Goal: Task Accomplishment & Management: Manage account settings

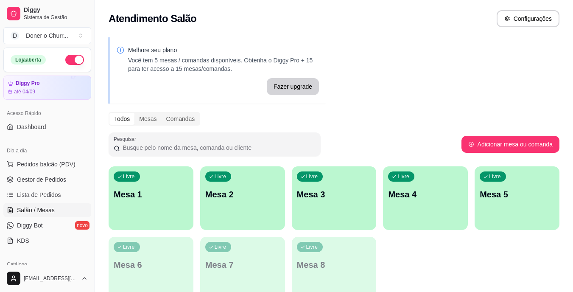
click at [138, 183] on div "Livre Mesa 1" at bounding box center [151, 192] width 85 height 53
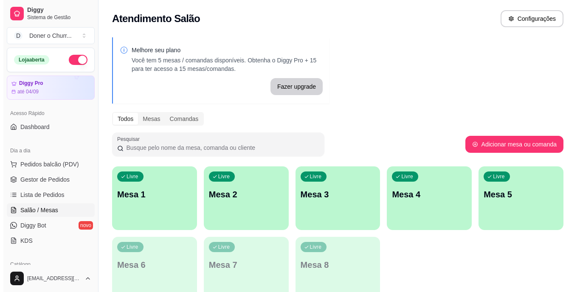
scroll to position [22, 0]
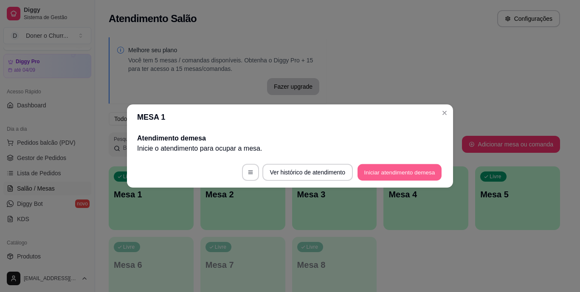
click at [410, 173] on button "Iniciar atendimento de mesa" at bounding box center [399, 172] width 84 height 17
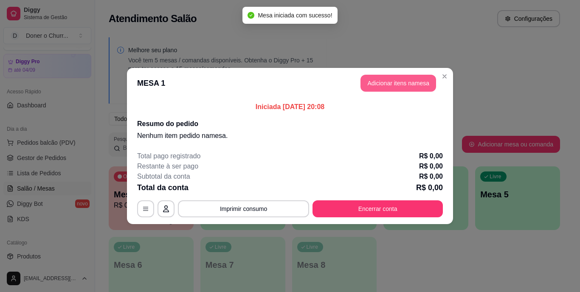
click at [383, 81] on button "Adicionar itens na mesa" at bounding box center [398, 83] width 76 height 17
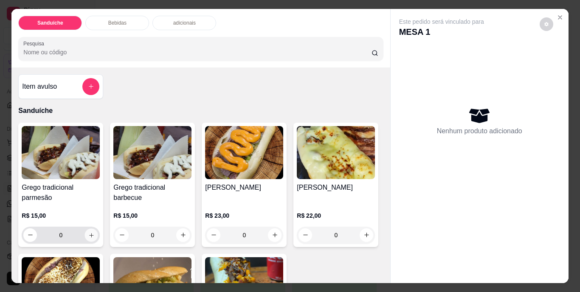
click at [88, 232] on icon "increase-product-quantity" at bounding box center [91, 235] width 6 height 6
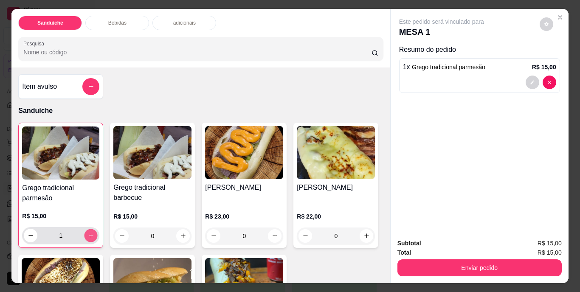
click at [88, 232] on icon "increase-product-quantity" at bounding box center [91, 235] width 6 height 6
type input "2"
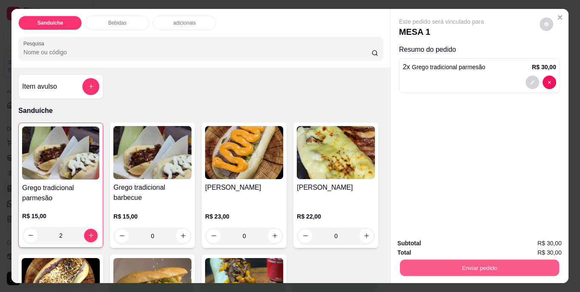
click at [463, 265] on button "Enviar pedido" at bounding box center [478, 268] width 159 height 17
click at [461, 246] on button "Não registrar e enviar pedido" at bounding box center [451, 244] width 88 height 16
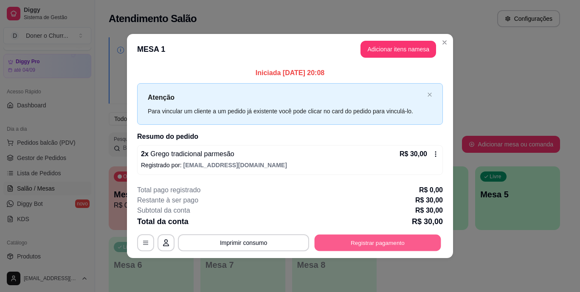
click at [383, 238] on button "Registrar pagamento" at bounding box center [377, 242] width 126 height 17
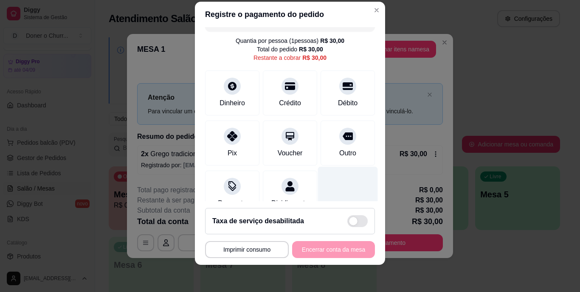
scroll to position [0, 0]
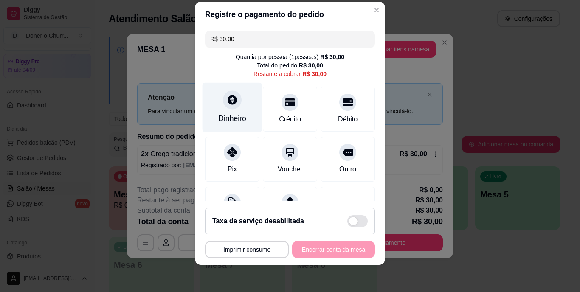
click at [235, 112] on div "Dinheiro" at bounding box center [232, 108] width 60 height 50
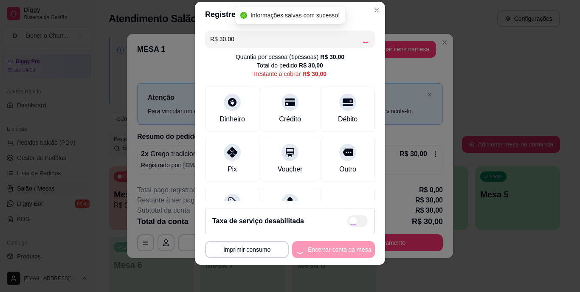
type input "R$ 0,00"
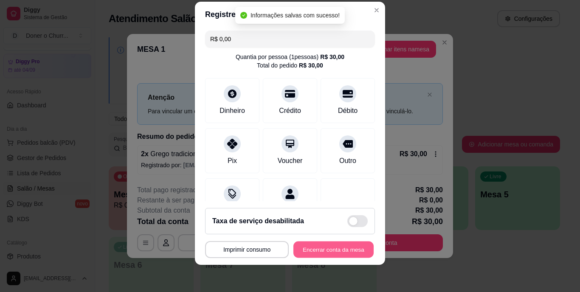
click at [317, 249] on button "Encerrar conta da mesa" at bounding box center [333, 249] width 80 height 17
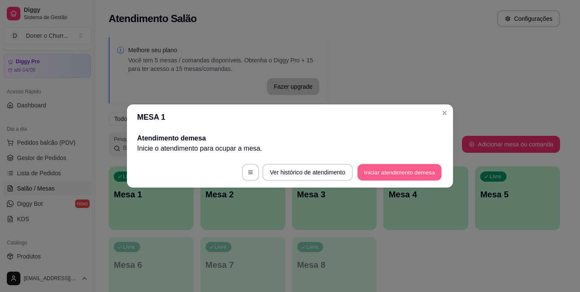
click at [392, 171] on button "Iniciar atendimento de mesa" at bounding box center [399, 172] width 84 height 17
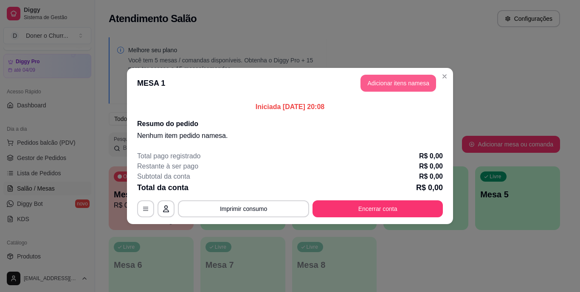
click at [393, 83] on button "Adicionar itens na mesa" at bounding box center [398, 83] width 76 height 17
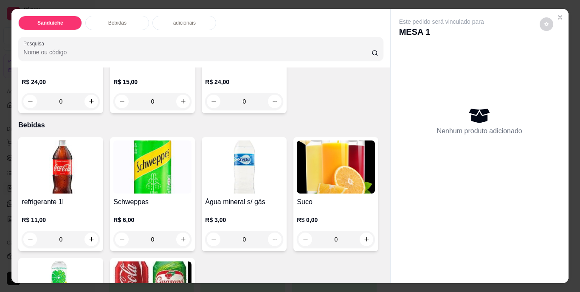
scroll to position [509, 0]
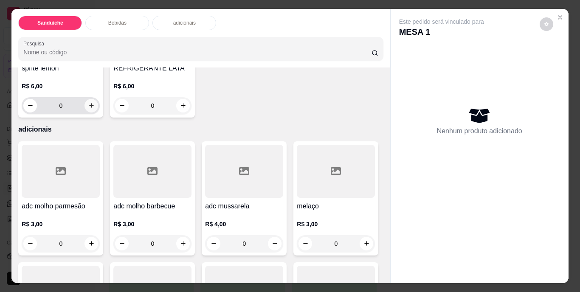
click at [95, 109] on icon "increase-product-quantity" at bounding box center [91, 105] width 6 height 6
type input "1"
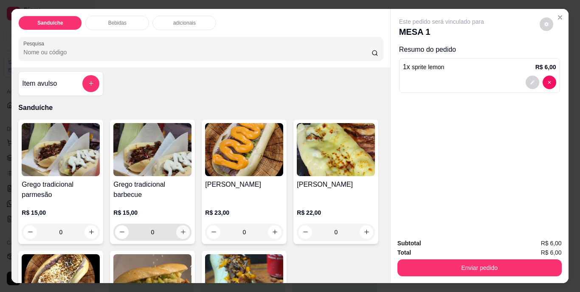
scroll to position [0, 0]
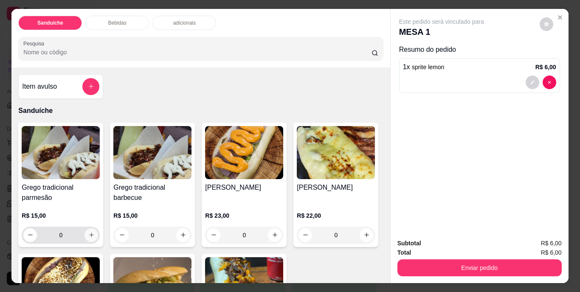
click at [89, 233] on icon "increase-product-quantity" at bounding box center [91, 235] width 6 height 6
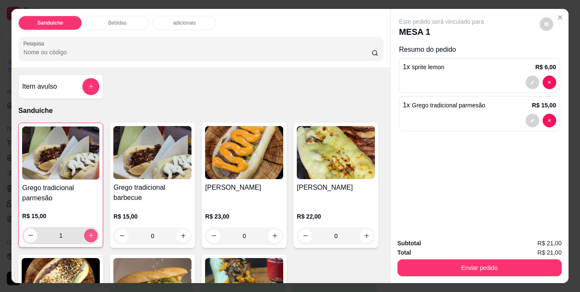
click at [90, 233] on icon "increase-product-quantity" at bounding box center [91, 235] width 6 height 6
type input "2"
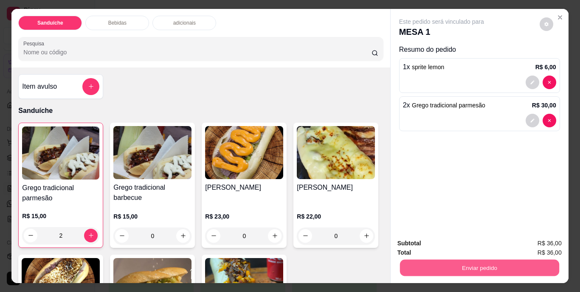
click at [453, 264] on button "Enviar pedido" at bounding box center [478, 268] width 159 height 17
click at [455, 244] on button "Não registrar e enviar pedido" at bounding box center [451, 244] width 88 height 16
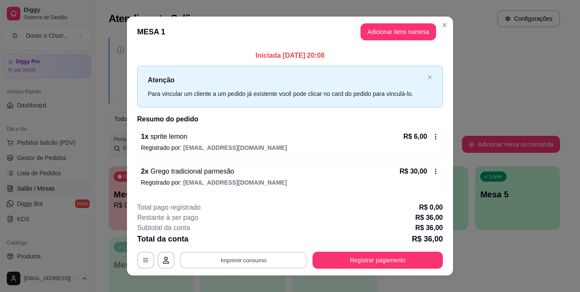
click at [238, 257] on button "Imprimir consumo" at bounding box center [243, 260] width 127 height 17
click at [248, 238] on button "IMPRESSORA" at bounding box center [243, 241] width 62 height 14
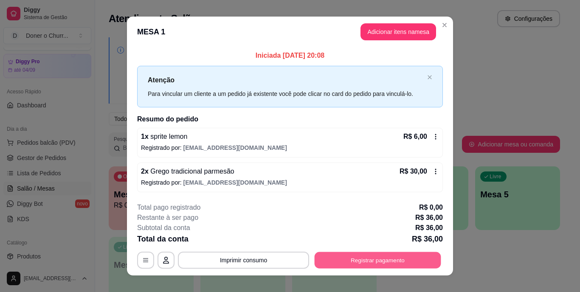
click at [362, 255] on button "Registrar pagamento" at bounding box center [377, 260] width 126 height 17
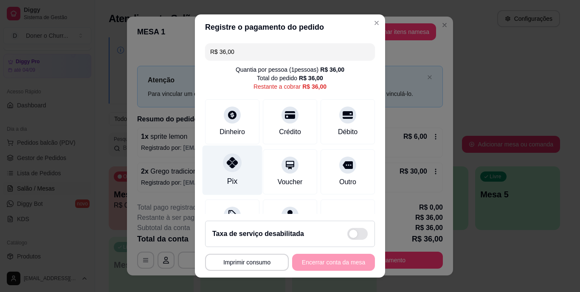
click at [230, 164] on icon at bounding box center [232, 162] width 11 height 11
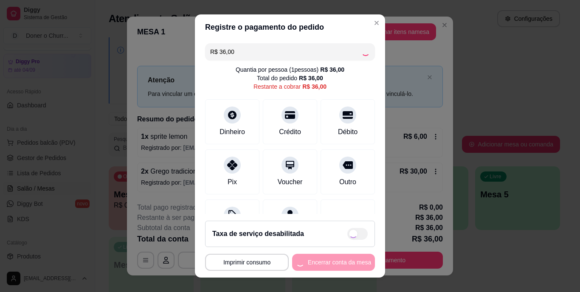
type input "R$ 0,00"
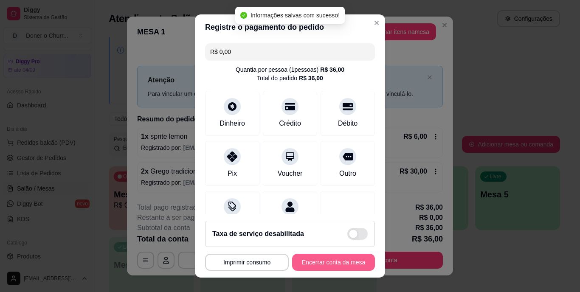
click at [350, 261] on button "Encerrar conta da mesa" at bounding box center [333, 262] width 83 height 17
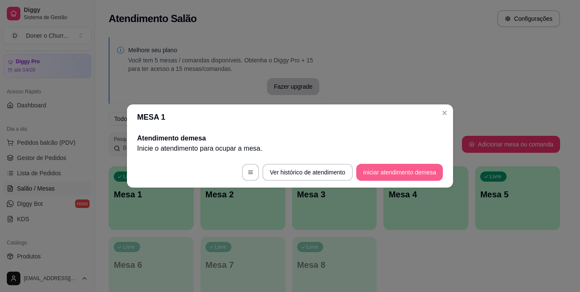
click at [386, 171] on button "Iniciar atendimento de mesa" at bounding box center [399, 172] width 87 height 17
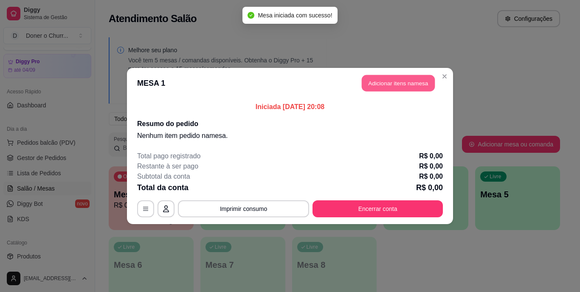
click at [407, 88] on button "Adicionar itens na mesa" at bounding box center [398, 83] width 73 height 17
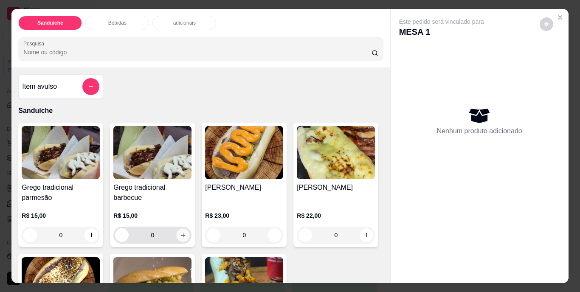
click at [177, 231] on button "increase-product-quantity" at bounding box center [183, 234] width 13 height 13
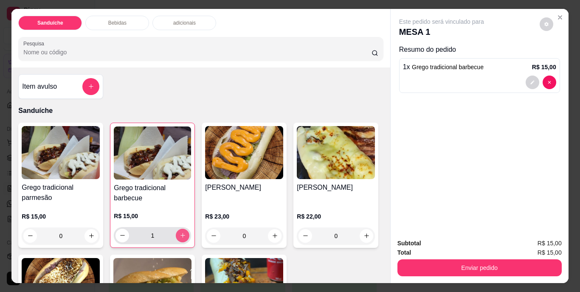
click at [180, 232] on icon "increase-product-quantity" at bounding box center [183, 235] width 6 height 6
type input "2"
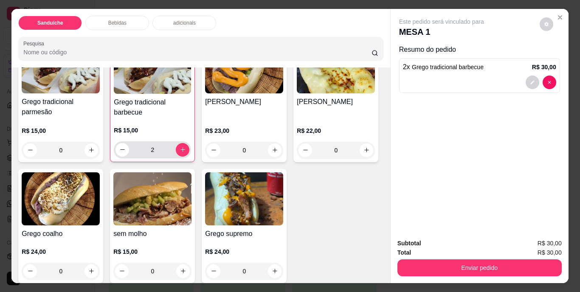
scroll to position [127, 0]
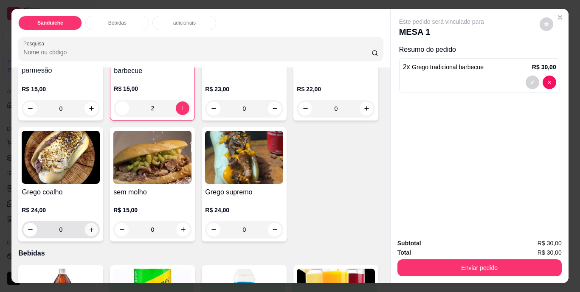
click at [98, 227] on button "increase-product-quantity" at bounding box center [91, 229] width 13 height 13
type input "1"
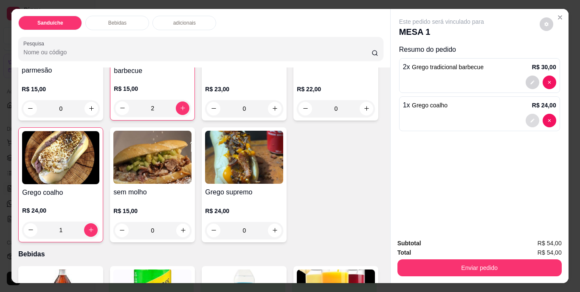
click at [533, 114] on button "decrease-product-quantity" at bounding box center [532, 121] width 14 height 14
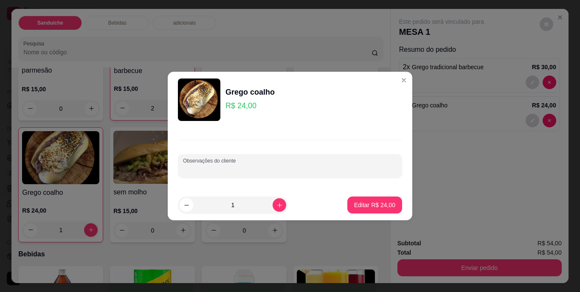
click at [260, 168] on input "Observações do cliente" at bounding box center [290, 169] width 214 height 8
type input "sem tomate"
click at [371, 207] on p "Editar R$ 24,00" at bounding box center [374, 205] width 41 height 8
type input "0"
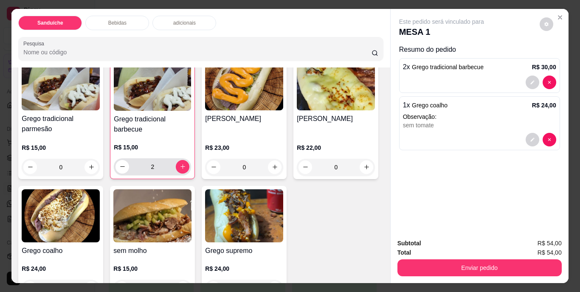
scroll to position [0, 0]
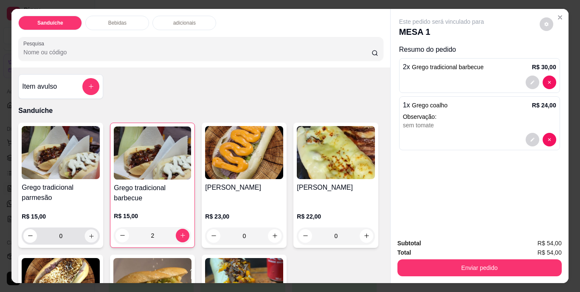
click at [88, 233] on icon "increase-product-quantity" at bounding box center [91, 236] width 6 height 6
type input "1"
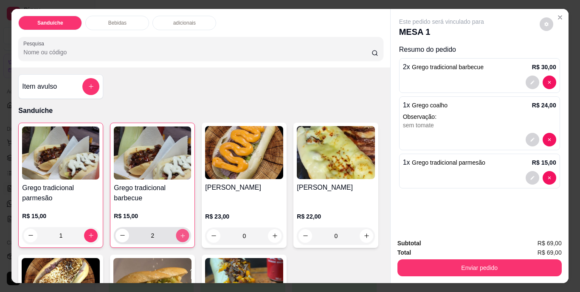
click at [181, 232] on icon "increase-product-quantity" at bounding box center [183, 235] width 6 height 6
type input "3"
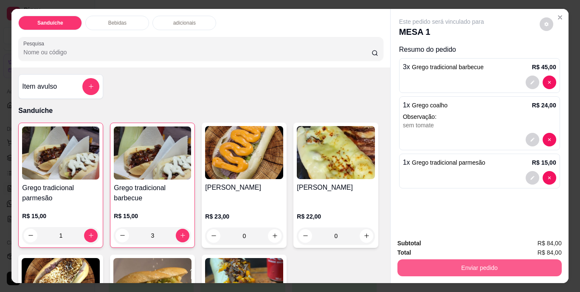
click at [465, 265] on button "Enviar pedido" at bounding box center [479, 267] width 164 height 17
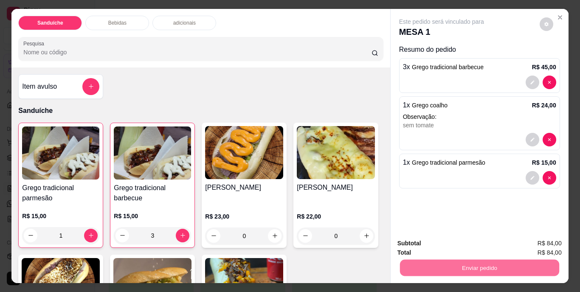
click at [447, 238] on button "Não registrar e enviar pedido" at bounding box center [451, 244] width 88 height 16
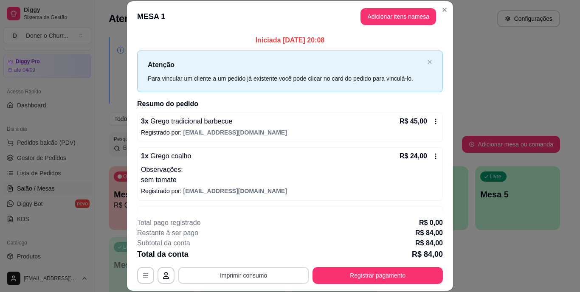
click at [236, 272] on button "Imprimir consumo" at bounding box center [243, 275] width 131 height 17
click at [242, 258] on button "IMPRESSORA" at bounding box center [243, 256] width 62 height 14
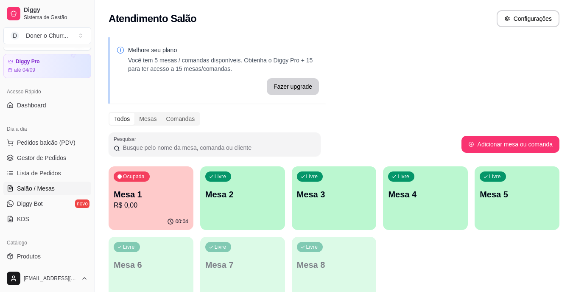
click at [250, 207] on div "Livre Mesa 2" at bounding box center [242, 192] width 85 height 53
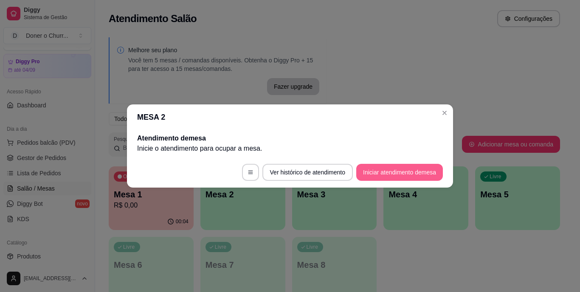
click at [381, 173] on button "Iniciar atendimento de mesa" at bounding box center [399, 172] width 87 height 17
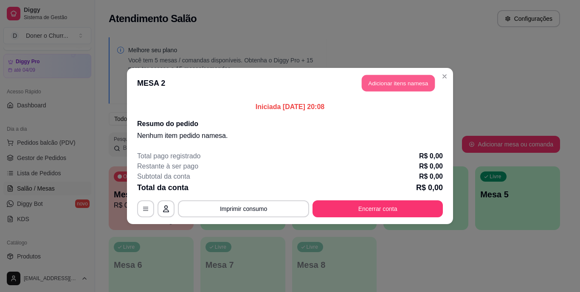
click at [399, 81] on button "Adicionar itens na mesa" at bounding box center [398, 83] width 73 height 17
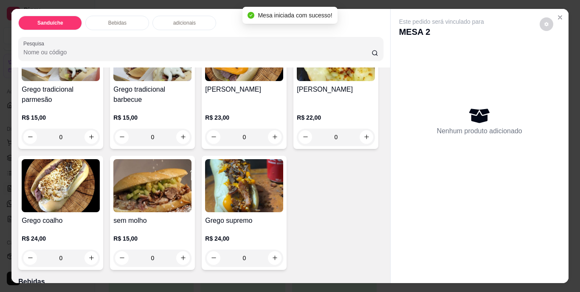
scroll to position [127, 0]
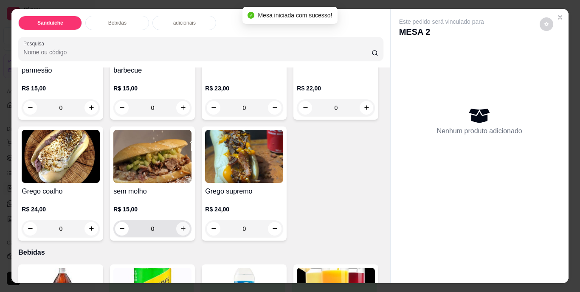
click at [190, 229] on button "increase-product-quantity" at bounding box center [183, 229] width 14 height 14
type input "1"
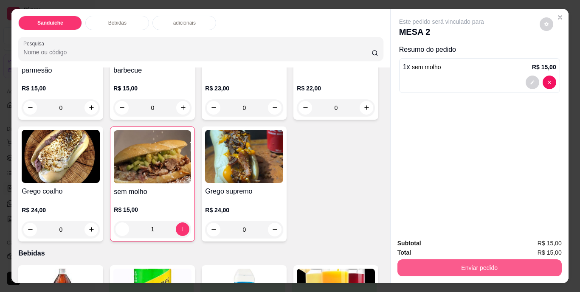
click at [503, 267] on button "Enviar pedido" at bounding box center [479, 267] width 164 height 17
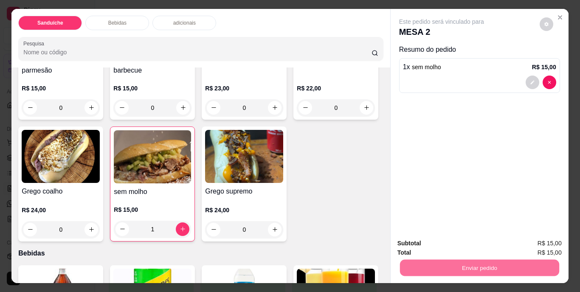
click at [469, 243] on button "Não registrar e enviar pedido" at bounding box center [451, 244] width 86 height 16
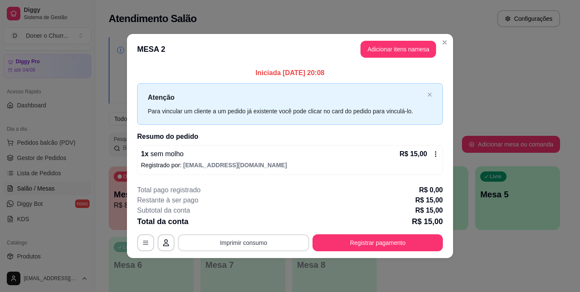
click at [248, 242] on button "Imprimir consumo" at bounding box center [243, 242] width 131 height 17
click at [250, 221] on button "IMPRESSORA" at bounding box center [246, 223] width 62 height 14
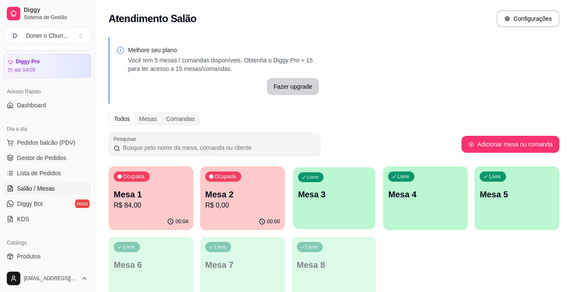
click at [338, 213] on div "Livre Mesa 3" at bounding box center [334, 193] width 82 height 52
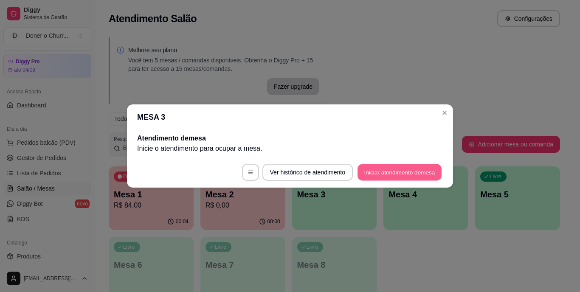
click at [391, 174] on button "Iniciar atendimento de mesa" at bounding box center [399, 172] width 84 height 17
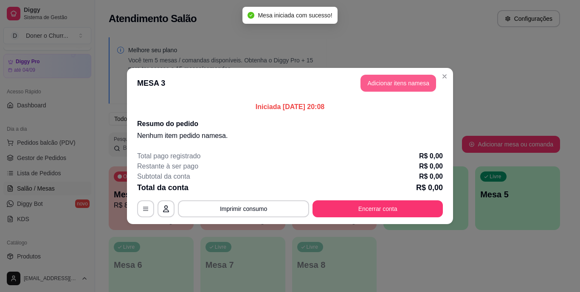
click at [387, 80] on button "Adicionar itens na mesa" at bounding box center [398, 83] width 76 height 17
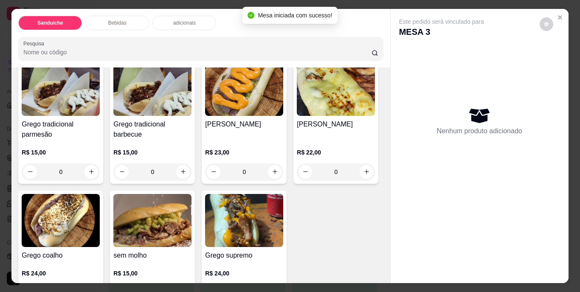
scroll to position [85, 0]
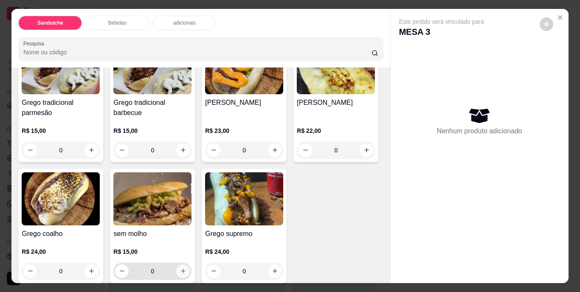
click at [186, 269] on icon "increase-product-quantity" at bounding box center [183, 271] width 6 height 6
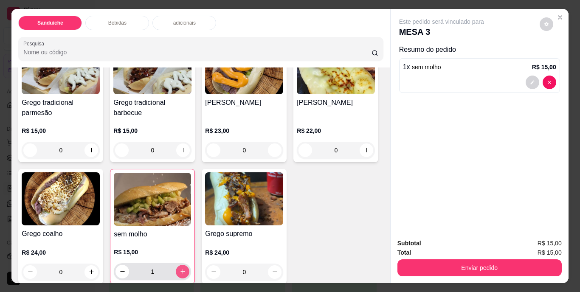
type input "1"
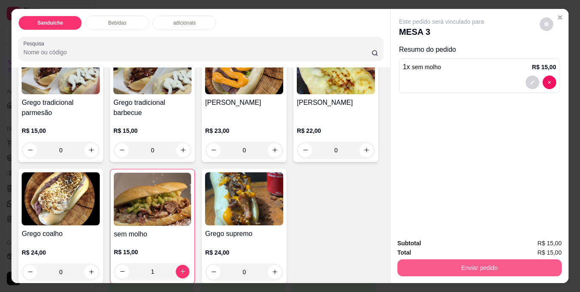
click at [442, 264] on button "Enviar pedido" at bounding box center [479, 267] width 164 height 17
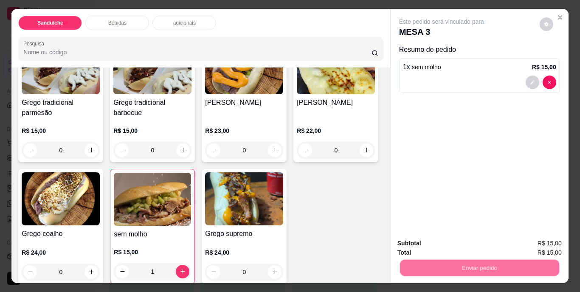
click at [442, 243] on button "Não registrar e enviar pedido" at bounding box center [451, 244] width 88 height 16
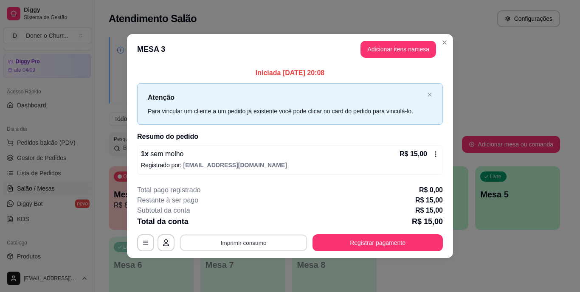
click at [241, 244] on button "Imprimir consumo" at bounding box center [243, 242] width 127 height 17
click at [246, 224] on button "IMPRESSORA" at bounding box center [246, 223] width 62 height 14
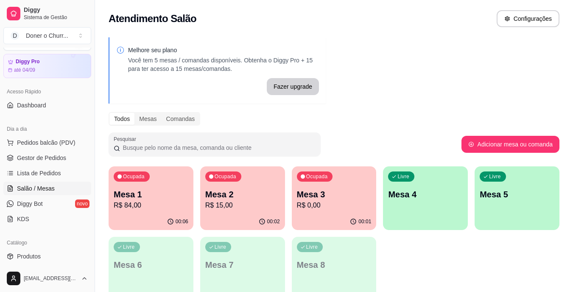
click at [422, 210] on div "Livre Mesa 4" at bounding box center [425, 192] width 85 height 53
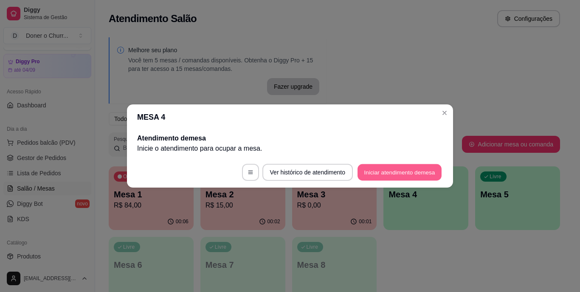
click at [401, 173] on button "Iniciar atendimento de mesa" at bounding box center [399, 172] width 84 height 17
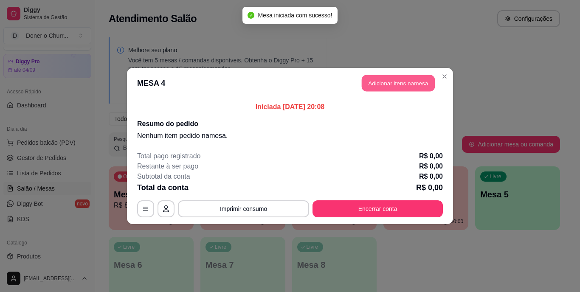
click at [395, 84] on button "Adicionar itens na mesa" at bounding box center [398, 83] width 73 height 17
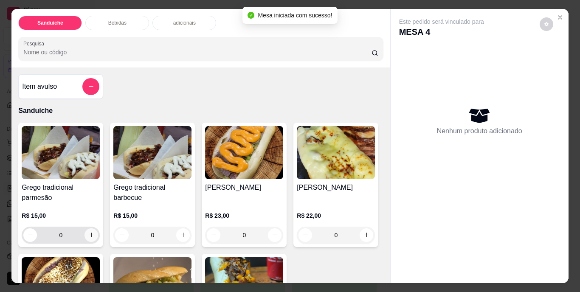
click at [88, 233] on icon "increase-product-quantity" at bounding box center [91, 235] width 6 height 6
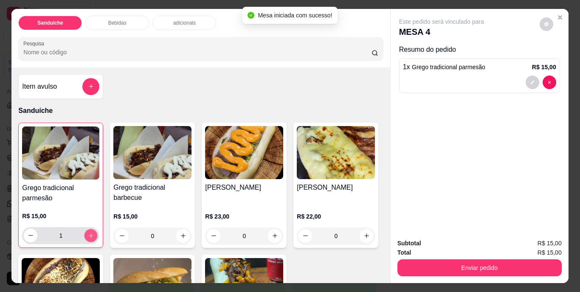
click at [88, 233] on icon "increase-product-quantity" at bounding box center [91, 235] width 6 height 6
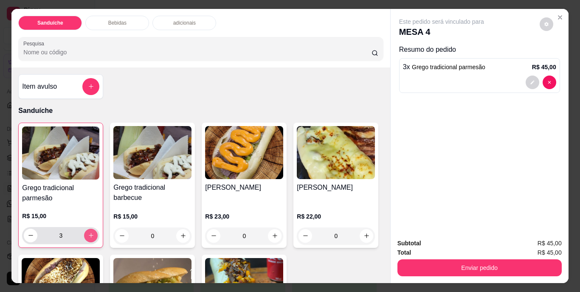
click at [88, 233] on icon "increase-product-quantity" at bounding box center [91, 235] width 6 height 6
type input "4"
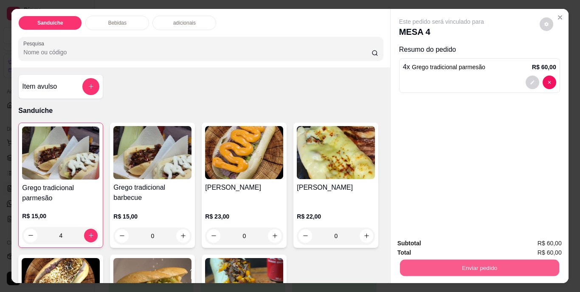
click at [442, 269] on button "Enviar pedido" at bounding box center [478, 268] width 159 height 17
click at [438, 241] on button "Não registrar e enviar pedido" at bounding box center [451, 244] width 86 height 16
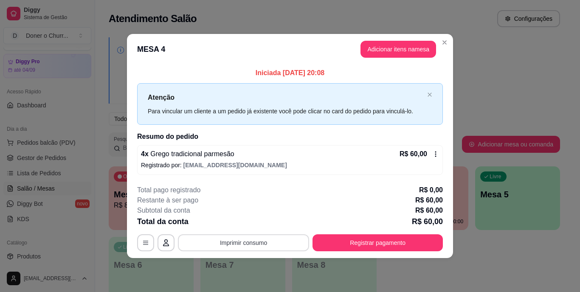
click at [230, 244] on button "Imprimir consumo" at bounding box center [243, 242] width 131 height 17
click at [241, 223] on button "IMPRESSORA" at bounding box center [246, 223] width 62 height 14
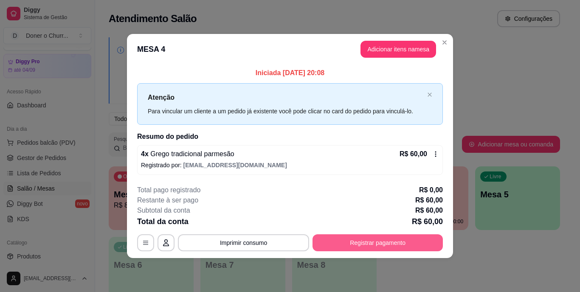
click at [377, 239] on button "Registrar pagamento" at bounding box center [377, 242] width 130 height 17
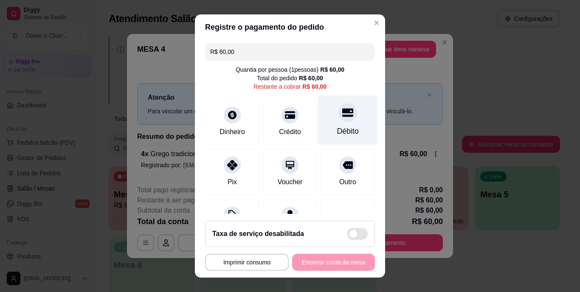
click at [331, 124] on div "Débito" at bounding box center [348, 120] width 60 height 50
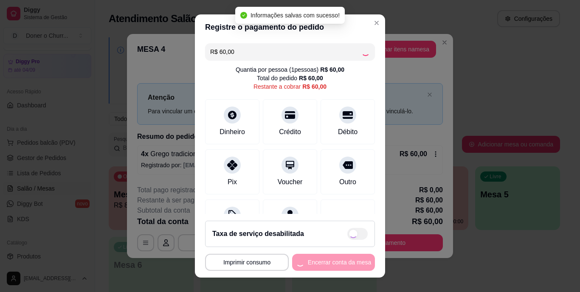
type input "R$ 0,00"
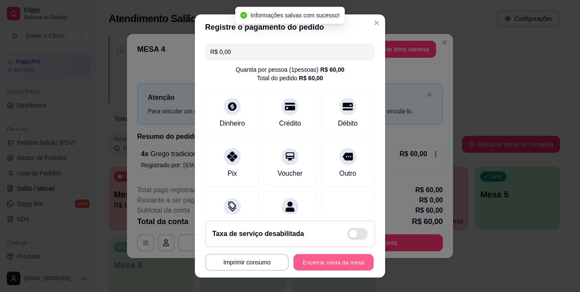
click at [323, 260] on button "Encerrar conta da mesa" at bounding box center [333, 262] width 80 height 17
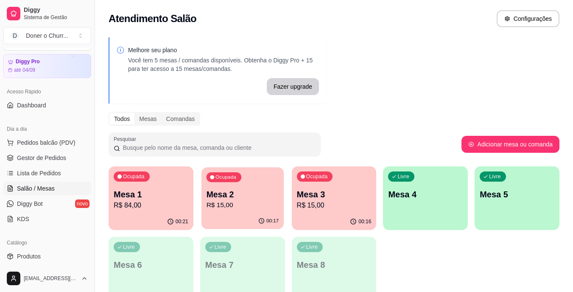
click at [234, 205] on p "R$ 15,00" at bounding box center [242, 205] width 73 height 10
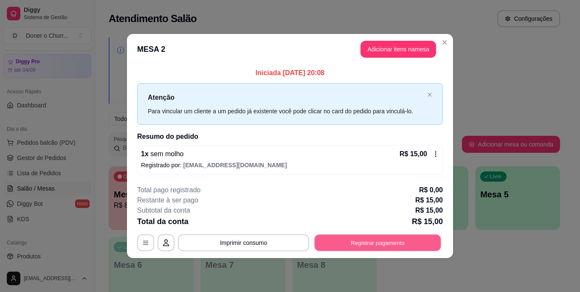
click at [377, 241] on button "Registrar pagamento" at bounding box center [377, 242] width 126 height 17
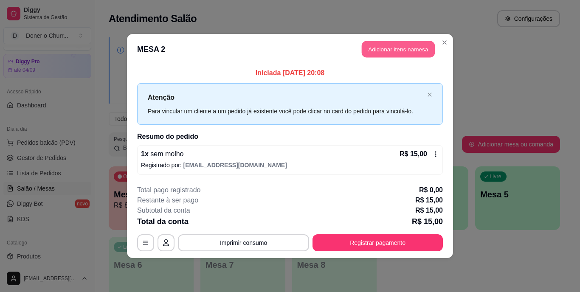
click at [375, 51] on button "Adicionar itens na mesa" at bounding box center [398, 49] width 73 height 17
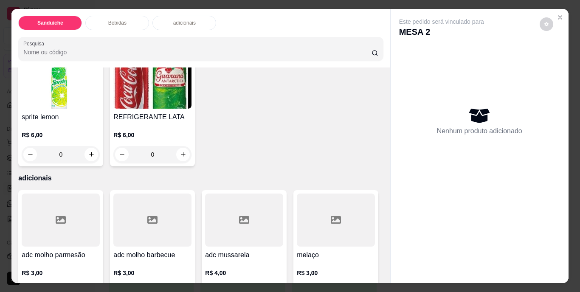
scroll to position [509, 0]
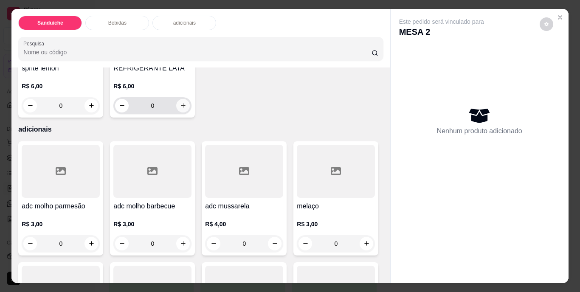
click at [186, 109] on icon "increase-product-quantity" at bounding box center [183, 105] width 6 height 6
type input "1"
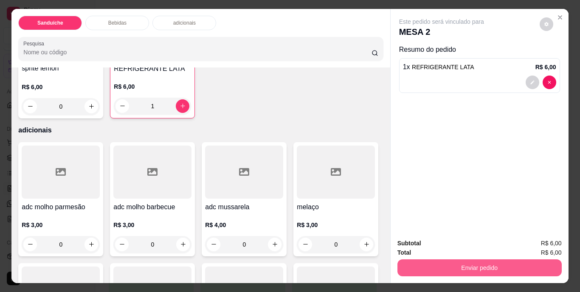
click at [468, 264] on button "Enviar pedido" at bounding box center [479, 267] width 164 height 17
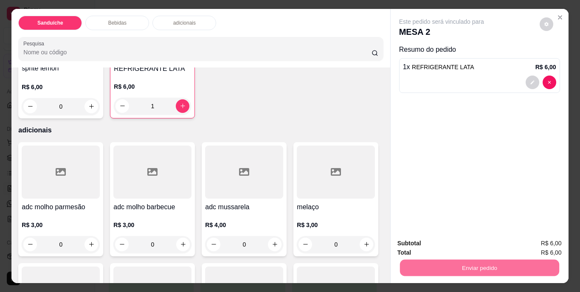
click at [441, 244] on button "Não registrar e enviar pedido" at bounding box center [451, 244] width 86 height 16
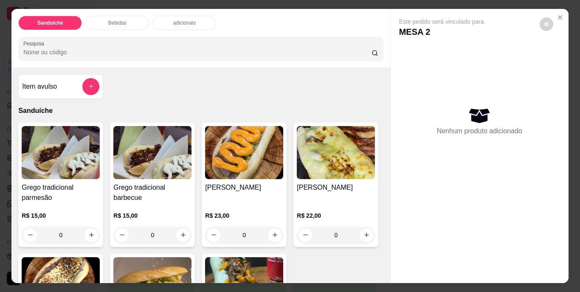
click at [314, 223] on div "Grego tradicional parmesão R$ 15,00 0 Grego tradicional barbecue R$ 15,00 0 Gre…" at bounding box center [200, 245] width 365 height 245
click at [558, 16] on icon "Close" at bounding box center [559, 17] width 3 height 3
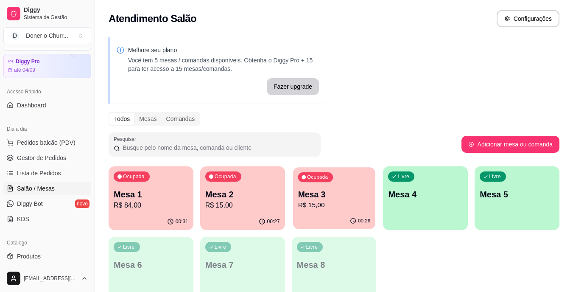
click at [343, 205] on p "R$ 15,00" at bounding box center [334, 205] width 73 height 10
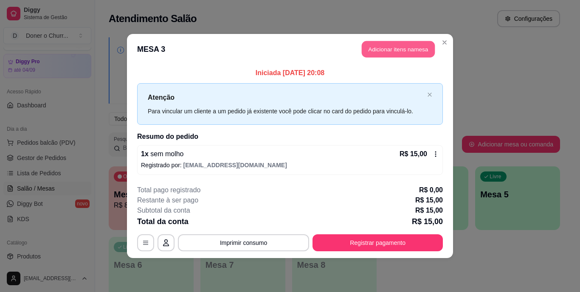
click at [393, 53] on button "Adicionar itens na mesa" at bounding box center [398, 49] width 73 height 17
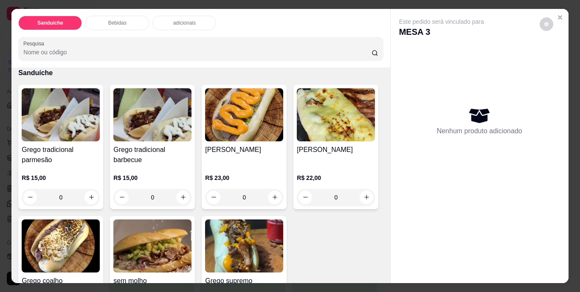
scroll to position [85, 0]
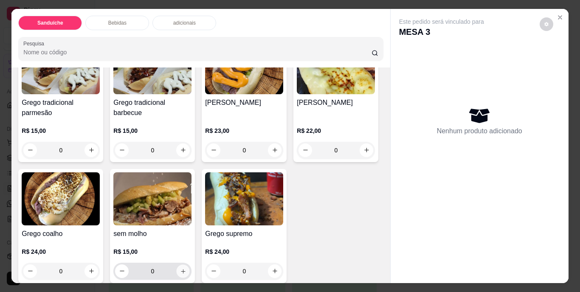
click at [186, 268] on icon "increase-product-quantity" at bounding box center [183, 271] width 6 height 6
type input "1"
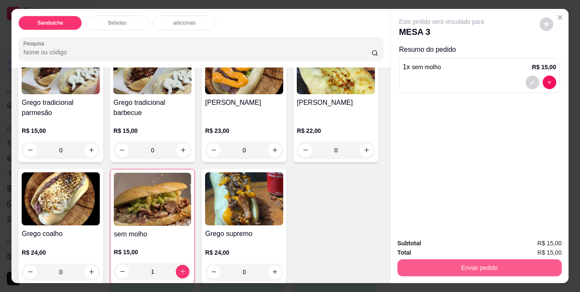
click at [433, 259] on button "Enviar pedido" at bounding box center [479, 267] width 164 height 17
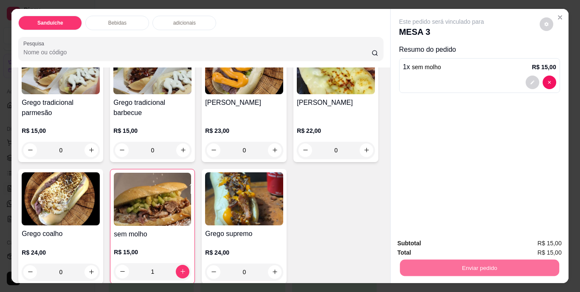
click at [439, 239] on button "Não registrar e enviar pedido" at bounding box center [451, 244] width 86 height 16
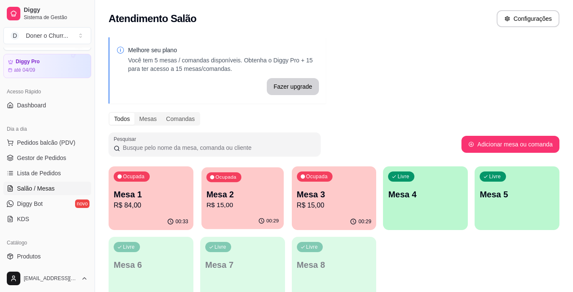
click at [236, 197] on p "Mesa 2" at bounding box center [242, 194] width 73 height 11
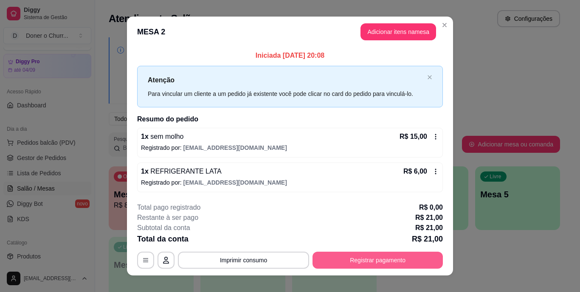
click at [373, 259] on button "Registrar pagamento" at bounding box center [377, 260] width 130 height 17
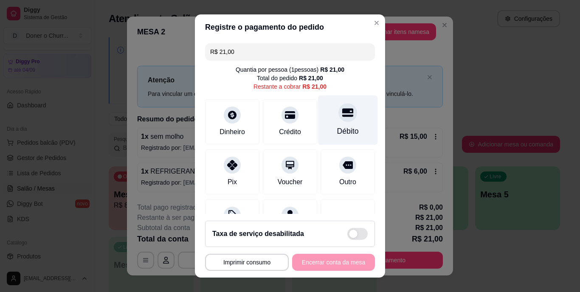
click at [318, 132] on div "Débito" at bounding box center [348, 120] width 60 height 50
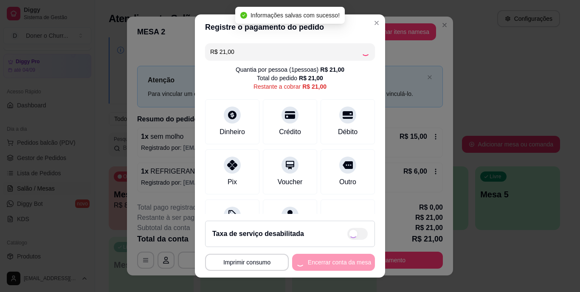
type input "R$ 0,00"
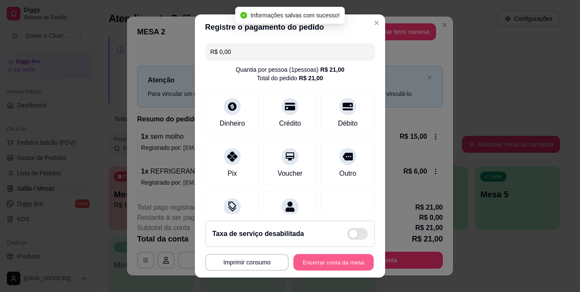
click at [309, 261] on button "Encerrar conta da mesa" at bounding box center [333, 262] width 80 height 17
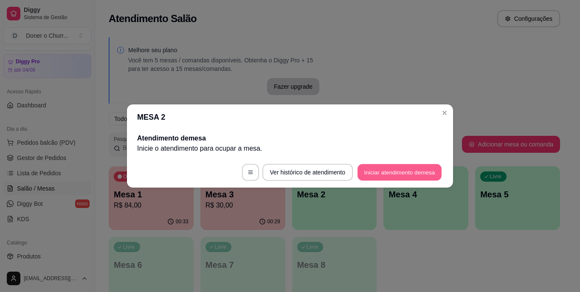
click at [407, 169] on button "Iniciar atendimento de mesa" at bounding box center [399, 172] width 84 height 17
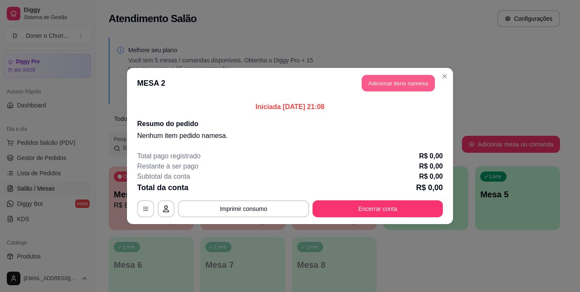
click at [391, 82] on button "Adicionar itens na mesa" at bounding box center [398, 83] width 73 height 17
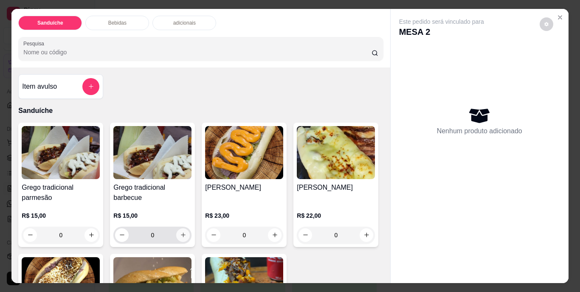
click at [180, 232] on icon "increase-product-quantity" at bounding box center [183, 235] width 6 height 6
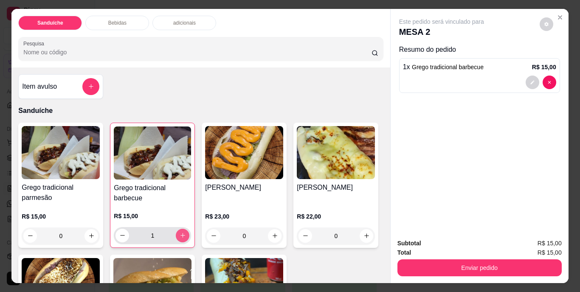
click at [180, 232] on icon "increase-product-quantity" at bounding box center [183, 235] width 6 height 6
type input "2"
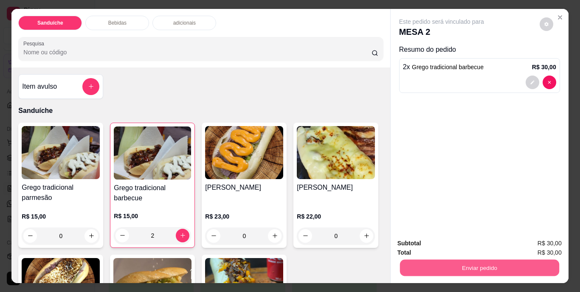
click at [484, 263] on button "Enviar pedido" at bounding box center [478, 268] width 159 height 17
click at [474, 244] on button "Não registrar e enviar pedido" at bounding box center [451, 244] width 88 height 16
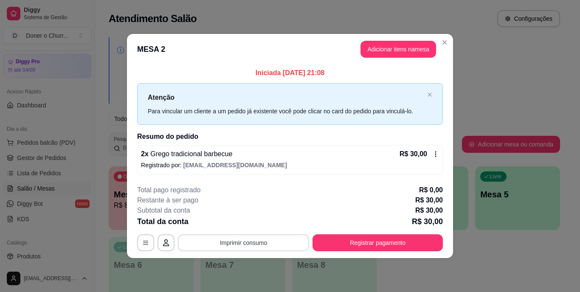
click at [243, 241] on button "Imprimir consumo" at bounding box center [243, 242] width 131 height 17
click at [248, 221] on button "IMPRESSORA" at bounding box center [246, 223] width 62 height 14
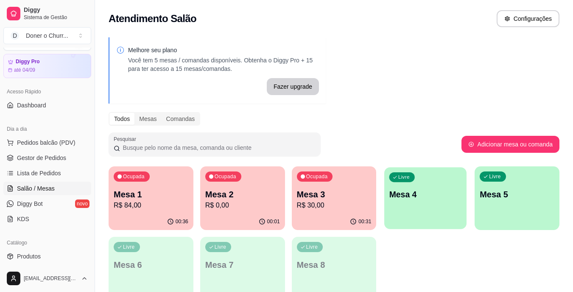
click at [418, 201] on div "Livre Mesa 4" at bounding box center [425, 193] width 82 height 52
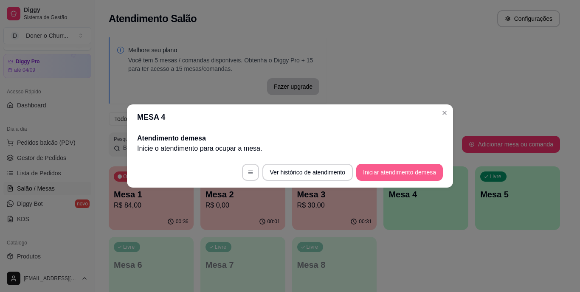
click at [402, 170] on button "Iniciar atendimento de mesa" at bounding box center [399, 172] width 87 height 17
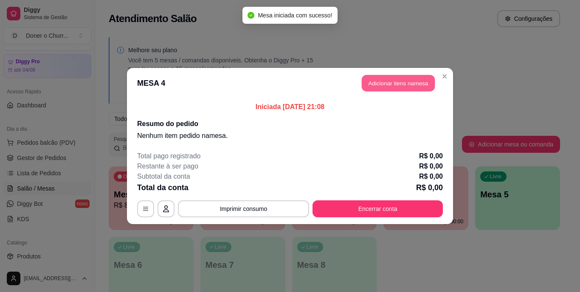
click at [406, 81] on button "Adicionar itens na mesa" at bounding box center [398, 83] width 73 height 17
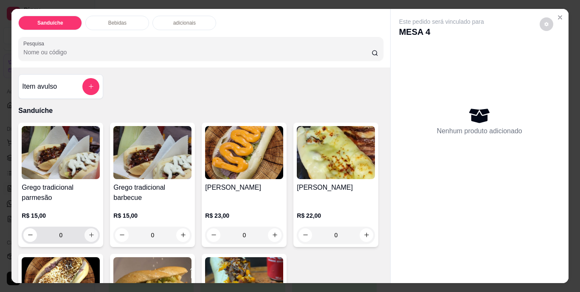
click at [88, 233] on icon "increase-product-quantity" at bounding box center [91, 235] width 6 height 6
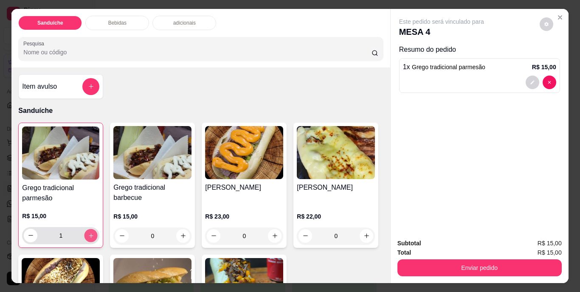
click at [88, 233] on icon "increase-product-quantity" at bounding box center [91, 235] width 6 height 6
type input "4"
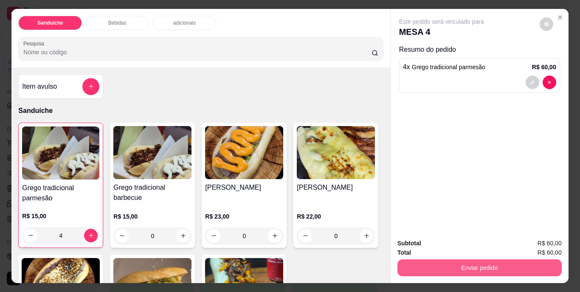
click at [468, 265] on button "Enviar pedido" at bounding box center [479, 267] width 164 height 17
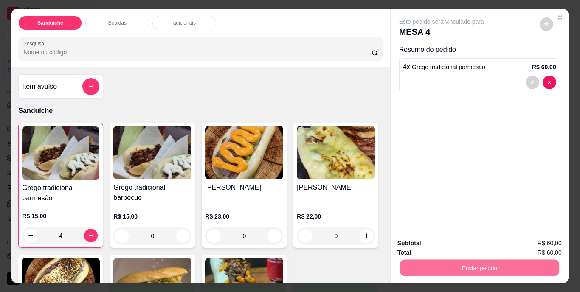
click at [454, 242] on button "Não registrar e enviar pedido" at bounding box center [451, 244] width 88 height 16
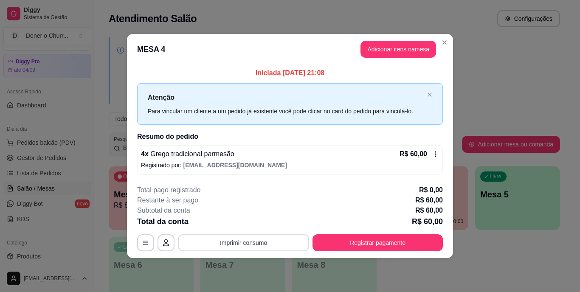
click at [245, 241] on button "Imprimir consumo" at bounding box center [243, 242] width 131 height 17
click at [239, 223] on button "IMPRESSORA" at bounding box center [245, 222] width 59 height 13
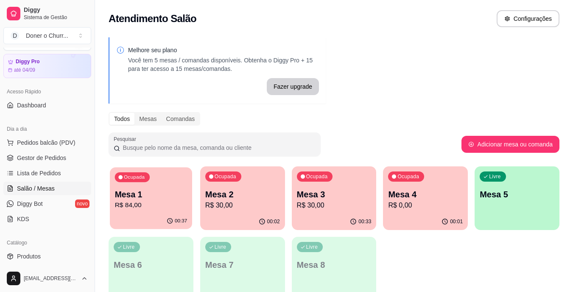
click at [169, 197] on p "Mesa 1" at bounding box center [151, 194] width 73 height 11
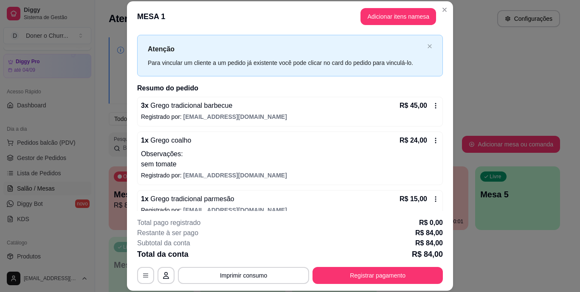
scroll to position [28, 0]
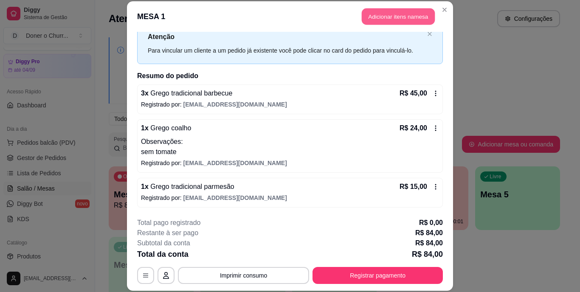
click at [383, 14] on button "Adicionar itens na mesa" at bounding box center [398, 16] width 73 height 17
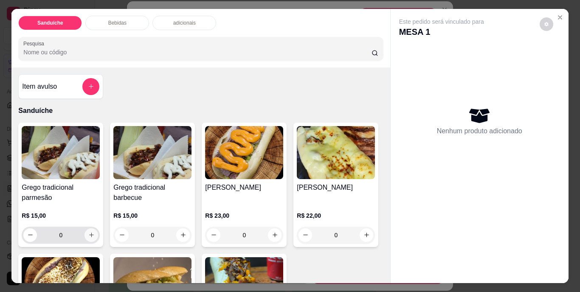
click at [89, 233] on icon "increase-product-quantity" at bounding box center [91, 235] width 5 height 5
type input "1"
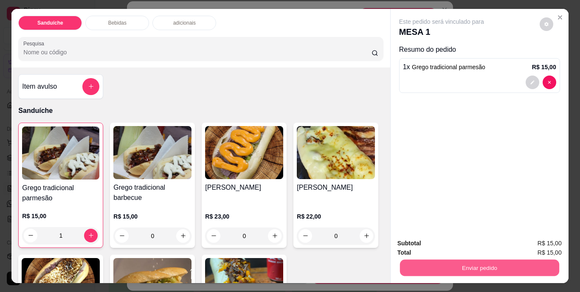
click at [470, 261] on button "Enviar pedido" at bounding box center [478, 268] width 159 height 17
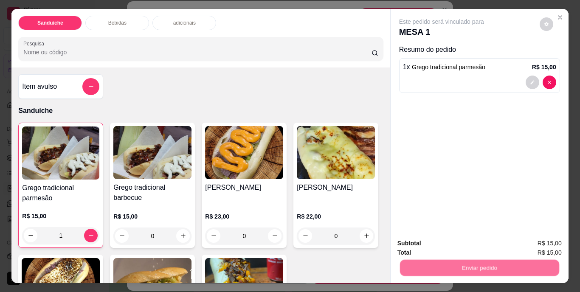
click at [466, 247] on button "Não registrar e enviar pedido" at bounding box center [451, 244] width 86 height 16
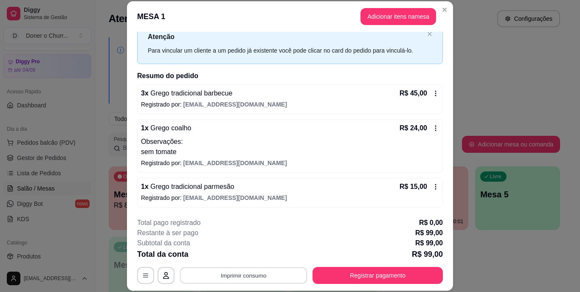
click at [233, 273] on button "Imprimir consumo" at bounding box center [243, 275] width 127 height 17
click at [235, 258] on button "IMPRESSORA" at bounding box center [243, 256] width 62 height 14
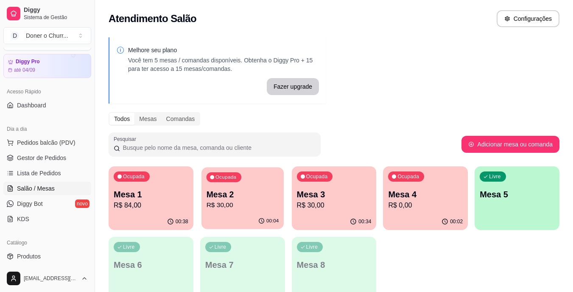
click at [251, 205] on p "R$ 30,00" at bounding box center [242, 205] width 73 height 10
click at [411, 204] on p "R$ 0,00" at bounding box center [425, 205] width 75 height 10
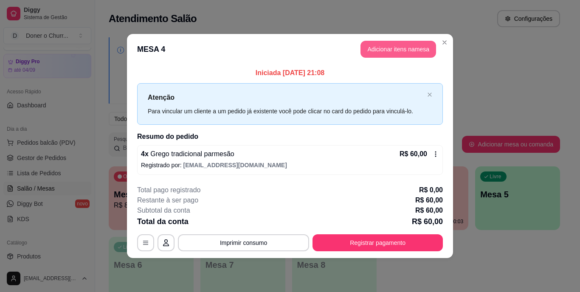
click at [396, 46] on button "Adicionar itens na mesa" at bounding box center [398, 49] width 76 height 17
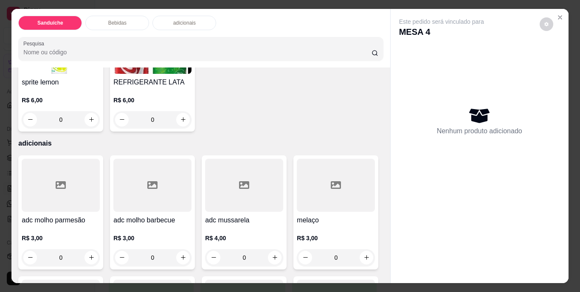
scroll to position [509, 0]
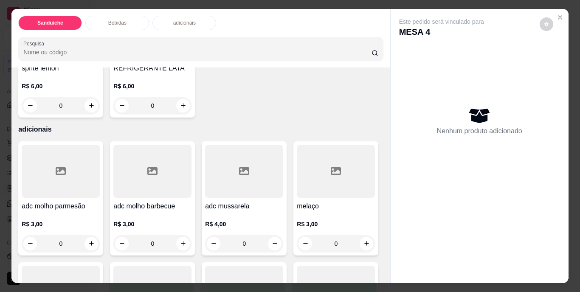
type input "1"
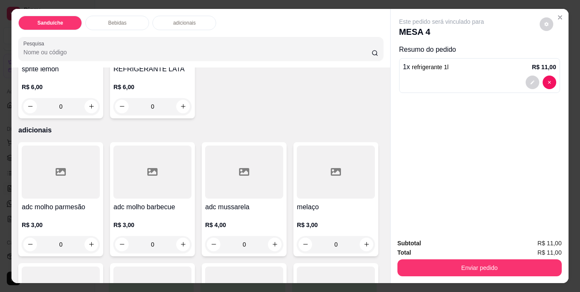
scroll to position [510, 0]
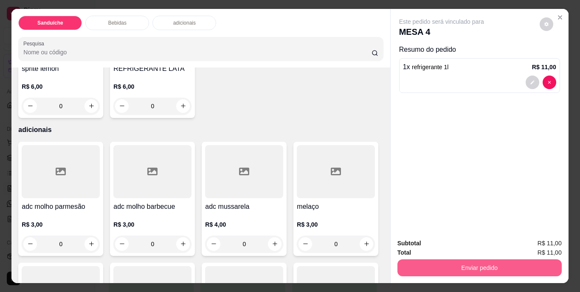
click at [478, 269] on button "Enviar pedido" at bounding box center [479, 267] width 164 height 17
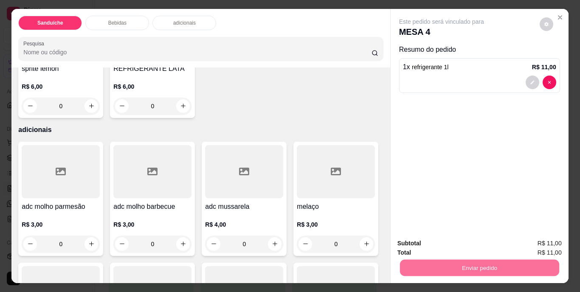
click at [462, 248] on button "Não registrar e enviar pedido" at bounding box center [451, 244] width 86 height 16
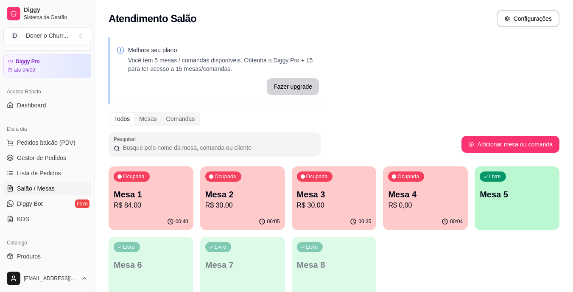
click at [178, 194] on p "Mesa 1" at bounding box center [151, 194] width 75 height 12
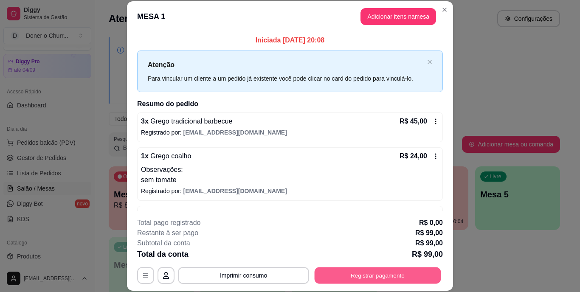
click at [348, 272] on button "Registrar pagamento" at bounding box center [377, 275] width 126 height 17
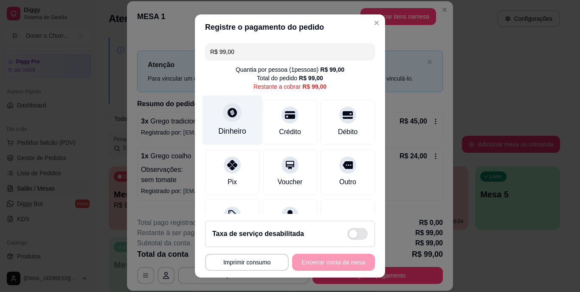
click at [227, 117] on icon at bounding box center [231, 112] width 9 height 9
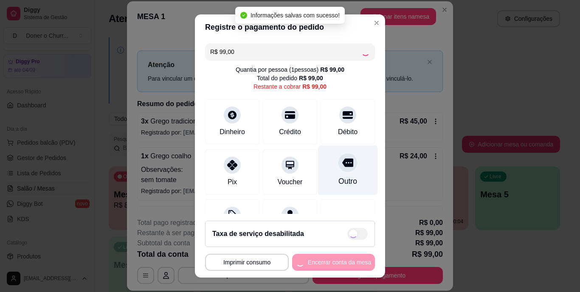
type input "R$ 0,00"
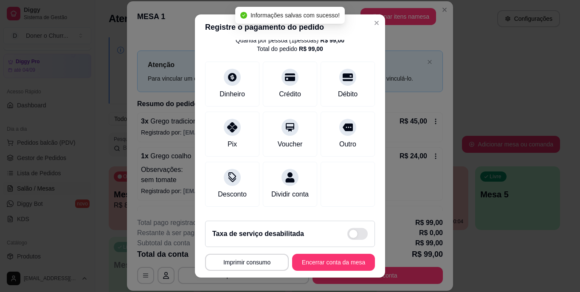
scroll to position [42, 0]
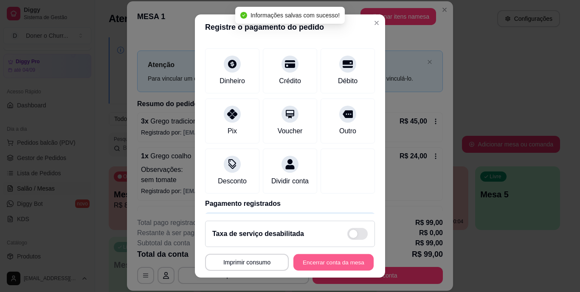
click at [319, 257] on button "Encerrar conta da mesa" at bounding box center [333, 262] width 80 height 17
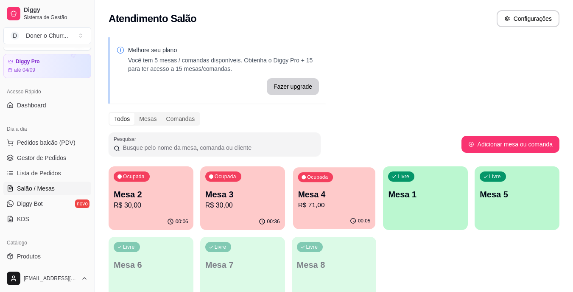
click at [324, 200] on p "Mesa 4" at bounding box center [334, 194] width 73 height 11
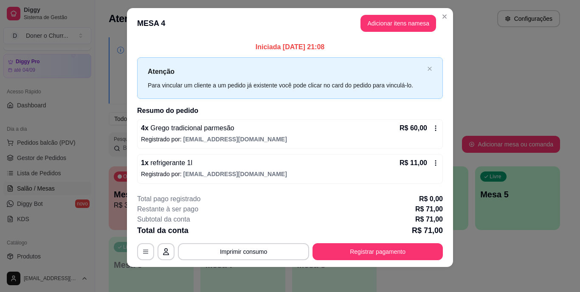
scroll to position [11, 0]
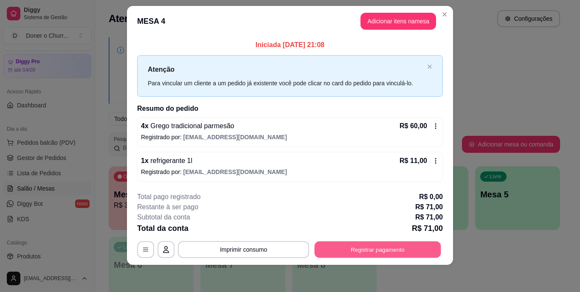
click at [345, 247] on button "Registrar pagamento" at bounding box center [377, 249] width 126 height 17
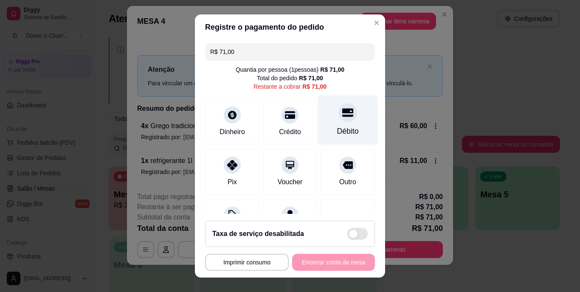
click at [338, 119] on div at bounding box center [347, 113] width 19 height 19
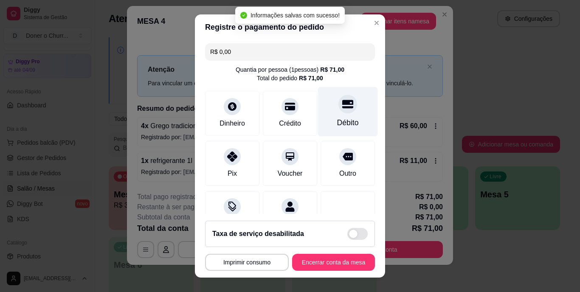
type input "R$ 0,00"
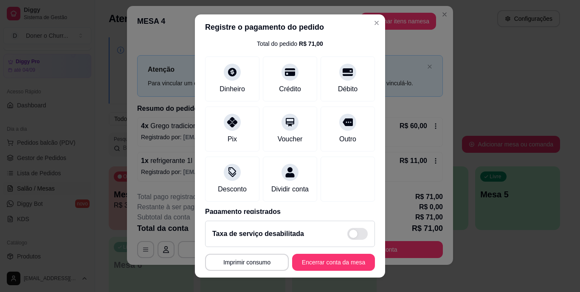
scroll to position [80, 0]
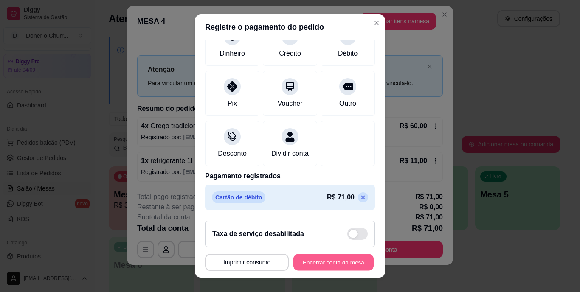
click at [339, 261] on button "Encerrar conta da mesa" at bounding box center [333, 262] width 80 height 17
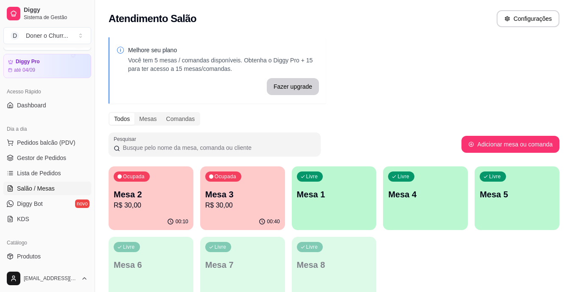
click at [170, 201] on p "R$ 30,00" at bounding box center [151, 205] width 75 height 10
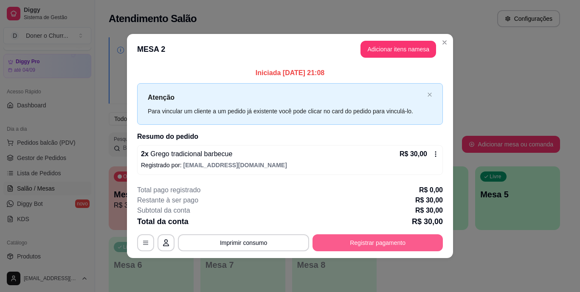
click at [372, 242] on button "Registrar pagamento" at bounding box center [377, 242] width 130 height 17
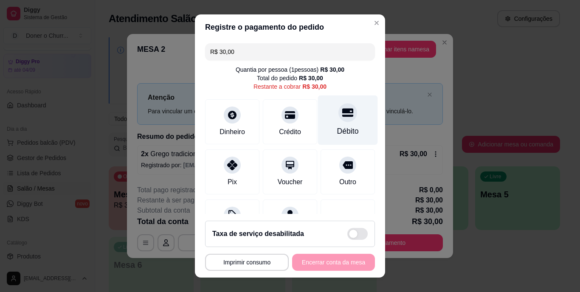
click at [338, 123] on div "Débito" at bounding box center [348, 120] width 60 height 50
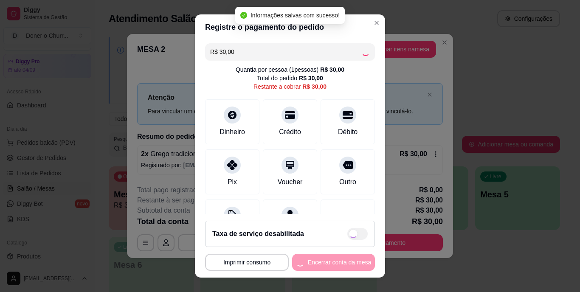
type input "R$ 0,00"
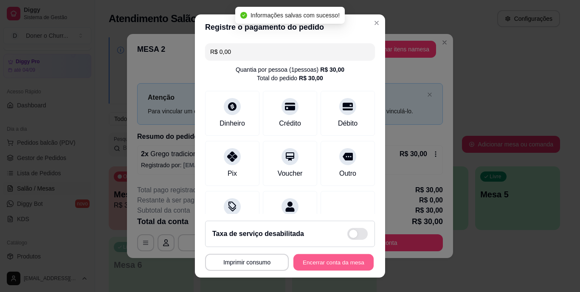
click at [317, 263] on button "Encerrar conta da mesa" at bounding box center [333, 262] width 80 height 17
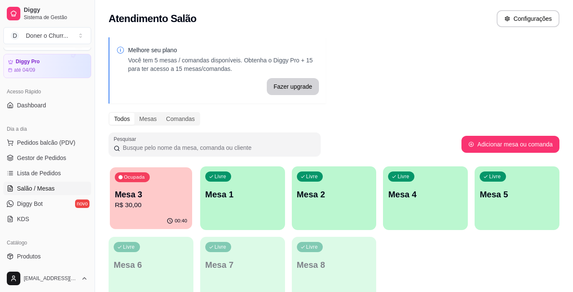
click at [154, 195] on p "Mesa 3" at bounding box center [151, 194] width 73 height 11
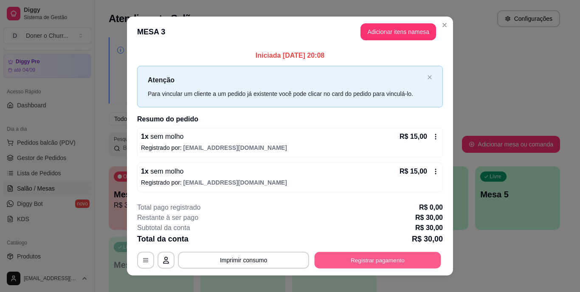
click at [392, 259] on button "Registrar pagamento" at bounding box center [377, 260] width 126 height 17
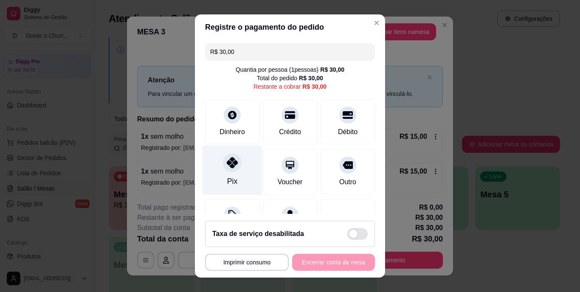
click at [236, 160] on div at bounding box center [232, 163] width 19 height 19
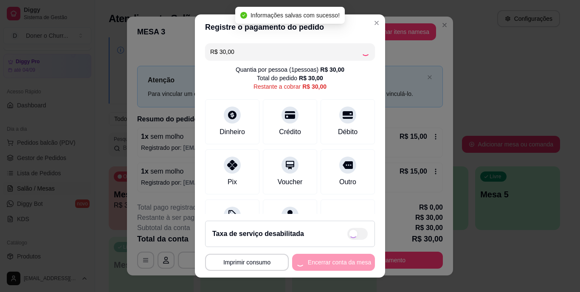
type input "R$ 0,00"
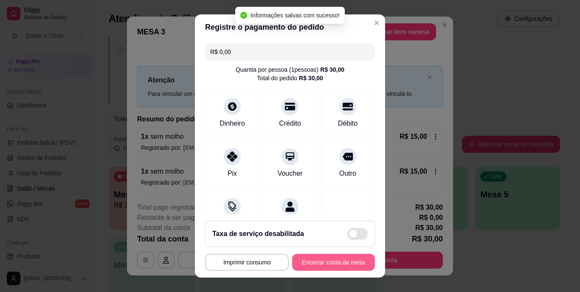
click at [343, 264] on button "Encerrar conta da mesa" at bounding box center [333, 262] width 83 height 17
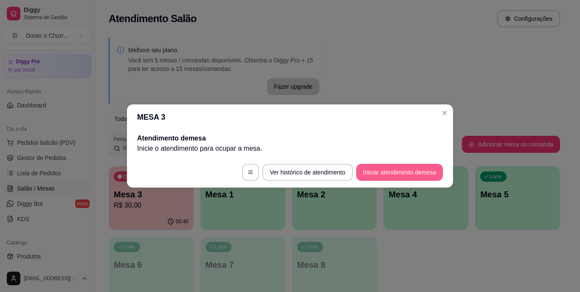
click at [392, 173] on button "Iniciar atendimento de mesa" at bounding box center [399, 172] width 87 height 17
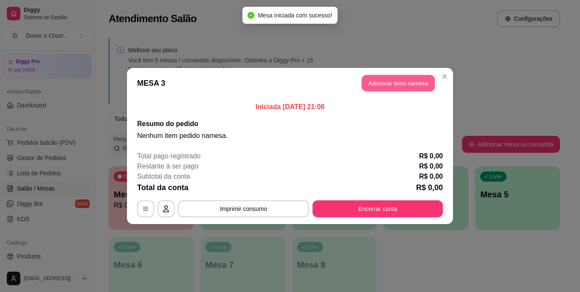
click at [387, 82] on button "Adicionar itens na mesa" at bounding box center [398, 83] width 73 height 17
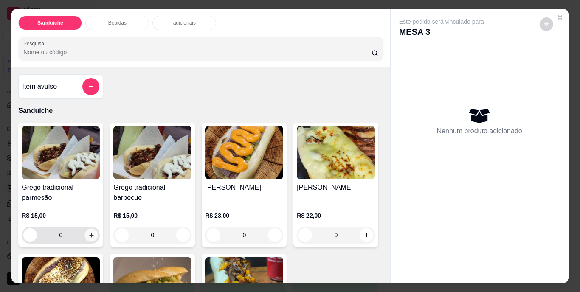
click at [88, 232] on icon "increase-product-quantity" at bounding box center [91, 235] width 6 height 6
type input "1"
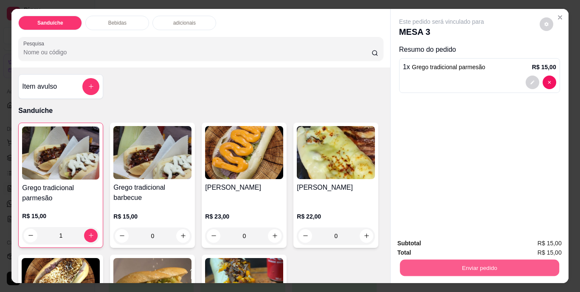
click at [472, 260] on button "Enviar pedido" at bounding box center [478, 268] width 159 height 17
click at [462, 244] on button "Não registrar e enviar pedido" at bounding box center [451, 244] width 86 height 16
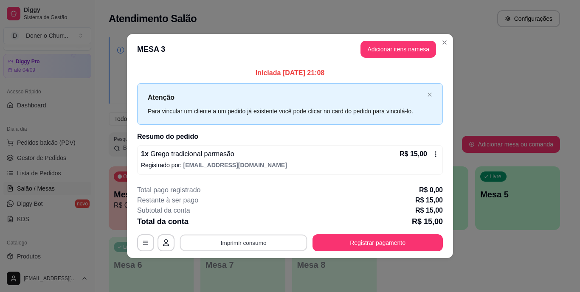
click at [245, 240] on button "Imprimir consumo" at bounding box center [243, 242] width 127 height 17
click at [248, 225] on button "IMPRESSORA" at bounding box center [246, 223] width 62 height 14
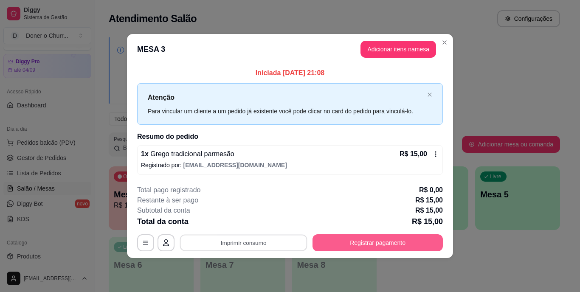
click at [383, 246] on button "Registrar pagamento" at bounding box center [377, 242] width 130 height 17
click at [351, 238] on button "Registrar pagamento" at bounding box center [377, 242] width 126 height 17
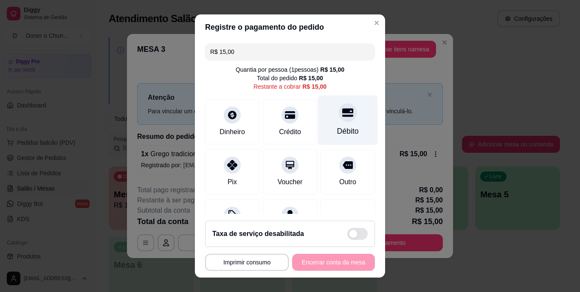
click at [342, 112] on div at bounding box center [347, 113] width 19 height 19
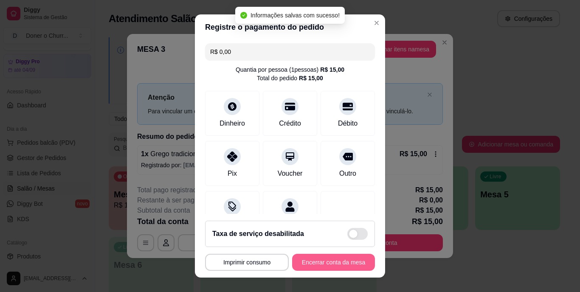
type input "R$ 0,00"
click at [349, 261] on button "Encerrar conta da mesa" at bounding box center [333, 262] width 80 height 17
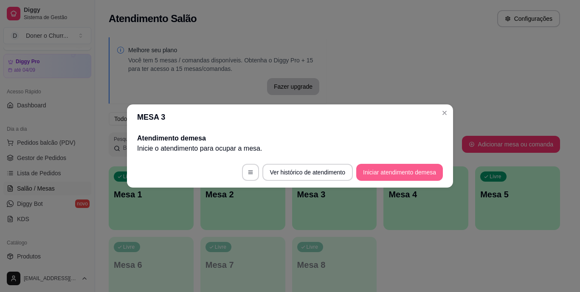
click at [396, 174] on button "Iniciar atendimento de mesa" at bounding box center [399, 172] width 87 height 17
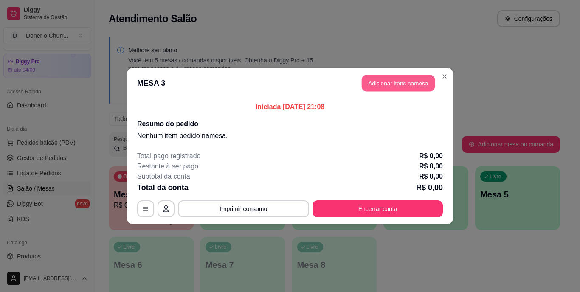
click at [377, 80] on button "Adicionar itens na mesa" at bounding box center [398, 83] width 73 height 17
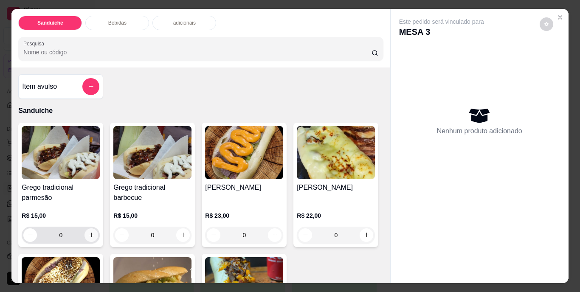
click at [89, 232] on icon "increase-product-quantity" at bounding box center [91, 235] width 6 height 6
type input "1"
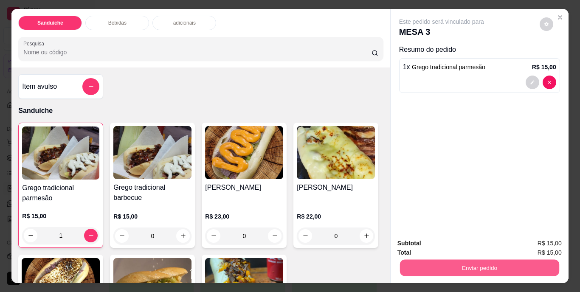
click at [458, 264] on button "Enviar pedido" at bounding box center [478, 268] width 159 height 17
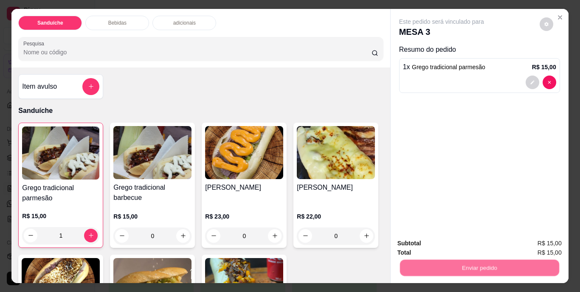
click at [452, 238] on button "Não registrar e enviar pedido" at bounding box center [451, 244] width 88 height 16
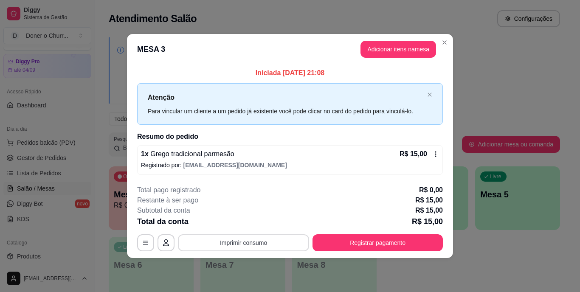
click at [235, 240] on button "Imprimir consumo" at bounding box center [243, 242] width 131 height 17
click at [241, 223] on button "IMPRESSORA" at bounding box center [245, 222] width 59 height 13
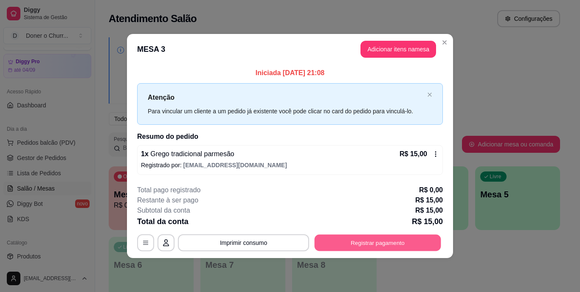
click at [401, 245] on button "Registrar pagamento" at bounding box center [377, 242] width 126 height 17
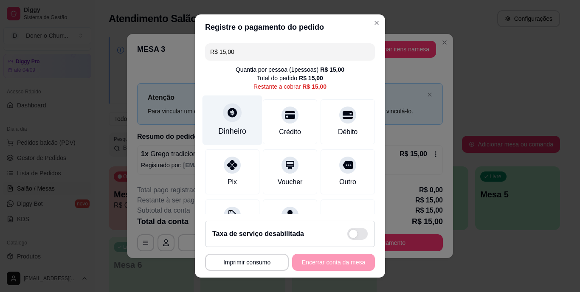
click at [225, 120] on div at bounding box center [232, 113] width 19 height 19
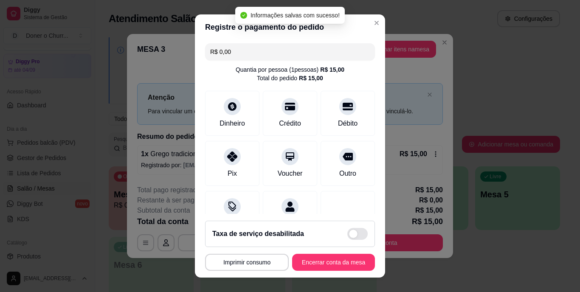
type input "R$ 0,00"
click at [348, 262] on button "Encerrar conta da mesa" at bounding box center [333, 262] width 83 height 17
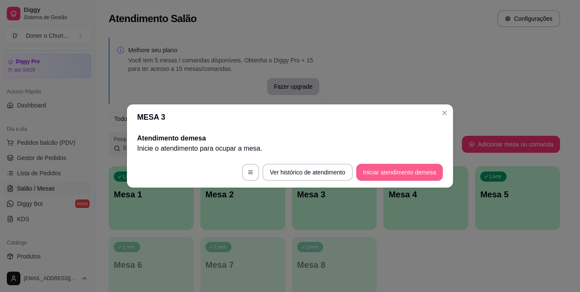
click at [420, 177] on button "Iniciar atendimento de mesa" at bounding box center [399, 172] width 87 height 17
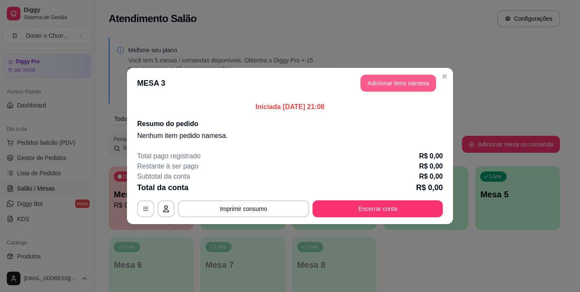
click at [383, 79] on button "Adicionar itens na mesa" at bounding box center [398, 83] width 76 height 17
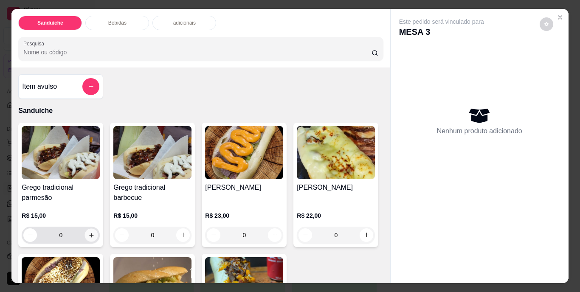
click at [90, 232] on icon "increase-product-quantity" at bounding box center [91, 235] width 6 height 6
type input "1"
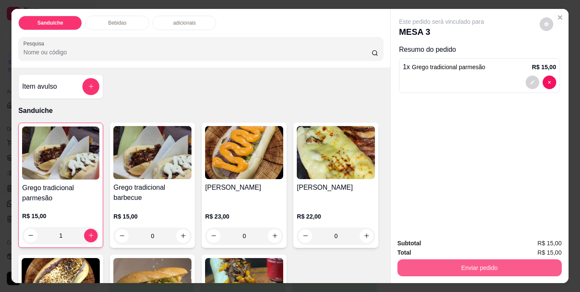
click at [492, 268] on button "Enviar pedido" at bounding box center [479, 267] width 164 height 17
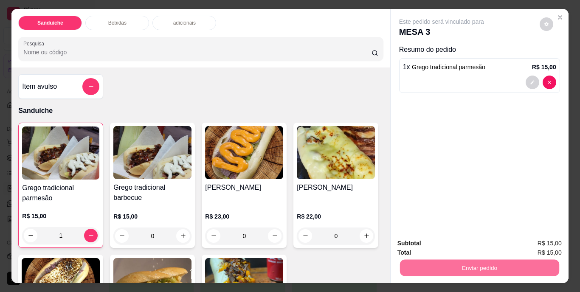
click at [469, 243] on button "Não registrar e enviar pedido" at bounding box center [451, 244] width 86 height 16
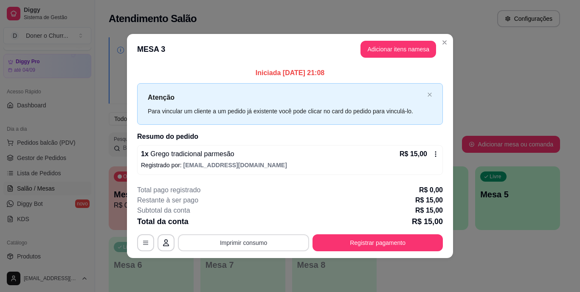
click at [255, 242] on button "Imprimir consumo" at bounding box center [243, 242] width 131 height 17
click at [255, 223] on button "IMPRESSORA" at bounding box center [246, 223] width 62 height 14
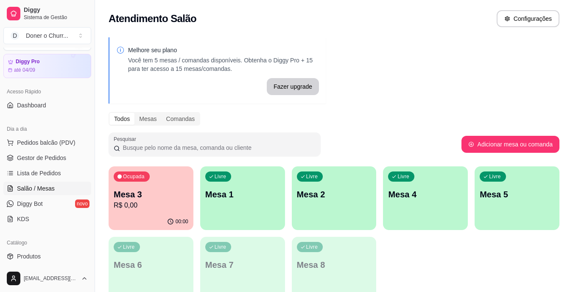
click at [269, 180] on div "Livre Mesa 1" at bounding box center [242, 192] width 85 height 53
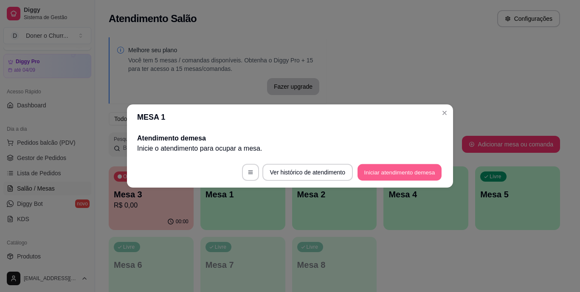
click at [396, 175] on button "Iniciar atendimento de mesa" at bounding box center [399, 172] width 84 height 17
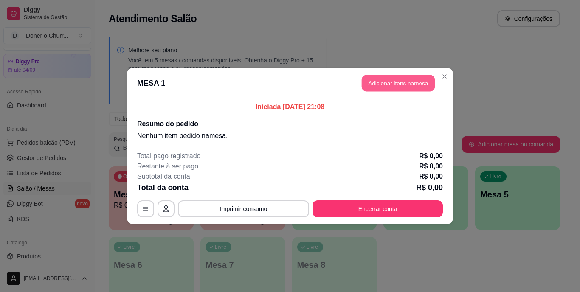
click at [394, 86] on button "Adicionar itens na mesa" at bounding box center [398, 83] width 73 height 17
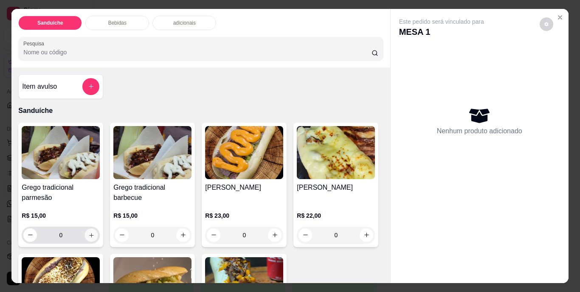
click at [89, 236] on button "increase-product-quantity" at bounding box center [91, 234] width 13 height 13
type input "1"
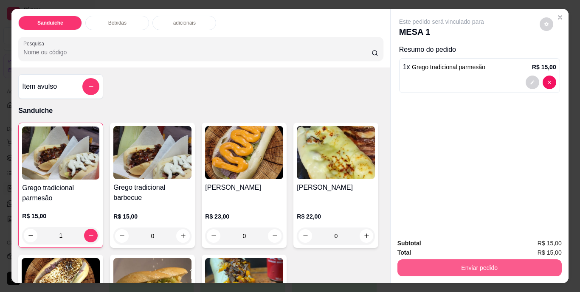
click at [474, 264] on button "Enviar pedido" at bounding box center [479, 267] width 164 height 17
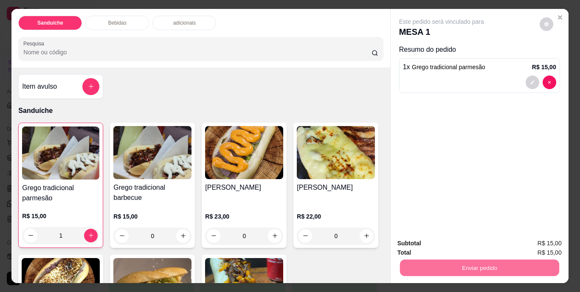
click at [461, 244] on button "Não registrar e enviar pedido" at bounding box center [451, 244] width 88 height 16
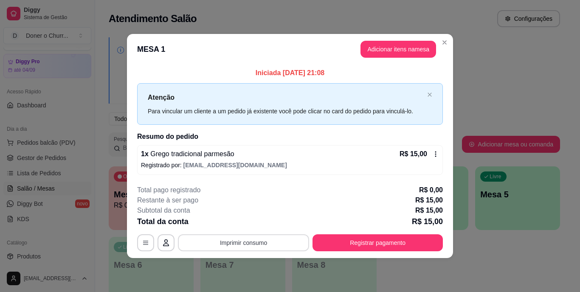
click at [251, 242] on button "Imprimir consumo" at bounding box center [243, 242] width 131 height 17
click at [249, 225] on button "IMPRESSORA" at bounding box center [246, 223] width 62 height 14
click at [503, 273] on div "**********" at bounding box center [290, 146] width 580 height 292
click at [391, 170] on section "**********" at bounding box center [290, 146] width 326 height 224
click at [384, 46] on button "Adicionar itens na mesa" at bounding box center [398, 49] width 76 height 17
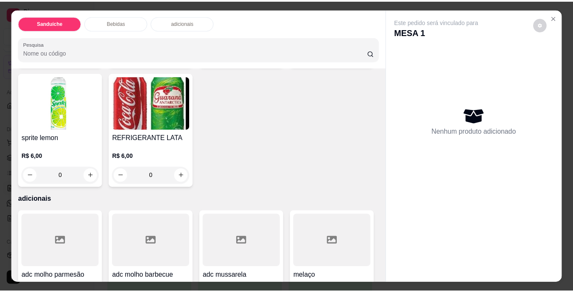
scroll to position [467, 0]
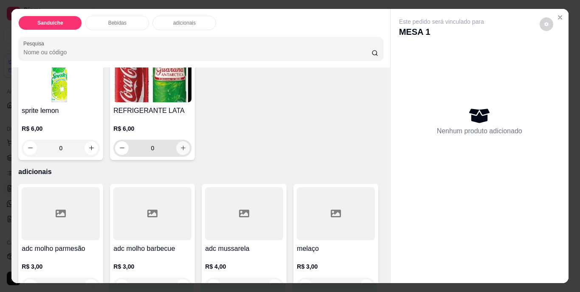
click at [190, 155] on button "increase-product-quantity" at bounding box center [183, 148] width 14 height 14
type input "1"
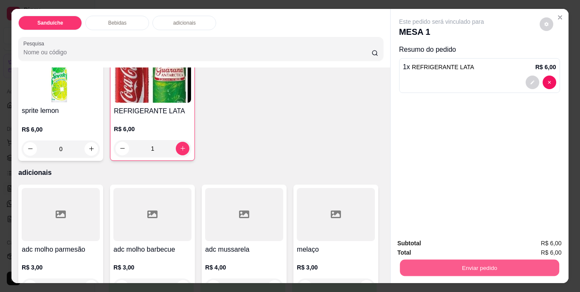
click at [460, 267] on button "Enviar pedido" at bounding box center [478, 268] width 159 height 17
click at [449, 243] on button "Não registrar e enviar pedido" at bounding box center [451, 244] width 86 height 16
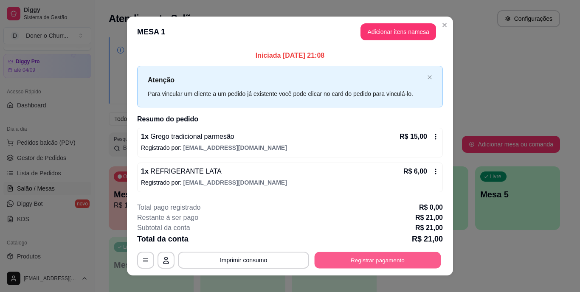
click at [360, 258] on button "Registrar pagamento" at bounding box center [377, 260] width 126 height 17
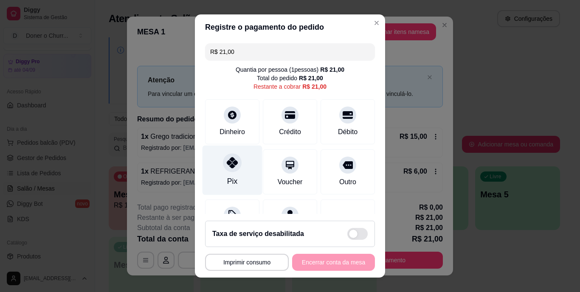
click at [228, 169] on div at bounding box center [232, 163] width 19 height 19
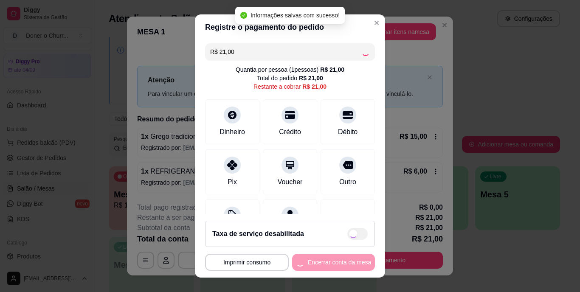
type input "R$ 0,00"
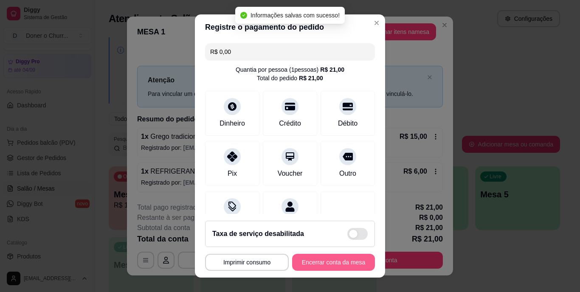
click at [323, 260] on button "Encerrar conta da mesa" at bounding box center [333, 262] width 83 height 17
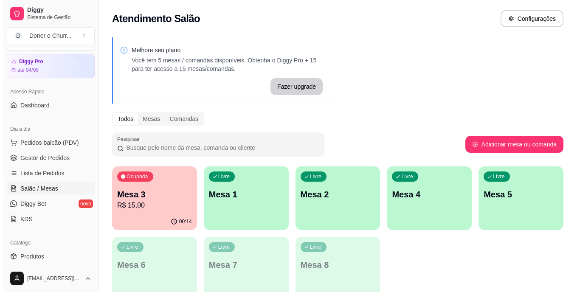
scroll to position [212, 0]
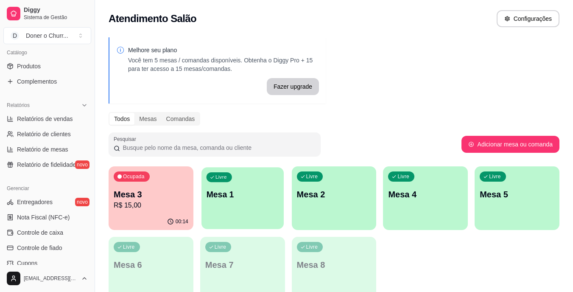
click at [259, 200] on div "Livre Mesa 1" at bounding box center [243, 193] width 82 height 52
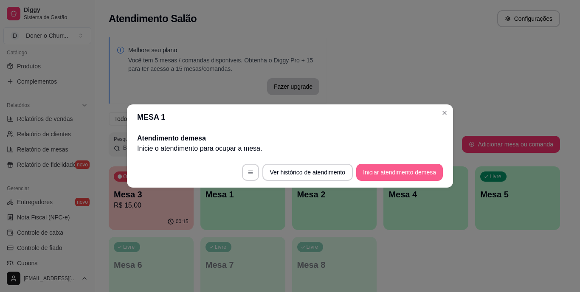
click at [389, 167] on button "Iniciar atendimento de mesa" at bounding box center [399, 172] width 87 height 17
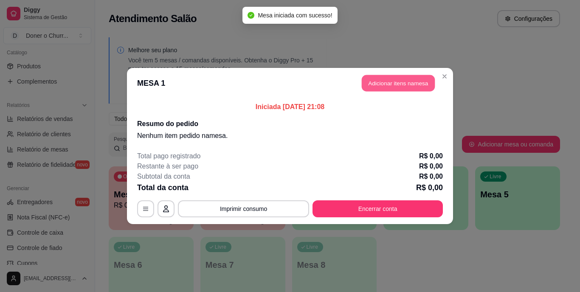
click at [377, 88] on button "Adicionar itens na mesa" at bounding box center [398, 83] width 73 height 17
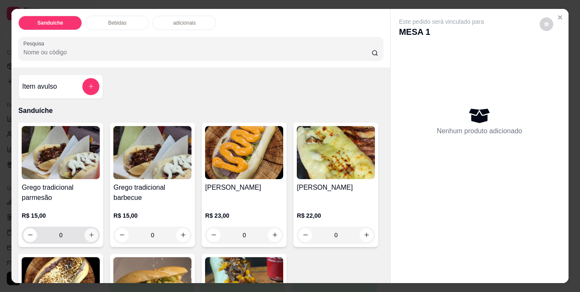
click at [86, 228] on button "increase-product-quantity" at bounding box center [91, 235] width 14 height 14
type input "1"
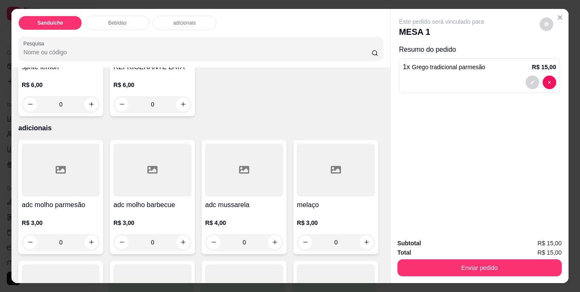
scroll to position [509, 0]
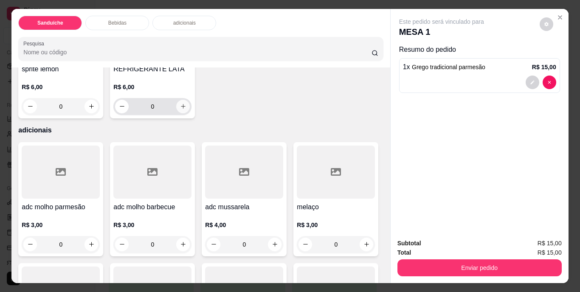
click at [186, 109] on icon "increase-product-quantity" at bounding box center [183, 106] width 6 height 6
type input "1"
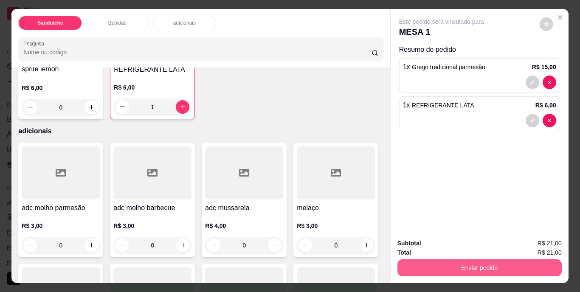
click at [423, 259] on button "Enviar pedido" at bounding box center [479, 267] width 164 height 17
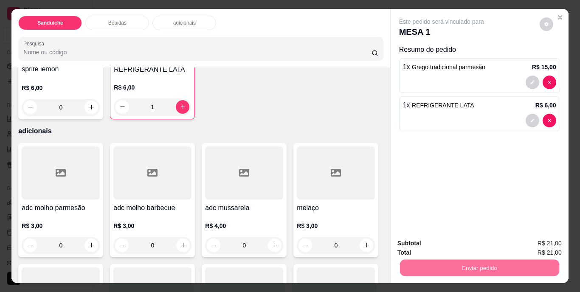
click at [428, 245] on button "Não registrar e enviar pedido" at bounding box center [451, 244] width 88 height 16
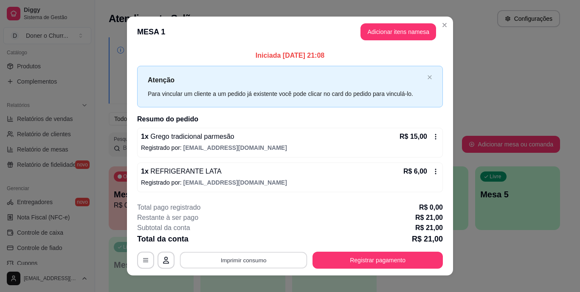
click at [249, 259] on button "Imprimir consumo" at bounding box center [243, 260] width 127 height 17
click at [244, 239] on button "IMPRESSORA" at bounding box center [243, 241] width 62 height 14
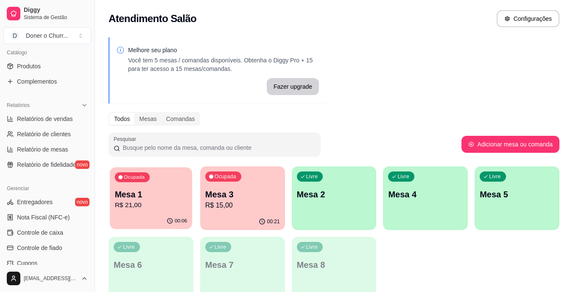
click at [144, 202] on p "R$ 21,00" at bounding box center [151, 205] width 73 height 10
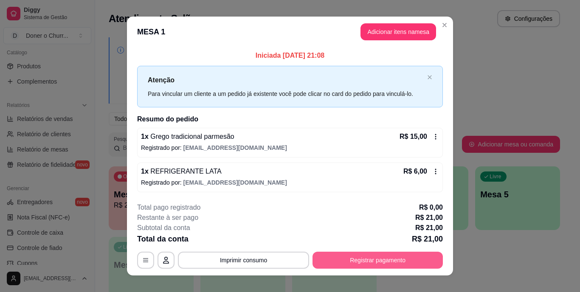
click at [364, 261] on button "Registrar pagamento" at bounding box center [377, 260] width 130 height 17
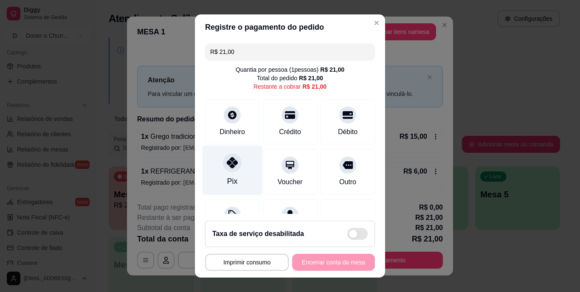
click at [220, 171] on div "Pix" at bounding box center [232, 171] width 60 height 50
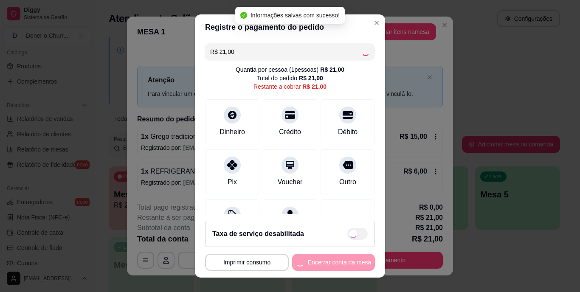
type input "R$ 0,00"
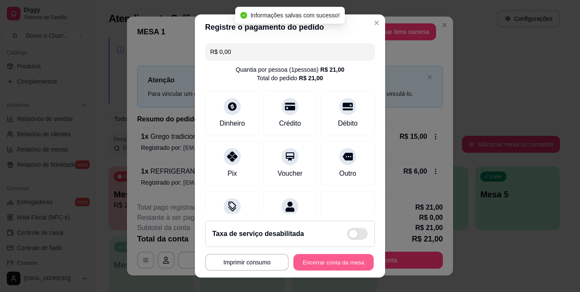
click at [318, 258] on button "Encerrar conta da mesa" at bounding box center [333, 262] width 80 height 17
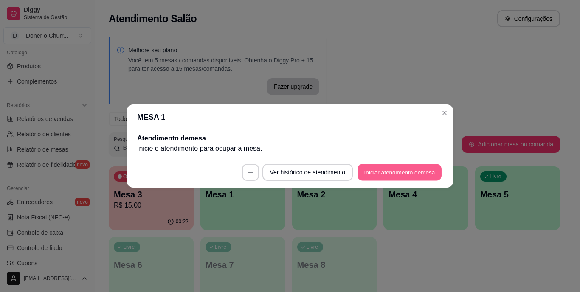
click at [392, 171] on button "Iniciar atendimento de mesa" at bounding box center [399, 172] width 84 height 17
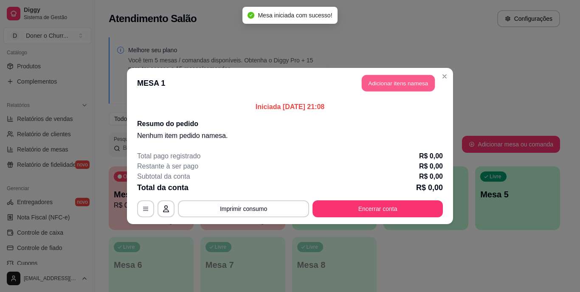
click at [399, 87] on button "Adicionar itens na mesa" at bounding box center [398, 83] width 73 height 17
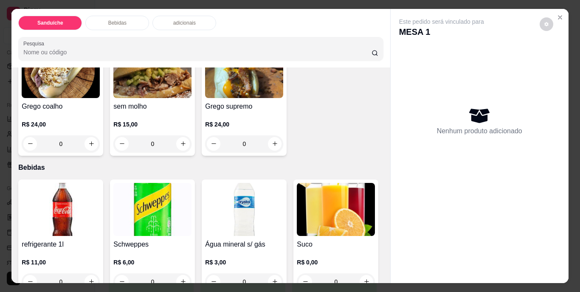
scroll to position [255, 0]
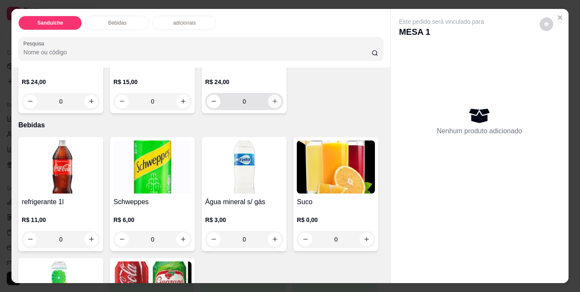
click at [272, 104] on icon "increase-product-quantity" at bounding box center [274, 101] width 5 height 5
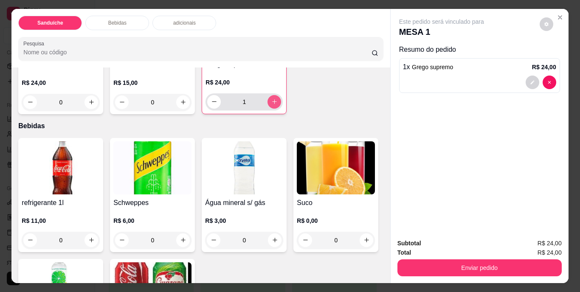
click at [271, 105] on icon "increase-product-quantity" at bounding box center [274, 101] width 6 height 6
type input "2"
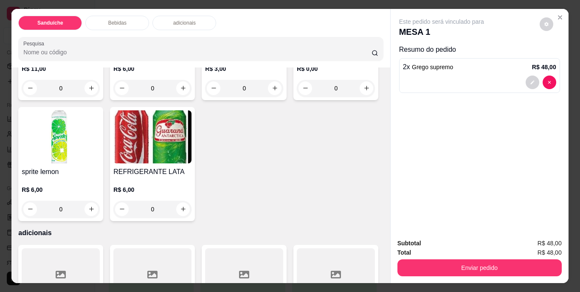
scroll to position [424, 0]
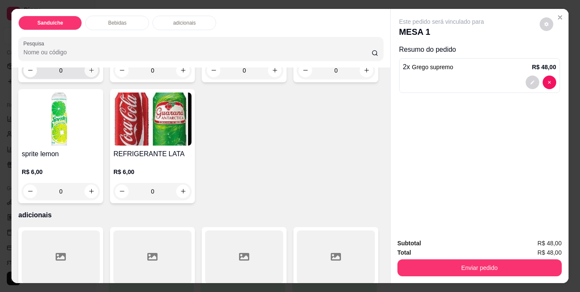
click at [90, 73] on icon "increase-product-quantity" at bounding box center [91, 70] width 6 height 6
type input "1"
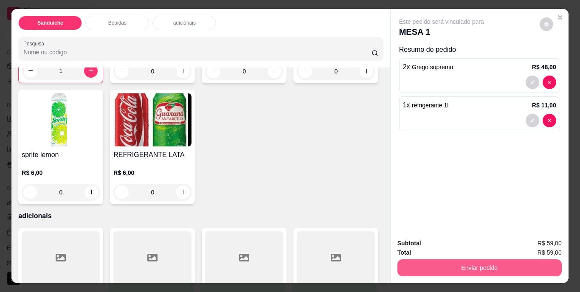
click at [460, 263] on button "Enviar pedido" at bounding box center [479, 267] width 164 height 17
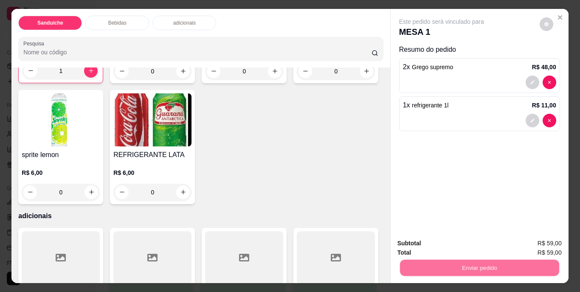
click at [455, 243] on button "Não registrar e enviar pedido" at bounding box center [451, 244] width 86 height 16
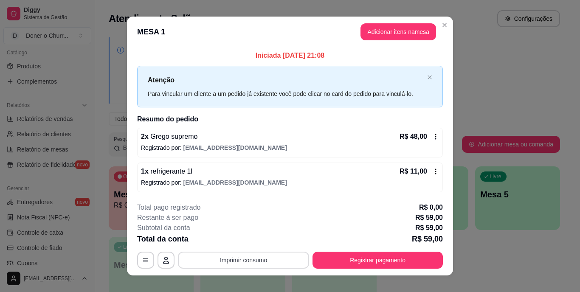
click at [256, 258] on button "Imprimir consumo" at bounding box center [243, 260] width 131 height 17
click at [254, 240] on button "IMPRESSORA" at bounding box center [242, 239] width 59 height 13
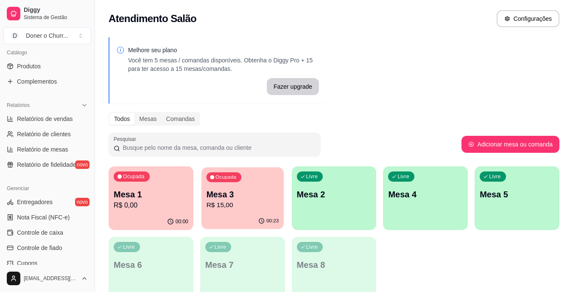
click at [251, 198] on p "Mesa 3" at bounding box center [242, 194] width 73 height 11
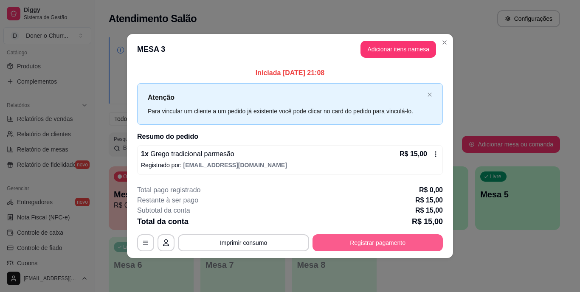
click at [387, 235] on button "Registrar pagamento" at bounding box center [377, 242] width 130 height 17
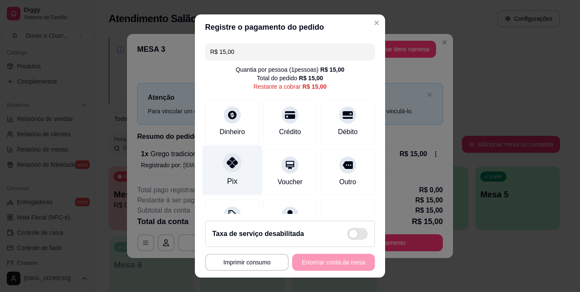
click at [227, 166] on icon at bounding box center [232, 162] width 11 height 11
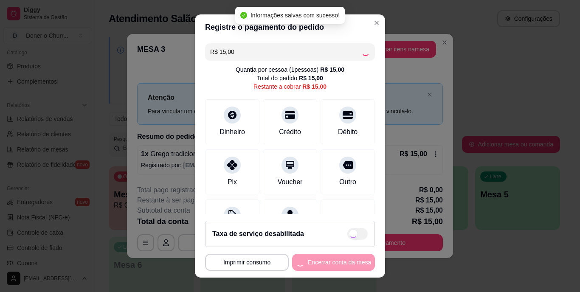
type input "R$ 0,00"
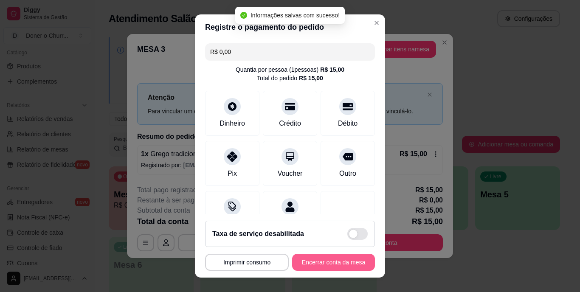
click at [317, 262] on button "Encerrar conta da mesa" at bounding box center [333, 262] width 83 height 17
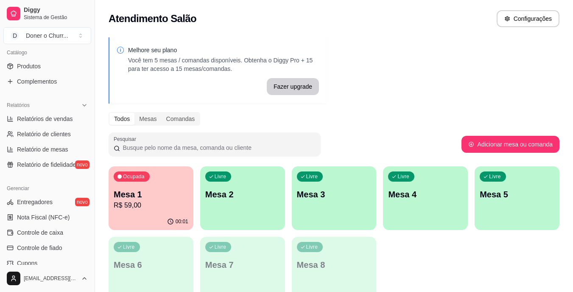
click at [260, 198] on p "Mesa 2" at bounding box center [242, 194] width 75 height 12
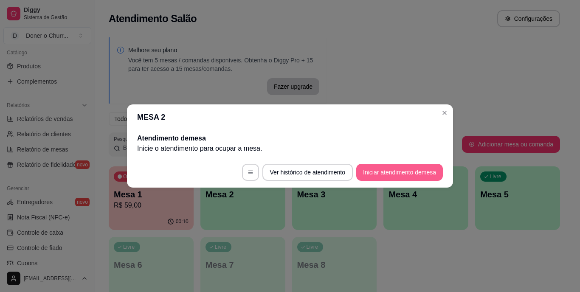
click at [401, 173] on button "Iniciar atendimento de mesa" at bounding box center [399, 172] width 87 height 17
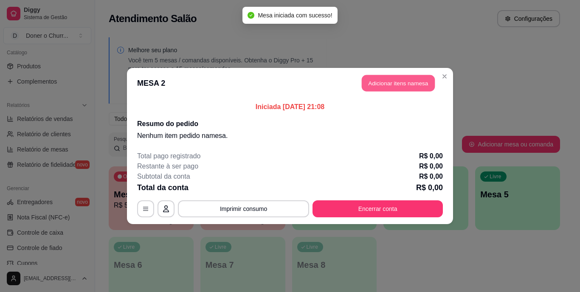
click at [385, 80] on button "Adicionar itens na mesa" at bounding box center [398, 83] width 73 height 17
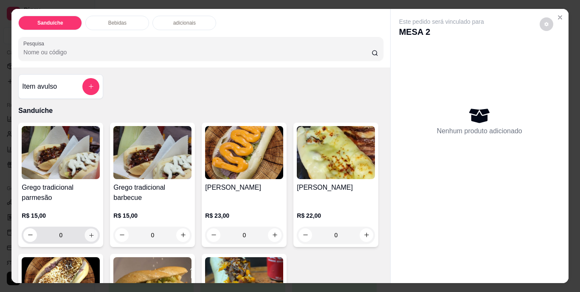
click at [92, 228] on button "increase-product-quantity" at bounding box center [91, 234] width 13 height 13
type input "1"
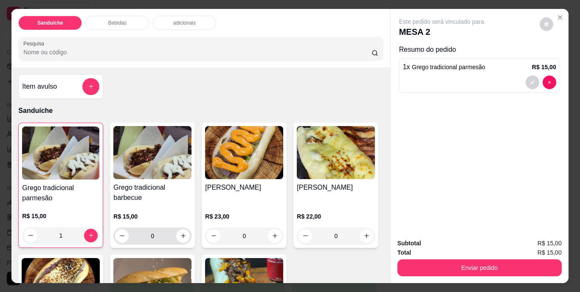
scroll to position [127, 0]
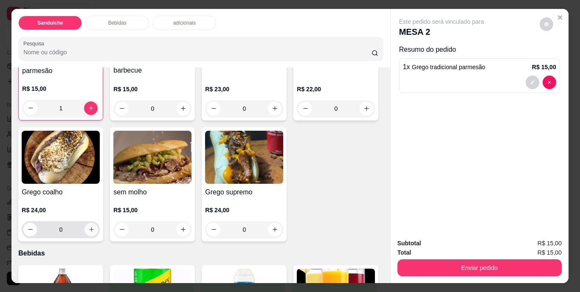
click at [98, 230] on button "increase-product-quantity" at bounding box center [91, 230] width 14 height 14
type input "1"
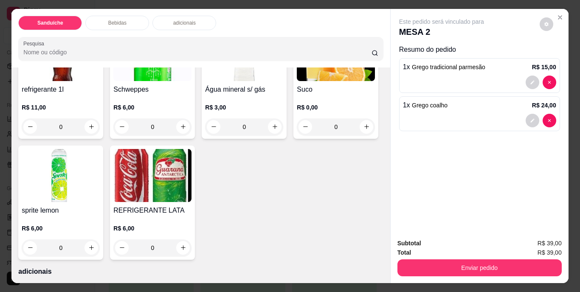
scroll to position [424, 0]
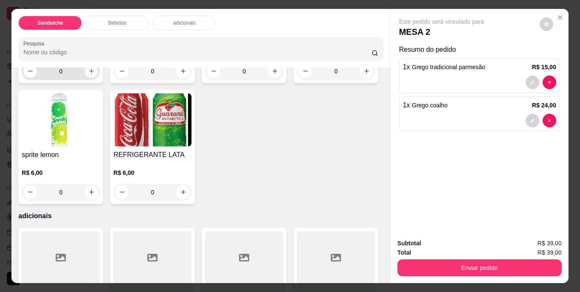
click at [91, 74] on icon "increase-product-quantity" at bounding box center [91, 71] width 6 height 6
type input "1"
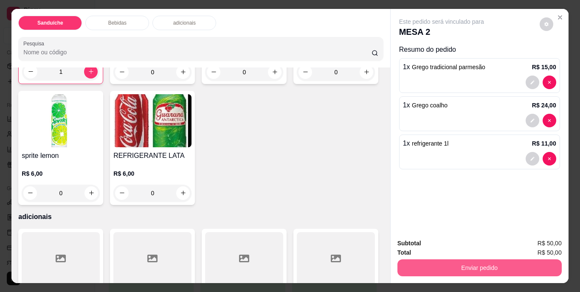
click at [485, 267] on button "Enviar pedido" at bounding box center [479, 267] width 164 height 17
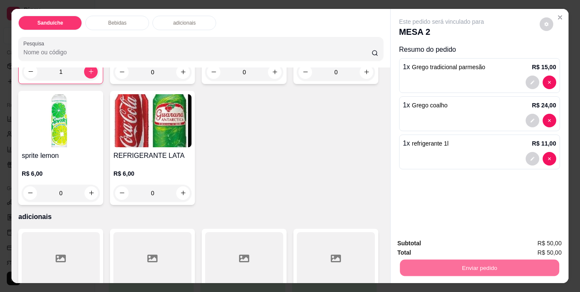
click at [465, 244] on button "Não registrar e enviar pedido" at bounding box center [451, 244] width 86 height 16
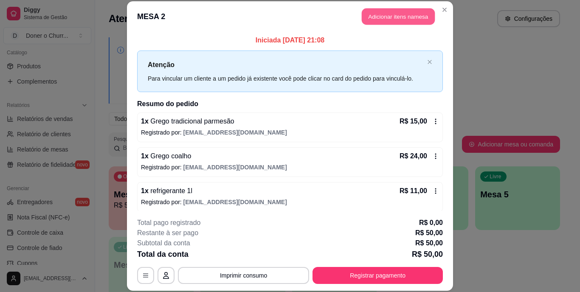
click at [407, 18] on button "Adicionar itens na mesa" at bounding box center [398, 16] width 73 height 17
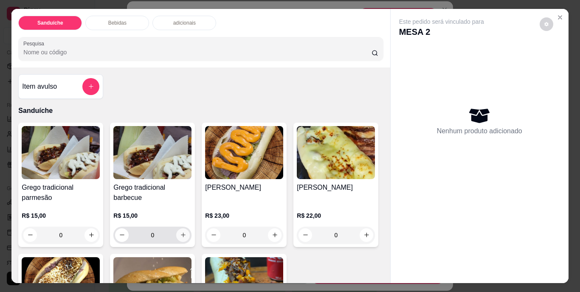
click at [181, 233] on icon "increase-product-quantity" at bounding box center [183, 235] width 5 height 5
type input "1"
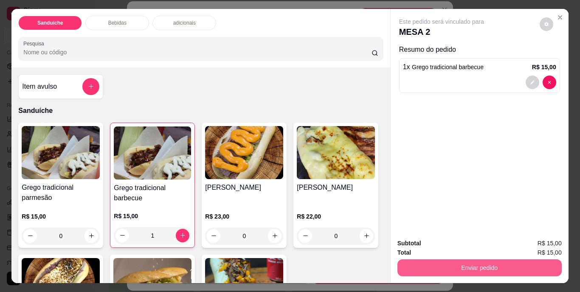
click at [478, 267] on button "Enviar pedido" at bounding box center [479, 267] width 164 height 17
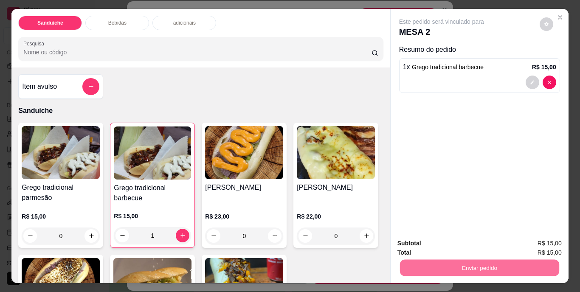
click at [467, 246] on button "Não registrar e enviar pedido" at bounding box center [451, 244] width 86 height 16
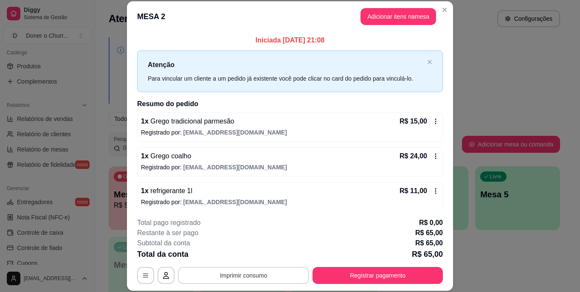
click at [238, 277] on button "Imprimir consumo" at bounding box center [243, 275] width 131 height 17
click at [245, 259] on button "IMPRESSORA" at bounding box center [243, 256] width 62 height 14
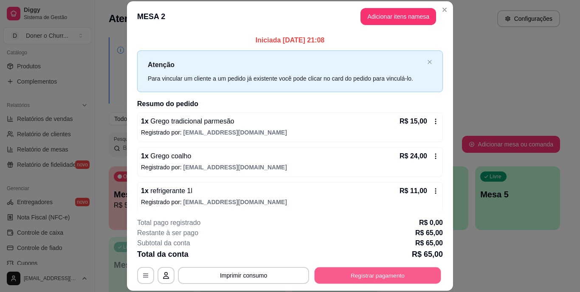
click at [357, 269] on button "Registrar pagamento" at bounding box center [377, 275] width 126 height 17
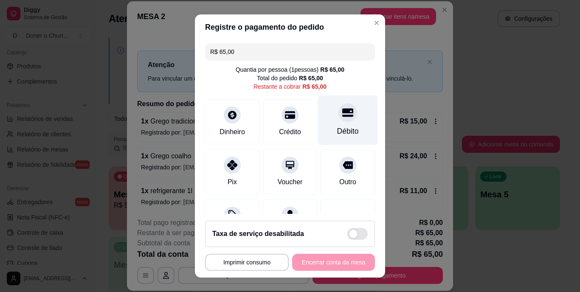
click at [332, 124] on div "Débito" at bounding box center [348, 120] width 60 height 50
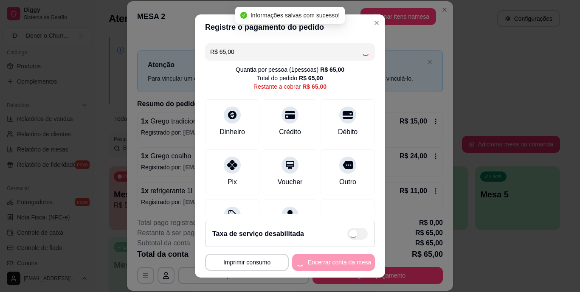
type input "R$ 0,00"
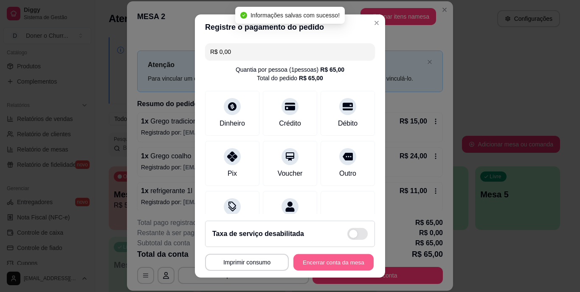
click at [307, 261] on button "Encerrar conta da mesa" at bounding box center [333, 262] width 80 height 17
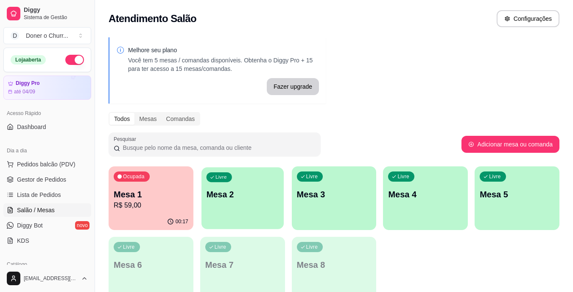
click at [251, 208] on div "Livre Mesa 2" at bounding box center [243, 193] width 82 height 52
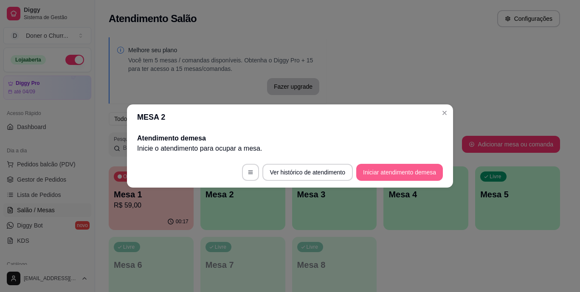
click at [386, 173] on button "Iniciar atendimento de mesa" at bounding box center [399, 172] width 87 height 17
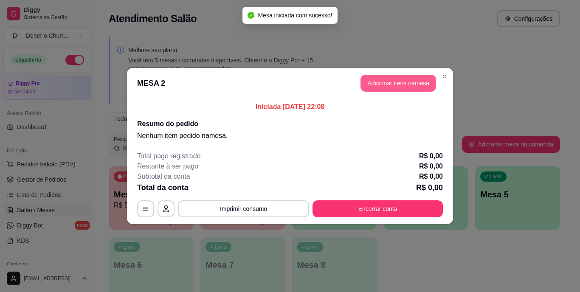
click at [405, 88] on button "Adicionar itens na mesa" at bounding box center [398, 83] width 76 height 17
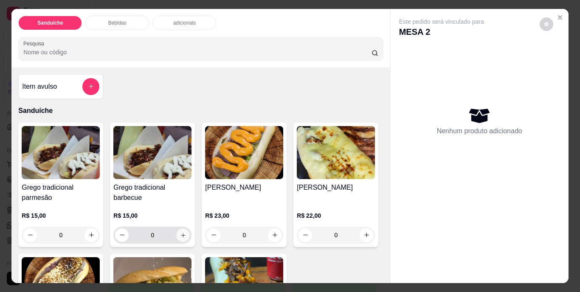
click at [180, 232] on icon "increase-product-quantity" at bounding box center [183, 235] width 6 height 6
type input "1"
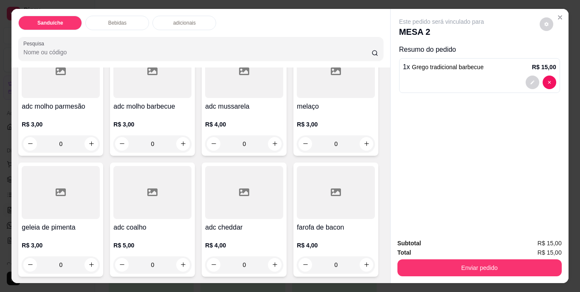
scroll to position [852, 0]
click at [363, 261] on icon "increase-product-quantity" at bounding box center [366, 264] width 6 height 6
type input "1"
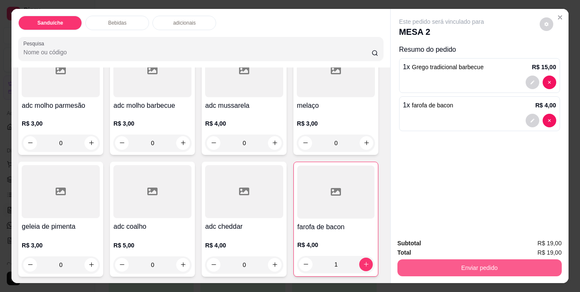
click at [489, 263] on button "Enviar pedido" at bounding box center [479, 267] width 164 height 17
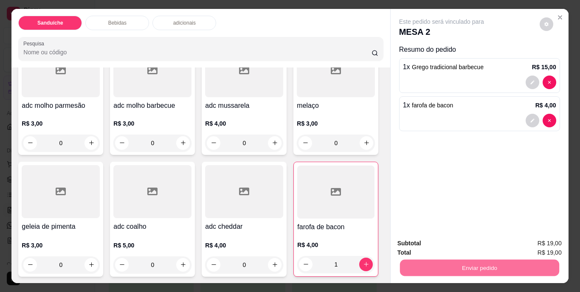
click at [480, 244] on button "Não registrar e enviar pedido" at bounding box center [451, 244] width 86 height 16
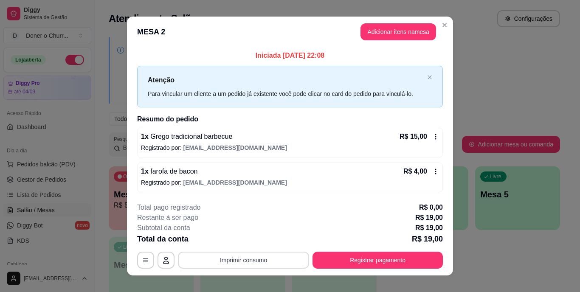
click at [233, 256] on button "Imprimir consumo" at bounding box center [243, 260] width 131 height 17
click at [233, 240] on button "IMPRESSORA" at bounding box center [242, 240] width 59 height 13
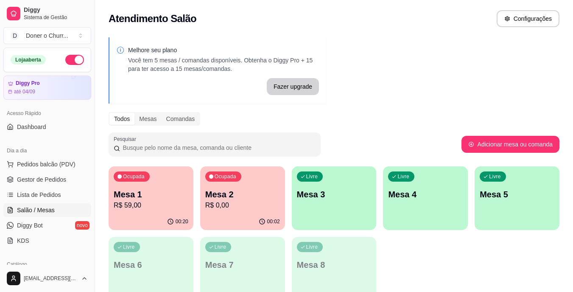
click at [168, 208] on p "R$ 59,00" at bounding box center [151, 205] width 75 height 10
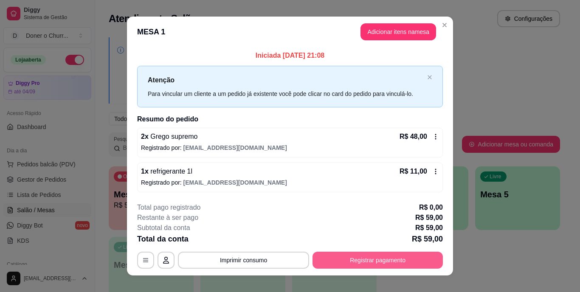
click at [352, 267] on button "Registrar pagamento" at bounding box center [377, 260] width 130 height 17
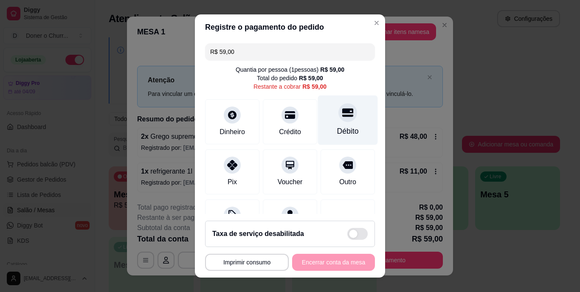
click at [322, 116] on div "Débito" at bounding box center [348, 120] width 60 height 50
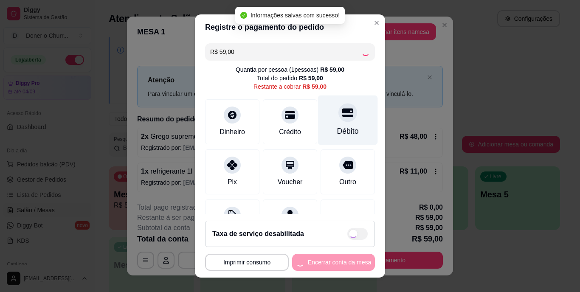
type input "R$ 0,00"
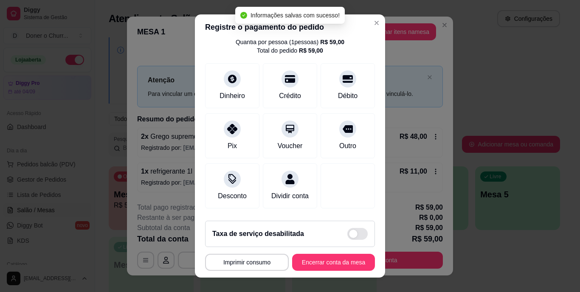
scroll to position [80, 0]
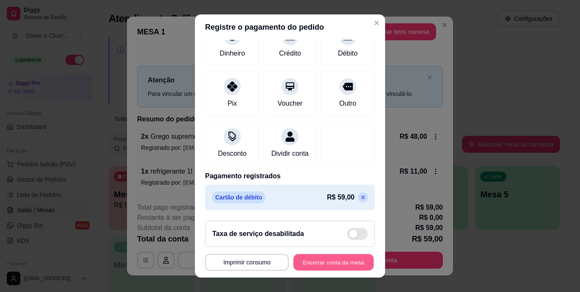
click at [321, 261] on button "Encerrar conta da mesa" at bounding box center [333, 262] width 80 height 17
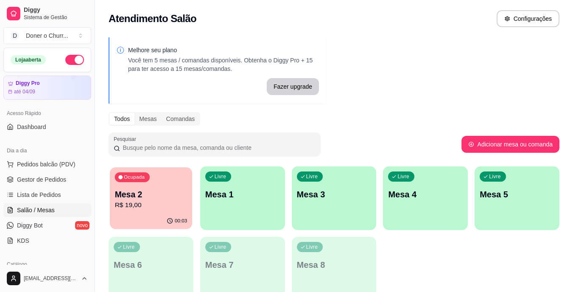
click at [180, 187] on div "Ocupada Mesa 2 R$ 19,00" at bounding box center [151, 190] width 82 height 46
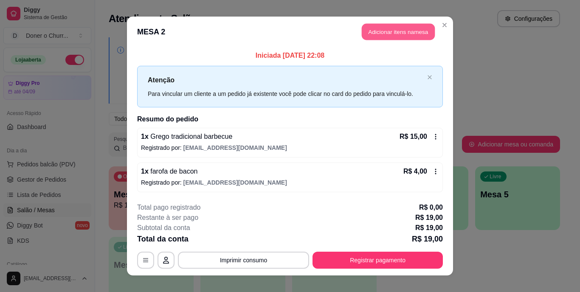
click at [391, 35] on button "Adicionar itens na mesa" at bounding box center [398, 32] width 73 height 17
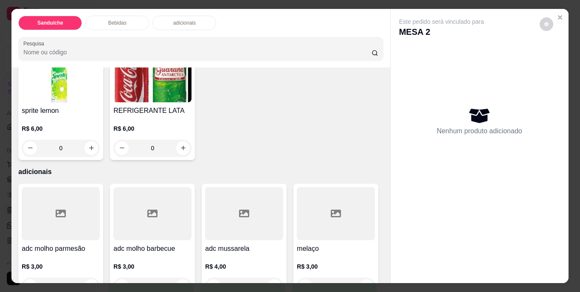
click at [88, 30] on icon "increase-product-quantity" at bounding box center [91, 27] width 6 height 6
type input "1"
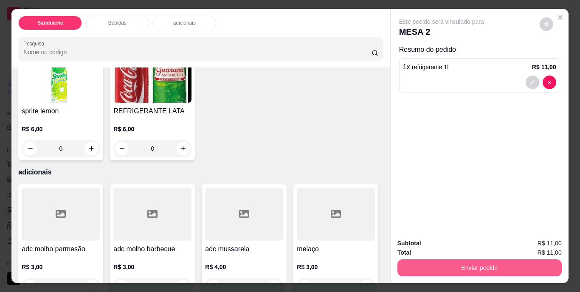
click at [477, 270] on button "Enviar pedido" at bounding box center [479, 267] width 164 height 17
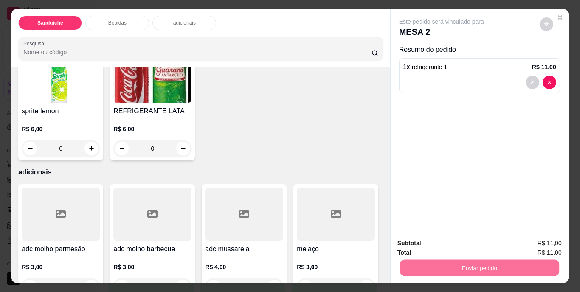
click at [464, 241] on button "Não registrar e enviar pedido" at bounding box center [451, 244] width 86 height 16
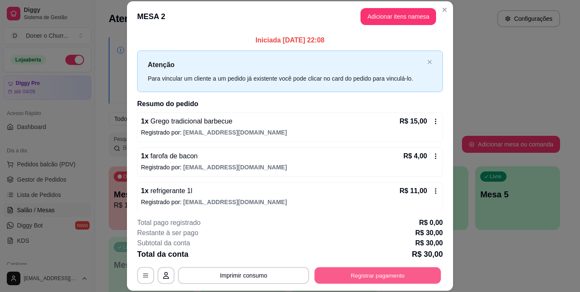
click at [350, 280] on button "Registrar pagamento" at bounding box center [377, 275] width 126 height 17
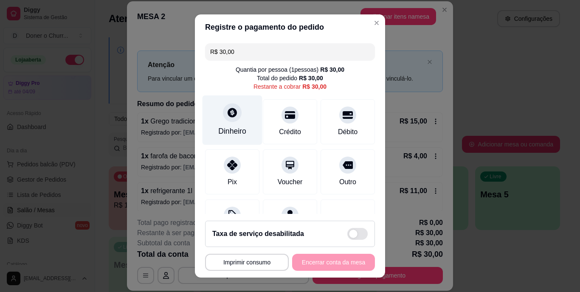
click at [233, 115] on div at bounding box center [232, 113] width 19 height 19
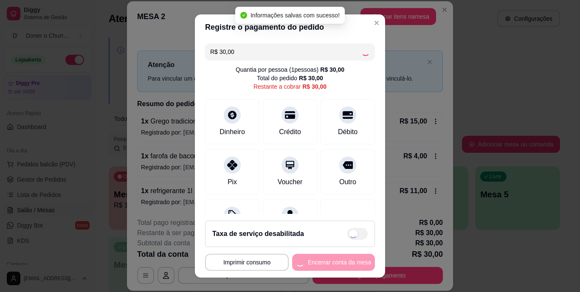
type input "R$ 0,00"
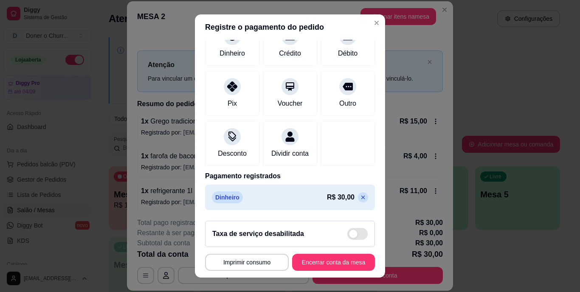
scroll to position [13, 0]
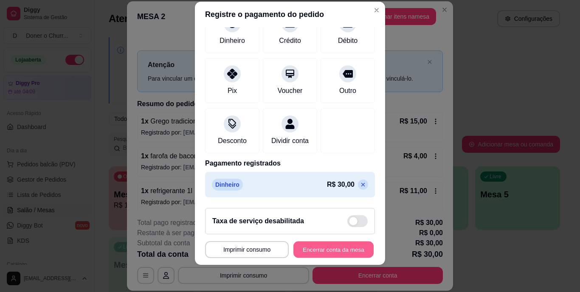
click at [323, 251] on button "Encerrar conta da mesa" at bounding box center [333, 249] width 80 height 17
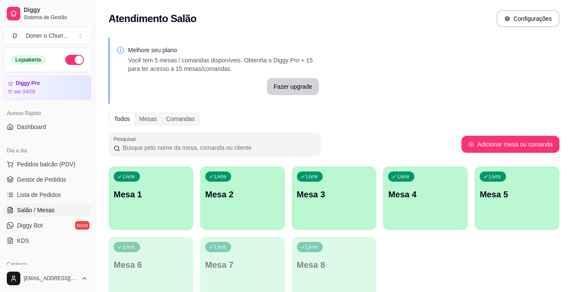
click at [170, 192] on p "Mesa 1" at bounding box center [151, 194] width 75 height 12
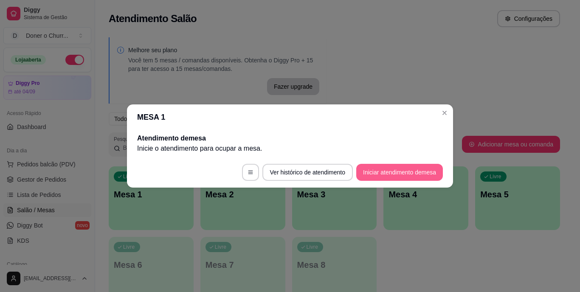
click at [394, 173] on button "Iniciar atendimento de mesa" at bounding box center [399, 172] width 87 height 17
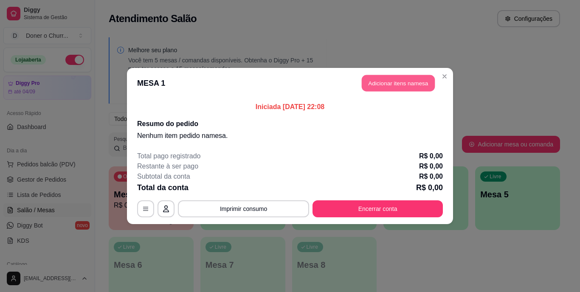
click at [401, 82] on button "Adicionar itens na mesa" at bounding box center [398, 83] width 73 height 17
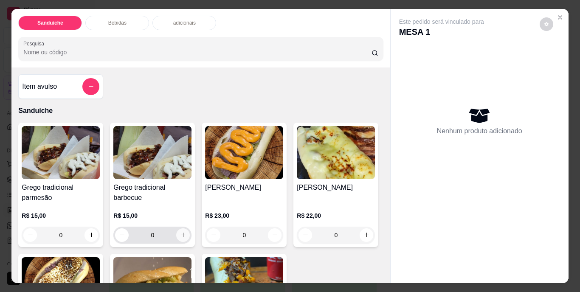
click at [180, 234] on icon "increase-product-quantity" at bounding box center [183, 235] width 6 height 6
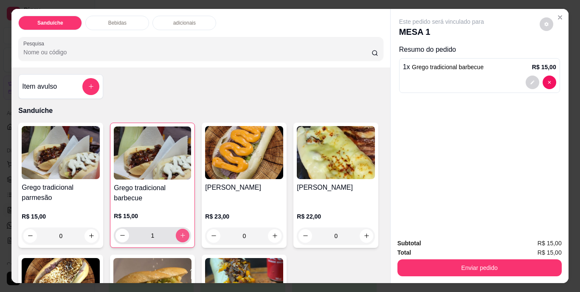
click at [180, 234] on icon "increase-product-quantity" at bounding box center [183, 235] width 6 height 6
click at [180, 235] on icon "increase-product-quantity" at bounding box center [183, 235] width 6 height 6
type input "3"
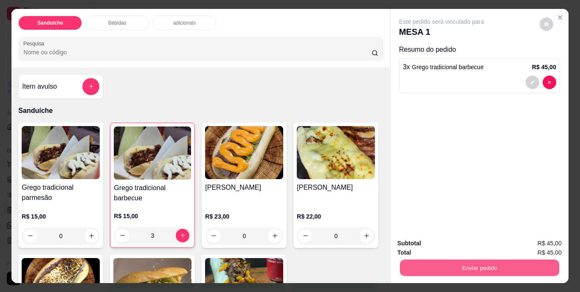
click at [486, 268] on button "Enviar pedido" at bounding box center [478, 268] width 159 height 17
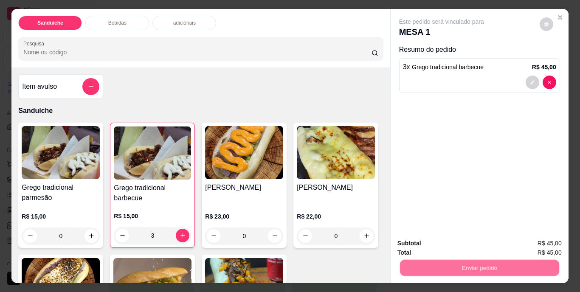
click at [460, 243] on button "Não registrar e enviar pedido" at bounding box center [451, 244] width 86 height 16
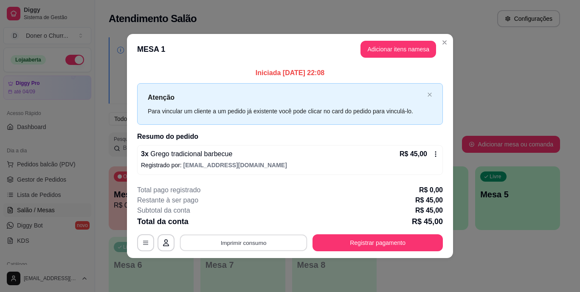
click at [253, 241] on button "Imprimir consumo" at bounding box center [243, 242] width 127 height 17
click at [255, 222] on button "IMPRESSORA" at bounding box center [246, 223] width 62 height 14
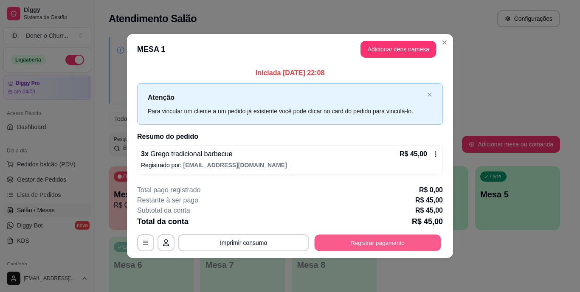
click at [384, 242] on button "Registrar pagamento" at bounding box center [377, 242] width 126 height 17
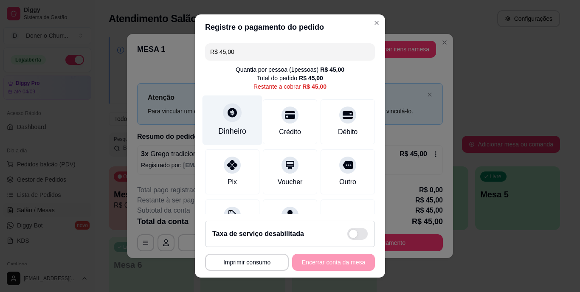
click at [227, 127] on div "Dinheiro" at bounding box center [232, 131] width 28 height 11
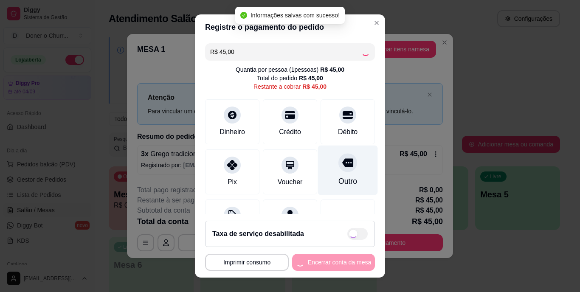
type input "R$ 0,00"
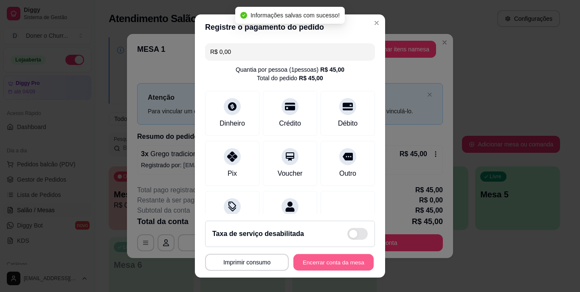
click at [322, 263] on button "Encerrar conta da mesa" at bounding box center [333, 262] width 80 height 17
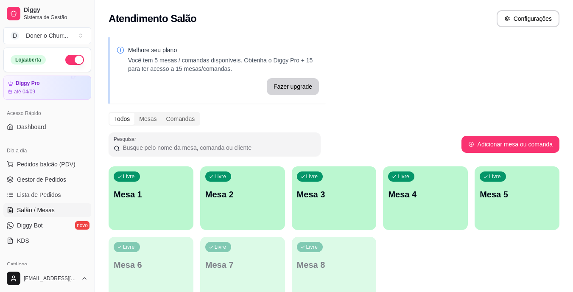
click at [155, 199] on p "Mesa 1" at bounding box center [151, 194] width 75 height 12
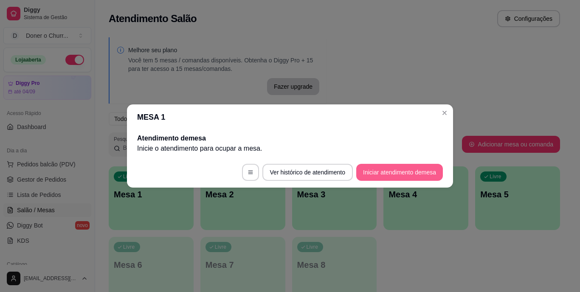
click at [406, 175] on button "Iniciar atendimento de mesa" at bounding box center [399, 172] width 87 height 17
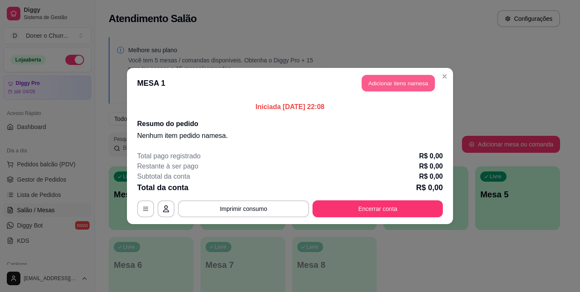
click at [387, 78] on button "Adicionar itens na mesa" at bounding box center [398, 83] width 73 height 17
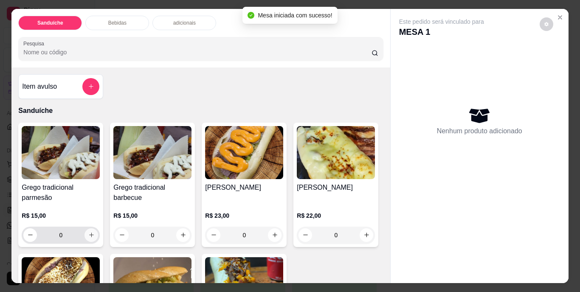
click at [88, 232] on icon "increase-product-quantity" at bounding box center [91, 235] width 6 height 6
type input "1"
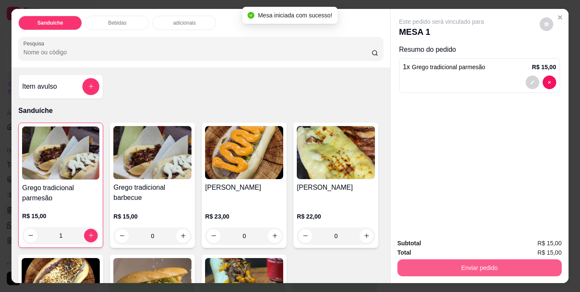
click at [480, 263] on button "Enviar pedido" at bounding box center [479, 267] width 164 height 17
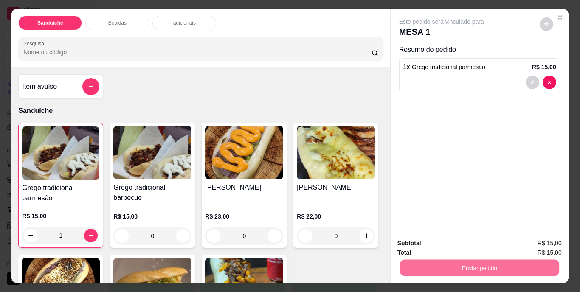
click at [466, 243] on button "Não registrar e enviar pedido" at bounding box center [451, 244] width 86 height 16
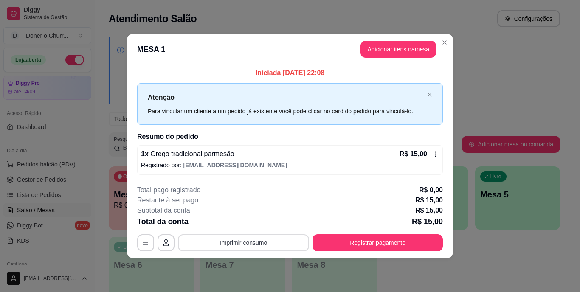
click at [262, 244] on button "Imprimir consumo" at bounding box center [243, 242] width 131 height 17
click at [248, 223] on button "IMPRESSORA" at bounding box center [246, 223] width 62 height 14
click at [390, 51] on button "Adicionar itens na mesa" at bounding box center [398, 49] width 76 height 17
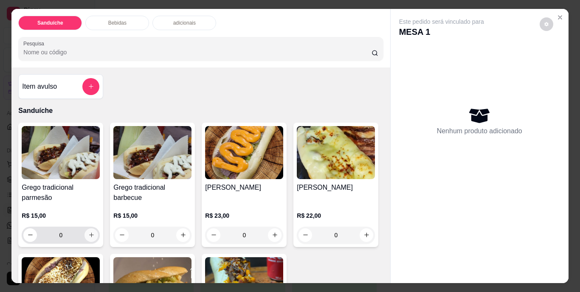
click at [88, 233] on icon "increase-product-quantity" at bounding box center [91, 235] width 6 height 6
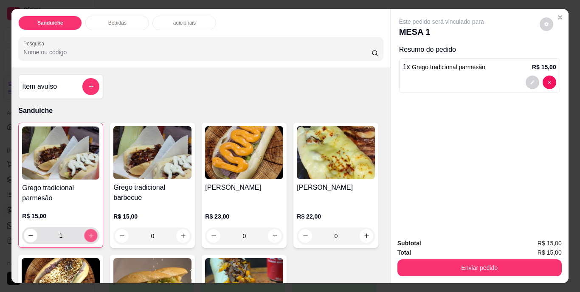
click at [88, 233] on icon "increase-product-quantity" at bounding box center [91, 235] width 6 height 6
type input "2"
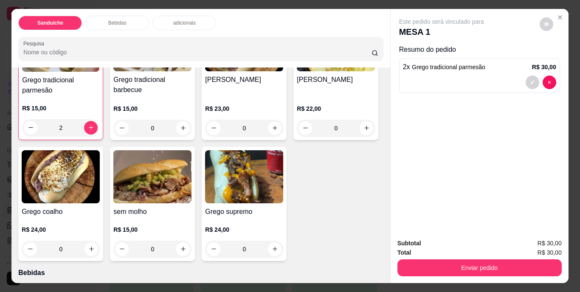
scroll to position [127, 0]
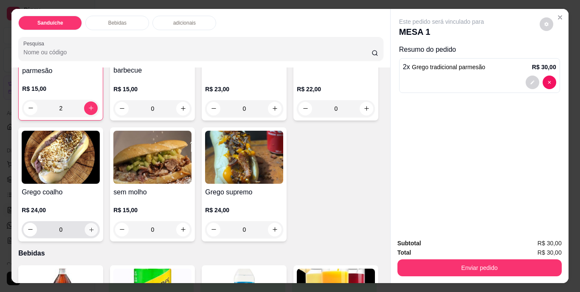
click at [98, 227] on button "increase-product-quantity" at bounding box center [91, 229] width 13 height 13
type input "1"
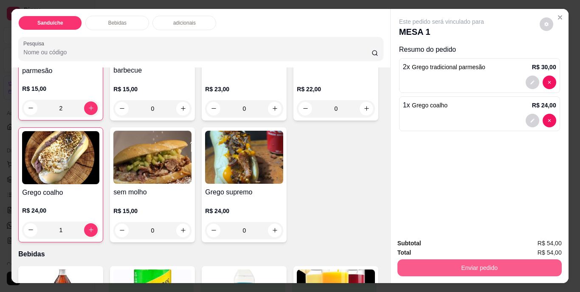
click at [483, 267] on button "Enviar pedido" at bounding box center [479, 267] width 164 height 17
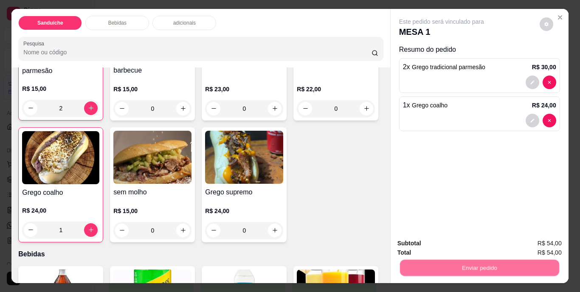
click at [465, 246] on button "Não registrar e enviar pedido" at bounding box center [451, 244] width 88 height 16
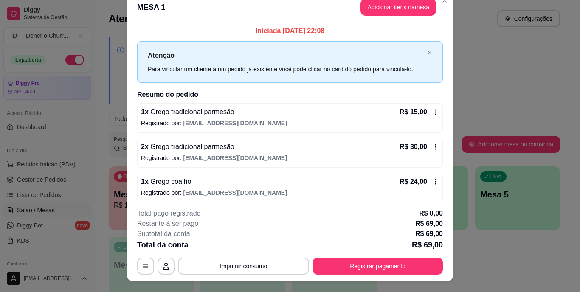
scroll to position [0, 0]
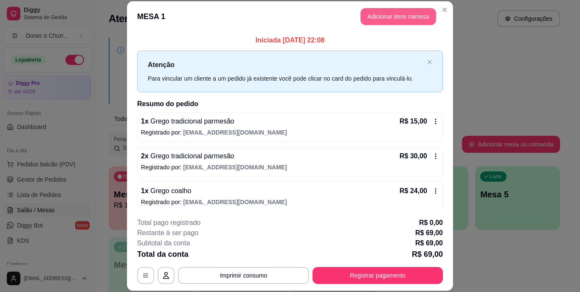
click at [380, 18] on button "Adicionar itens na mesa" at bounding box center [398, 16] width 76 height 17
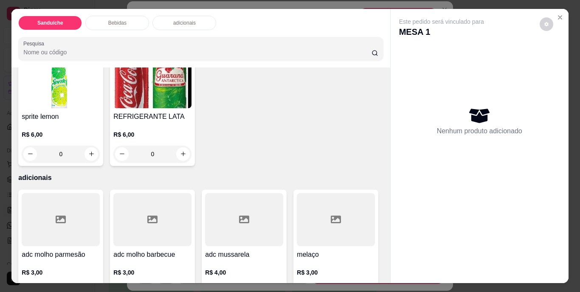
scroll to position [467, 0]
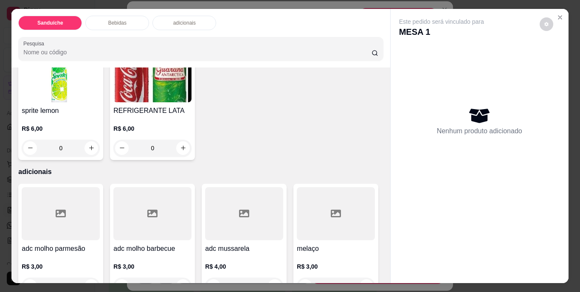
click at [90, 29] on icon "increase-product-quantity" at bounding box center [91, 27] width 5 height 5
type input "1"
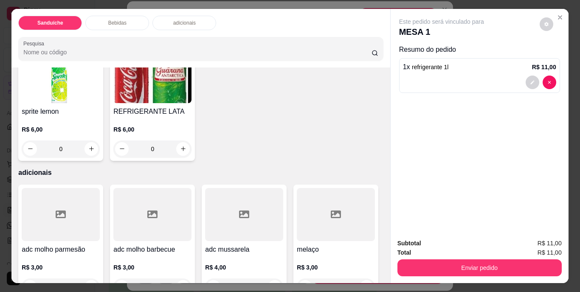
scroll to position [467, 0]
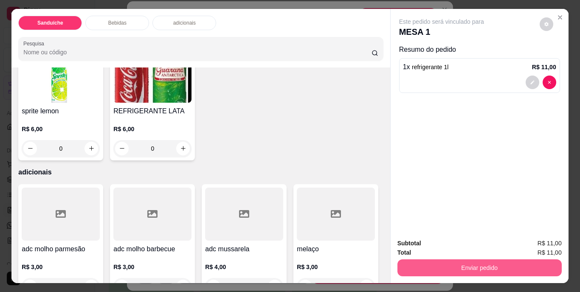
click at [466, 263] on button "Enviar pedido" at bounding box center [479, 267] width 164 height 17
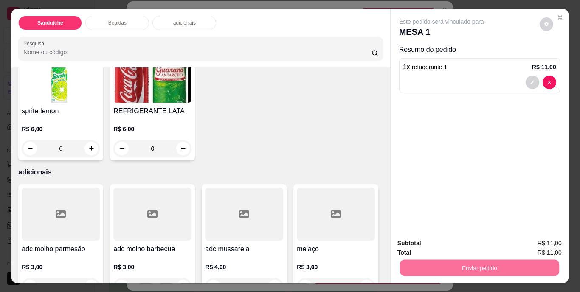
click at [459, 243] on button "Não registrar e enviar pedido" at bounding box center [451, 244] width 86 height 16
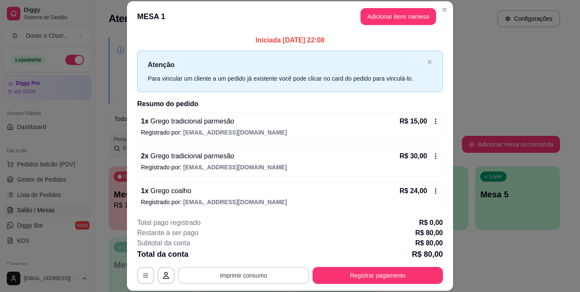
click at [243, 275] on button "Imprimir consumo" at bounding box center [243, 275] width 131 height 17
click at [241, 252] on button "IMPRESSORA" at bounding box center [243, 256] width 62 height 14
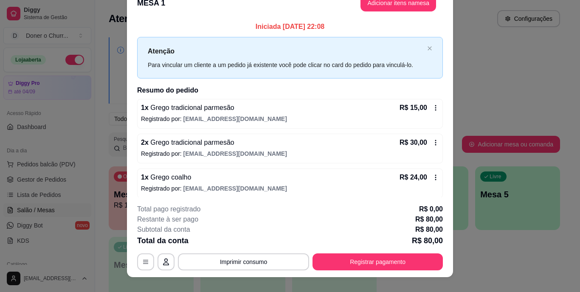
scroll to position [26, 0]
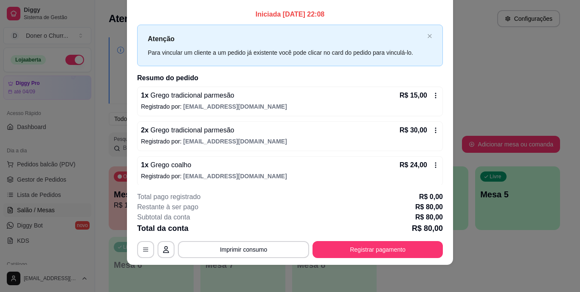
click at [432, 98] on icon at bounding box center [435, 95] width 7 height 7
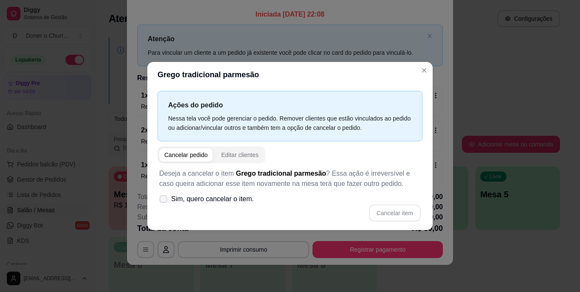
click at [166, 199] on icon at bounding box center [163, 198] width 6 height 5
click at [164, 201] on input "Sim, quero cancelar o item." at bounding box center [162, 204] width 6 height 6
checkbox input "true"
click at [388, 210] on button "Cancelar item" at bounding box center [395, 213] width 52 height 17
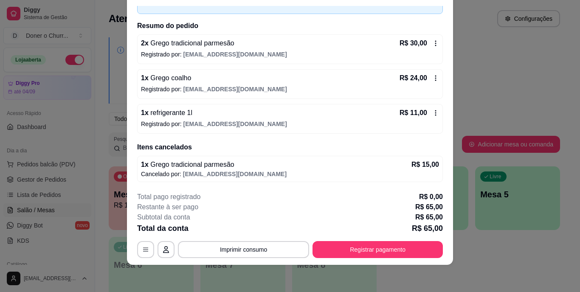
scroll to position [53, 0]
click at [238, 249] on button "Imprimir consumo" at bounding box center [243, 249] width 127 height 17
click at [240, 228] on button "IMPRESSORA" at bounding box center [243, 230] width 62 height 14
click at [297, 219] on div "Subtotal da conta R$ 65,00" at bounding box center [290, 217] width 306 height 10
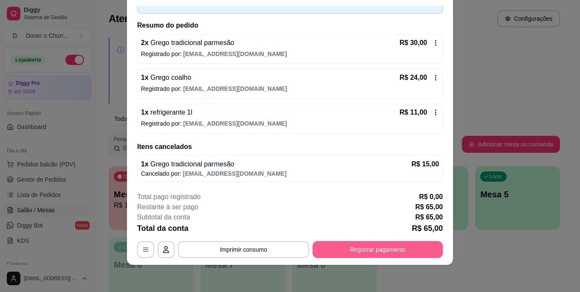
click at [359, 248] on button "Registrar pagamento" at bounding box center [377, 249] width 130 height 17
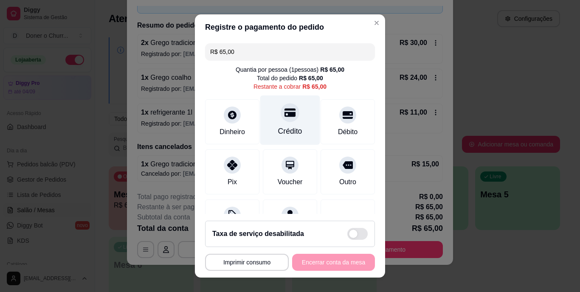
click at [287, 120] on div "Crédito" at bounding box center [290, 120] width 60 height 50
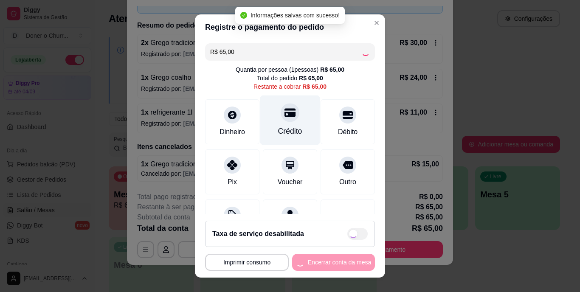
type input "R$ 0,00"
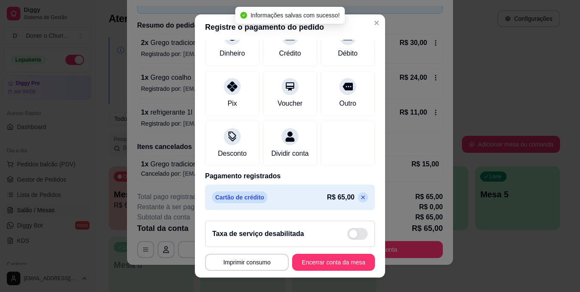
scroll to position [80, 0]
click at [326, 258] on button "Encerrar conta da mesa" at bounding box center [333, 262] width 80 height 17
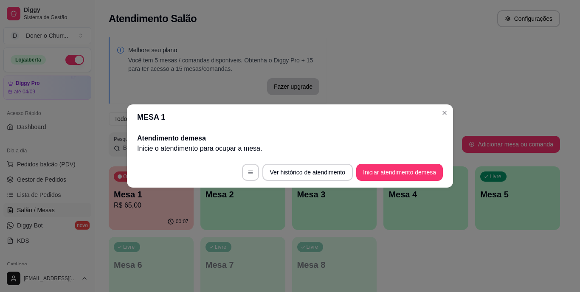
scroll to position [0, 0]
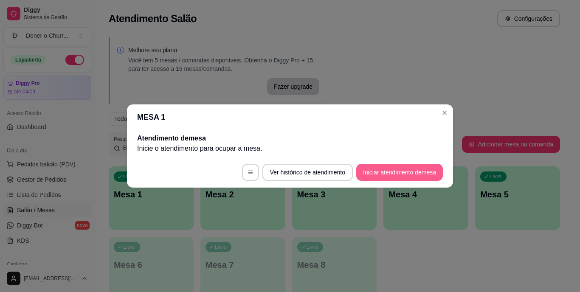
click at [393, 173] on button "Iniciar atendimento de mesa" at bounding box center [399, 172] width 87 height 17
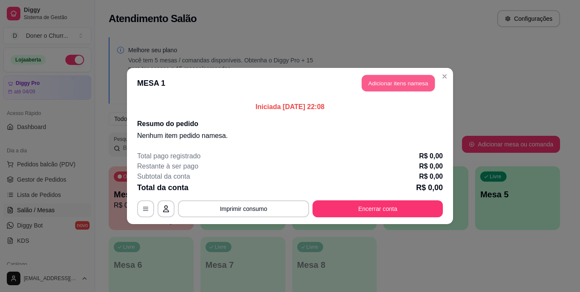
click at [390, 84] on button "Adicionar itens na mesa" at bounding box center [398, 83] width 73 height 17
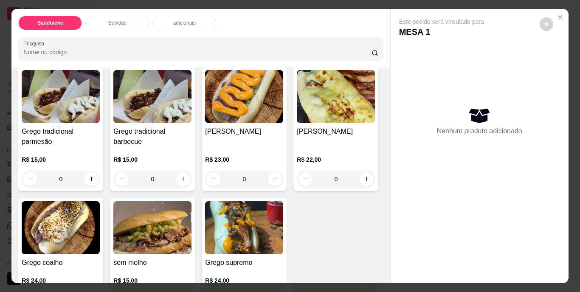
scroll to position [85, 0]
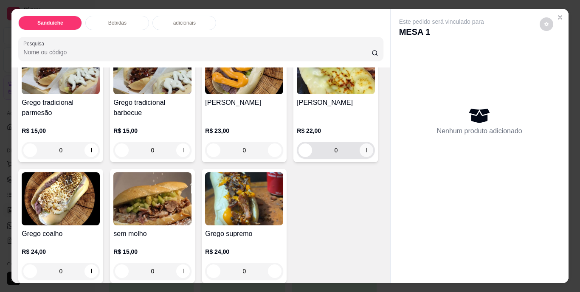
click at [363, 153] on icon "increase-product-quantity" at bounding box center [366, 150] width 6 height 6
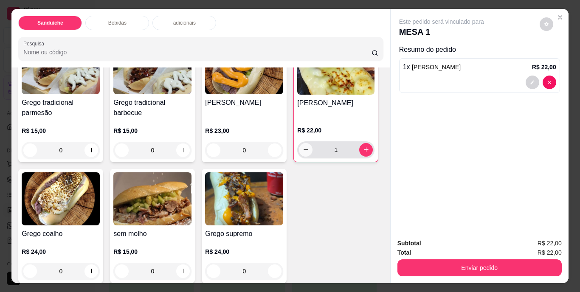
click at [299, 157] on button "decrease-product-quantity" at bounding box center [306, 150] width 14 height 14
type input "0"
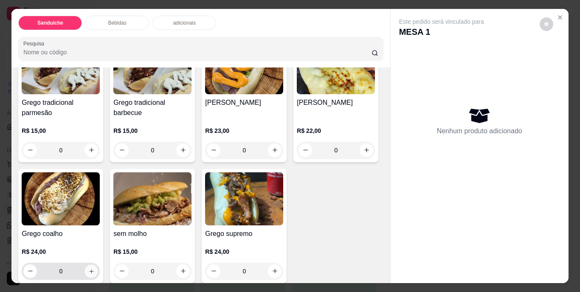
click at [95, 269] on icon "increase-product-quantity" at bounding box center [91, 271] width 6 height 6
type input "1"
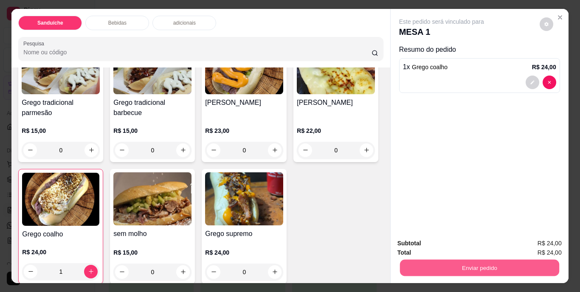
click at [500, 265] on button "Enviar pedido" at bounding box center [478, 268] width 159 height 17
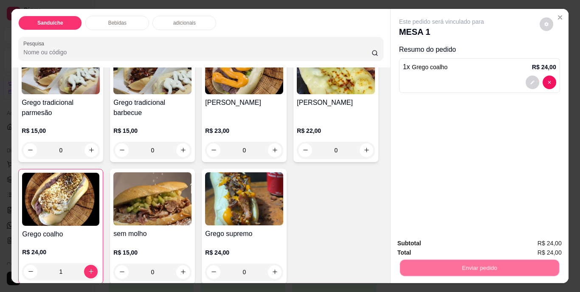
click at [464, 243] on button "Não registrar e enviar pedido" at bounding box center [451, 244] width 86 height 16
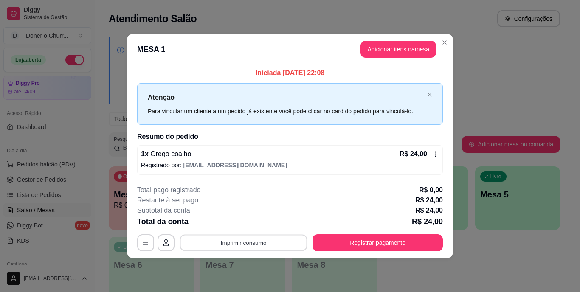
click at [271, 236] on button "Imprimir consumo" at bounding box center [243, 242] width 127 height 17
click at [260, 223] on button "IMPRESSORA" at bounding box center [246, 223] width 62 height 14
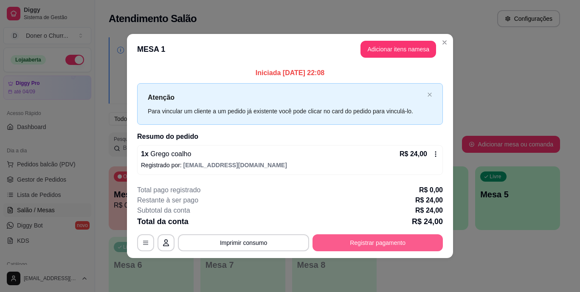
click at [373, 241] on button "Registrar pagamento" at bounding box center [377, 242] width 130 height 17
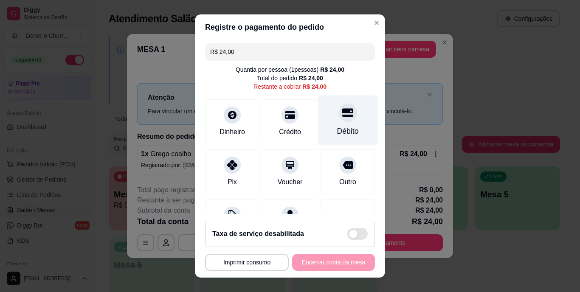
click at [329, 123] on div "Débito" at bounding box center [348, 120] width 60 height 50
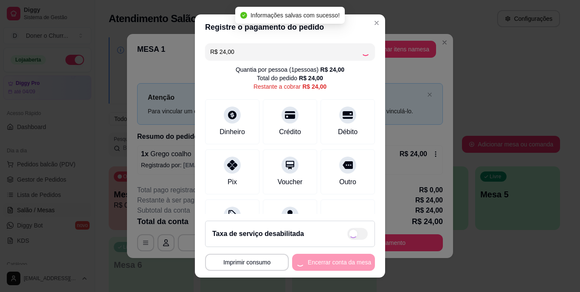
type input "R$ 0,00"
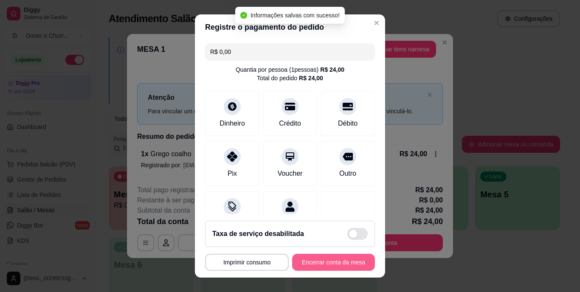
click at [316, 261] on button "Encerrar conta da mesa" at bounding box center [333, 262] width 83 height 17
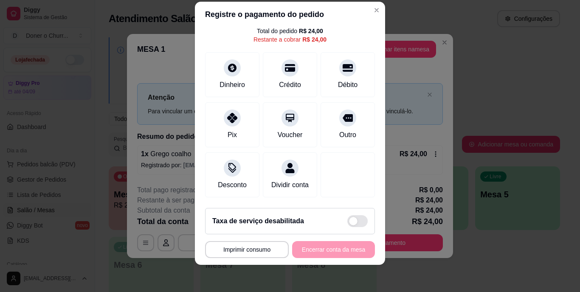
scroll to position [0, 0]
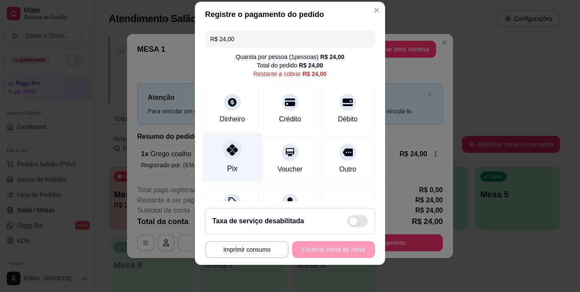
click at [225, 161] on div "Pix" at bounding box center [232, 158] width 60 height 50
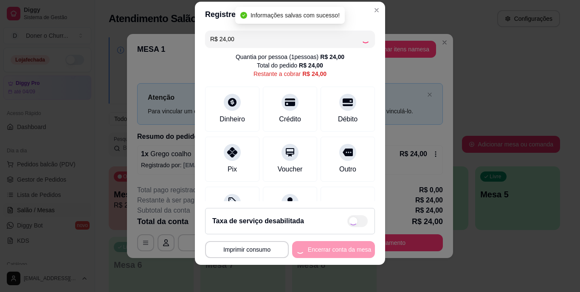
type input "R$ 0,00"
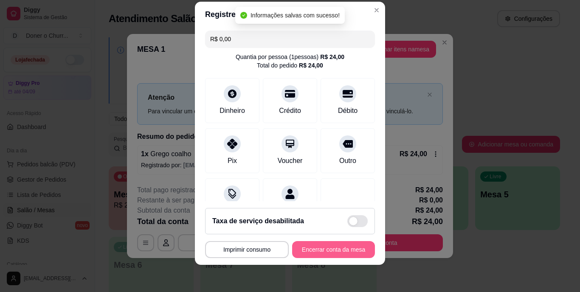
click at [334, 248] on button "Encerrar conta da mesa" at bounding box center [333, 249] width 83 height 17
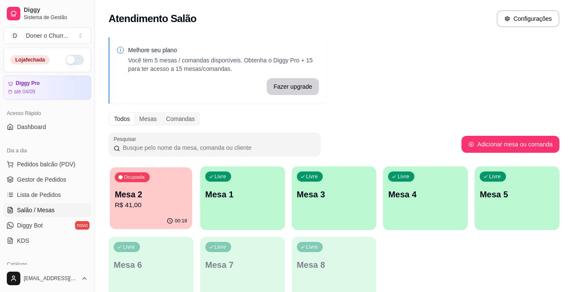
click at [143, 200] on div "Mesa 2 R$ 41,00" at bounding box center [151, 199] width 73 height 21
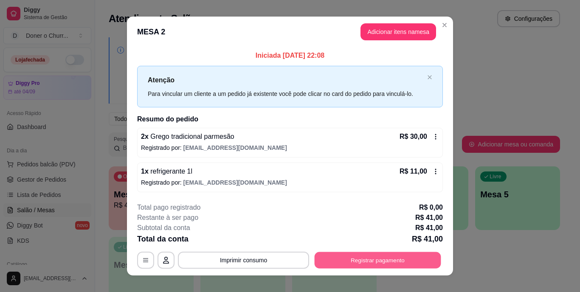
click at [358, 267] on button "Registrar pagamento" at bounding box center [377, 260] width 126 height 17
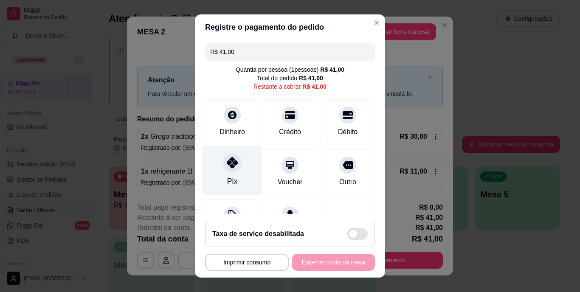
click at [227, 162] on icon at bounding box center [232, 162] width 11 height 11
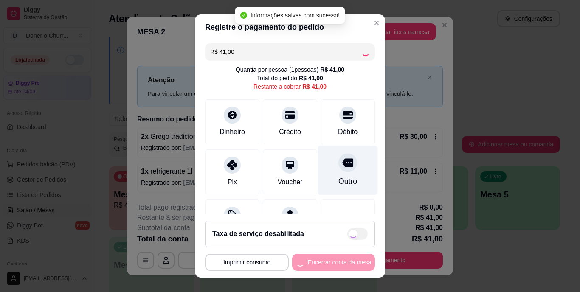
type input "R$ 0,00"
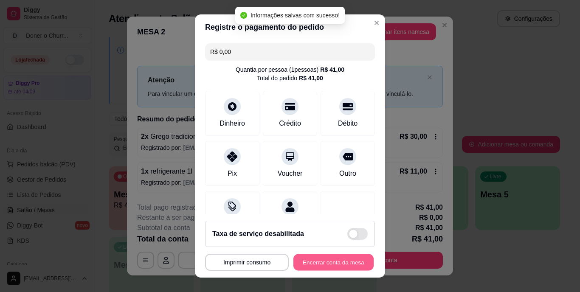
click at [320, 258] on button "Encerrar conta da mesa" at bounding box center [333, 262] width 80 height 17
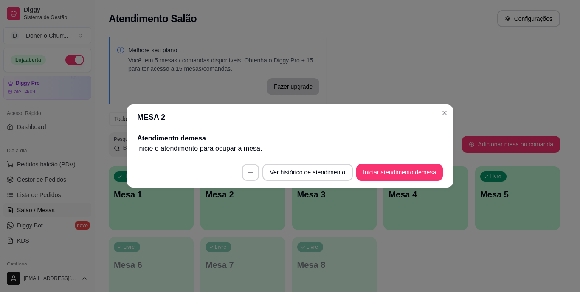
scroll to position [212, 0]
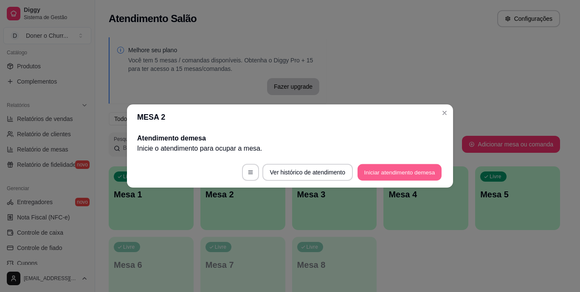
click at [381, 171] on button "Iniciar atendimento de mesa" at bounding box center [399, 172] width 84 height 17
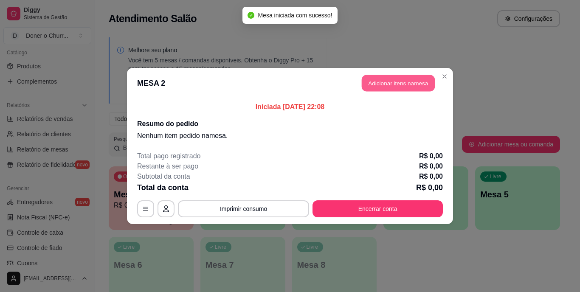
click at [391, 87] on button "Adicionar itens na mesa" at bounding box center [398, 83] width 73 height 17
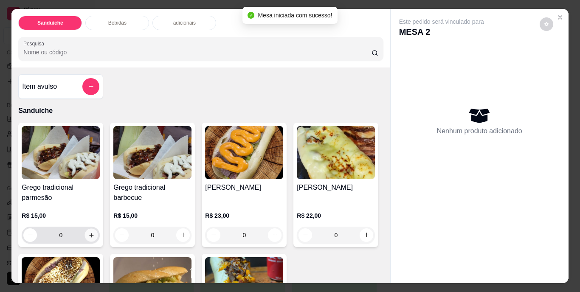
click at [88, 234] on icon "increase-product-quantity" at bounding box center [91, 235] width 6 height 6
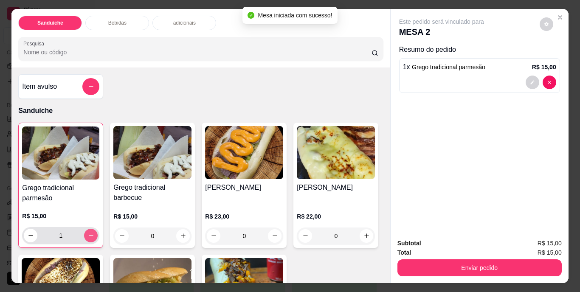
click at [88, 234] on icon "increase-product-quantity" at bounding box center [91, 235] width 6 height 6
type input "2"
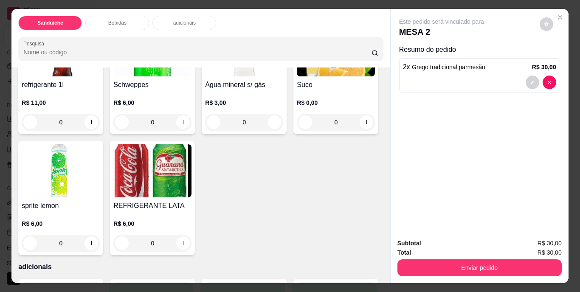
scroll to position [382, 0]
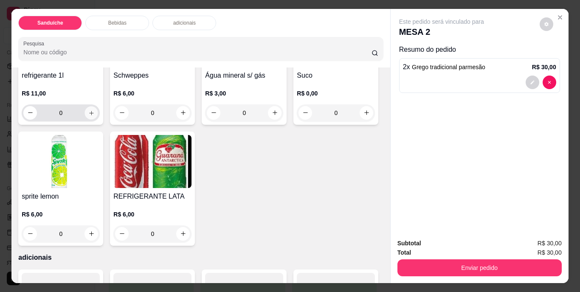
click at [92, 119] on button "increase-product-quantity" at bounding box center [91, 112] width 13 height 13
type input "1"
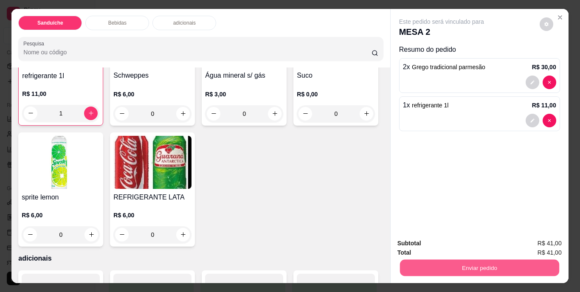
click at [486, 268] on button "Enviar pedido" at bounding box center [478, 268] width 159 height 17
click at [473, 247] on button "Não registrar e enviar pedido" at bounding box center [451, 244] width 86 height 16
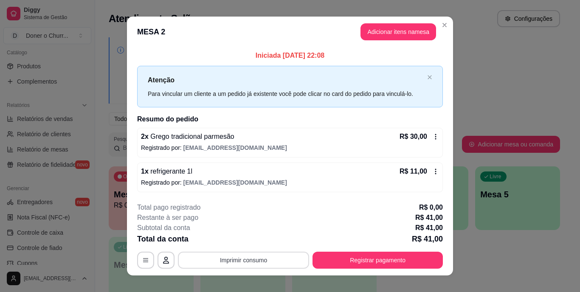
click at [244, 256] on button "Imprimir consumo" at bounding box center [243, 260] width 131 height 17
click at [248, 241] on button "IMPRESSORA" at bounding box center [242, 240] width 59 height 13
click at [477, 241] on div "**********" at bounding box center [290, 146] width 580 height 292
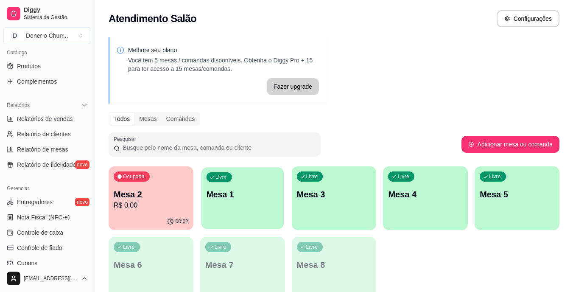
click at [237, 199] on p "Mesa 1" at bounding box center [242, 194] width 73 height 11
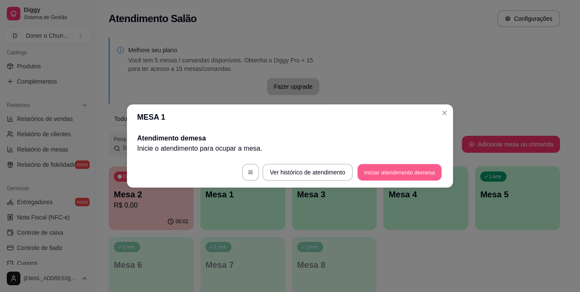
click at [404, 174] on button "Iniciar atendimento de mesa" at bounding box center [399, 172] width 84 height 17
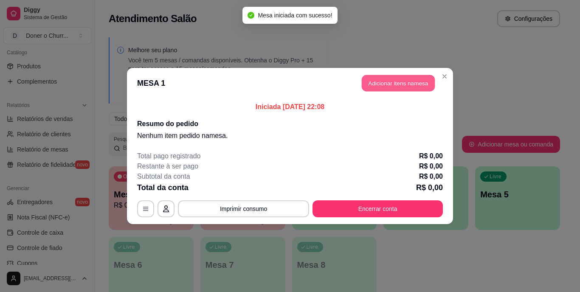
click at [382, 80] on button "Adicionar itens na mesa" at bounding box center [398, 83] width 73 height 17
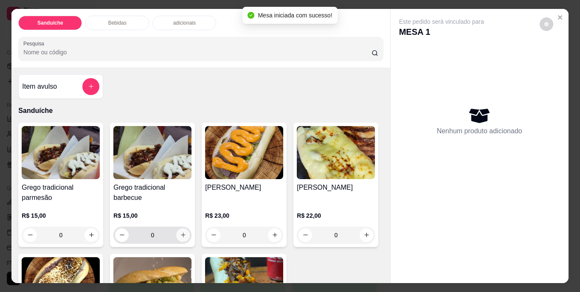
click at [182, 232] on icon "increase-product-quantity" at bounding box center [183, 235] width 6 height 6
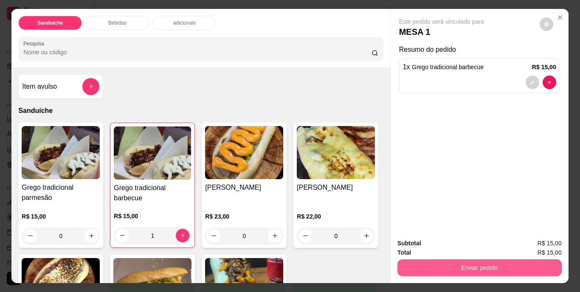
click at [449, 261] on button "Enviar pedido" at bounding box center [479, 267] width 164 height 17
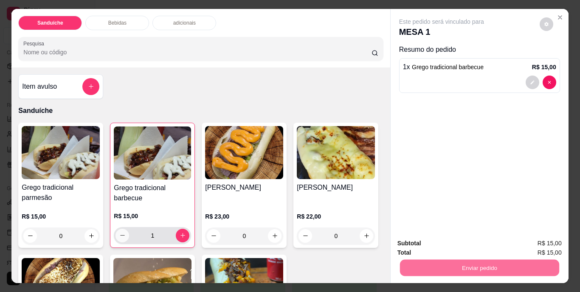
click at [119, 235] on icon "decrease-product-quantity" at bounding box center [122, 235] width 6 height 6
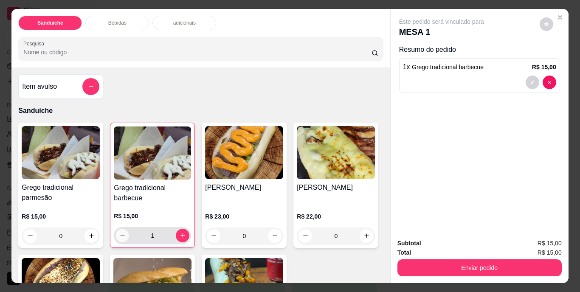
click at [119, 234] on icon "decrease-product-quantity" at bounding box center [122, 235] width 6 height 6
type input "0"
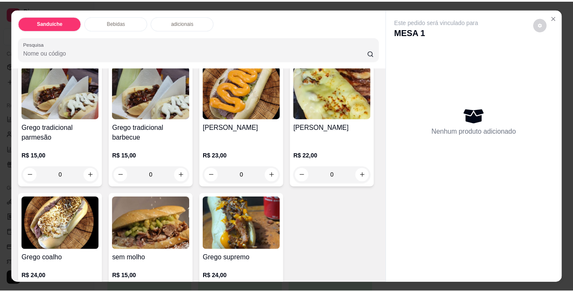
scroll to position [85, 0]
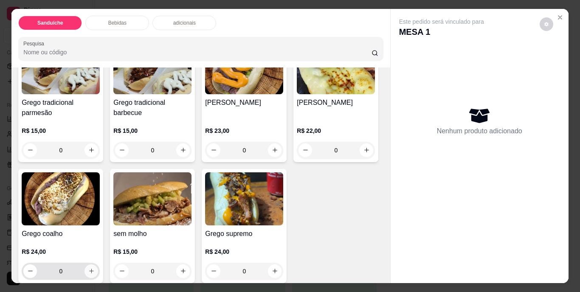
click at [95, 270] on icon "increase-product-quantity" at bounding box center [91, 271] width 6 height 6
type input "1"
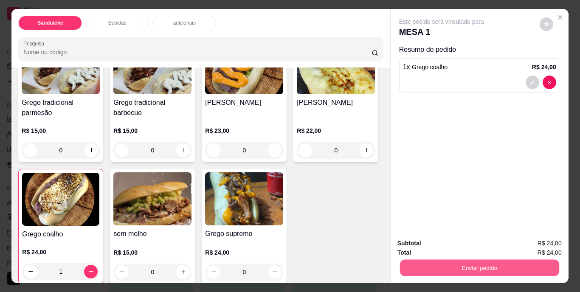
click at [456, 260] on button "Enviar pedido" at bounding box center [478, 268] width 159 height 17
click at [443, 243] on button "Não registrar e enviar pedido" at bounding box center [451, 244] width 88 height 16
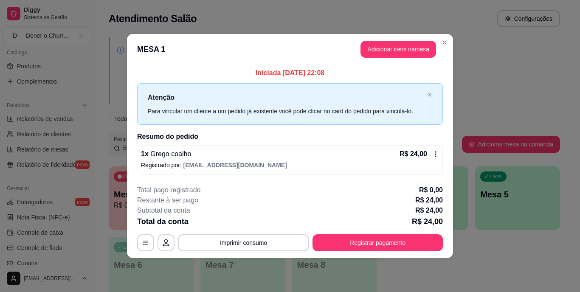
click at [250, 245] on button "Imprimir consumo" at bounding box center [243, 242] width 131 height 17
click at [241, 222] on button "IMPRESSORA" at bounding box center [246, 223] width 62 height 14
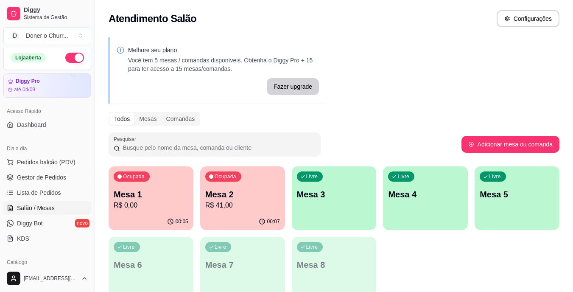
scroll to position [0, 0]
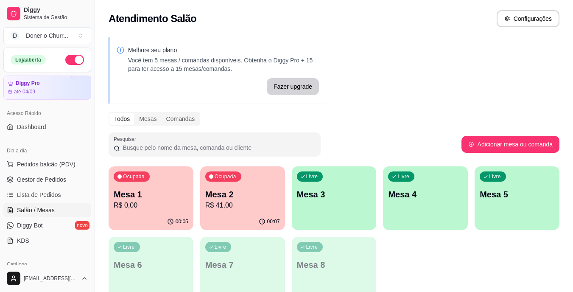
click at [72, 62] on button "button" at bounding box center [74, 60] width 19 height 10
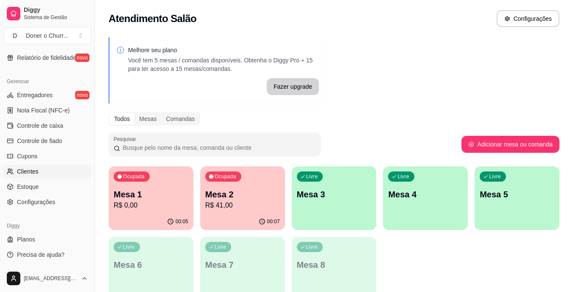
scroll to position [43, 0]
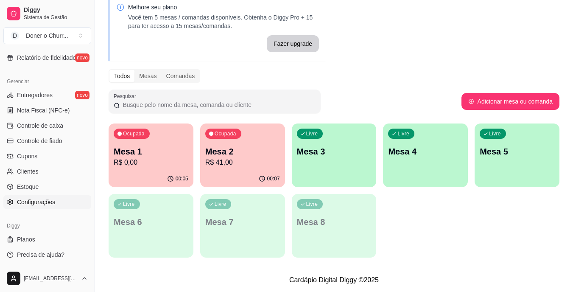
click at [43, 205] on span "Configurações" at bounding box center [36, 202] width 38 height 8
